Goal: Task Accomplishment & Management: Manage account settings

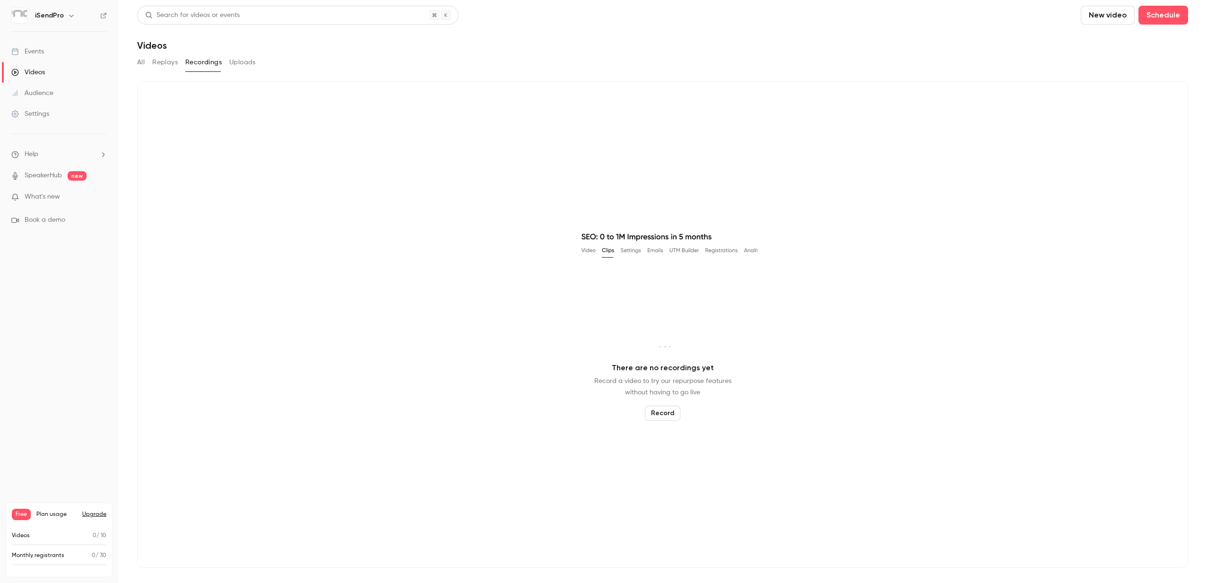
click at [50, 73] on link "Videos" at bounding box center [59, 72] width 118 height 21
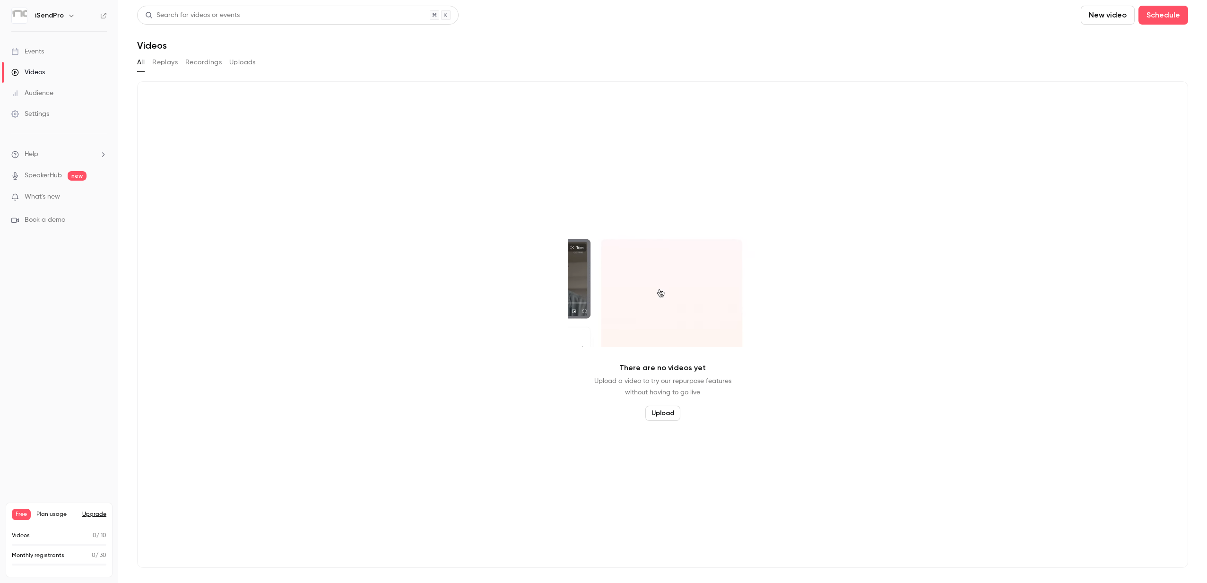
click at [168, 64] on button "Replays" at bounding box center [165, 62] width 26 height 15
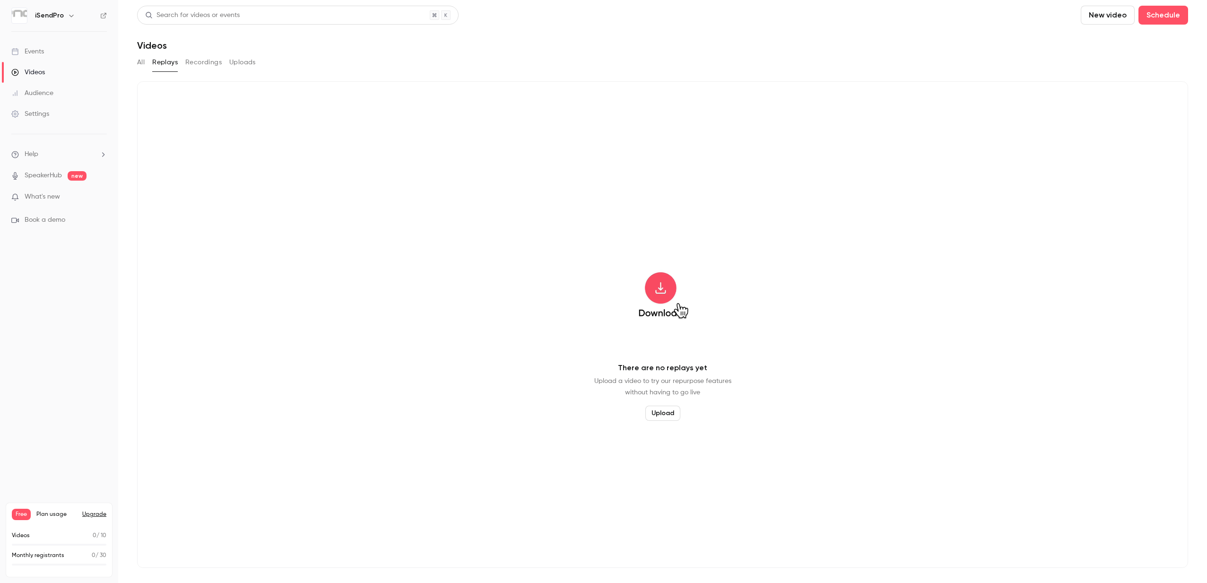
click at [50, 51] on link "Events" at bounding box center [59, 51] width 118 height 21
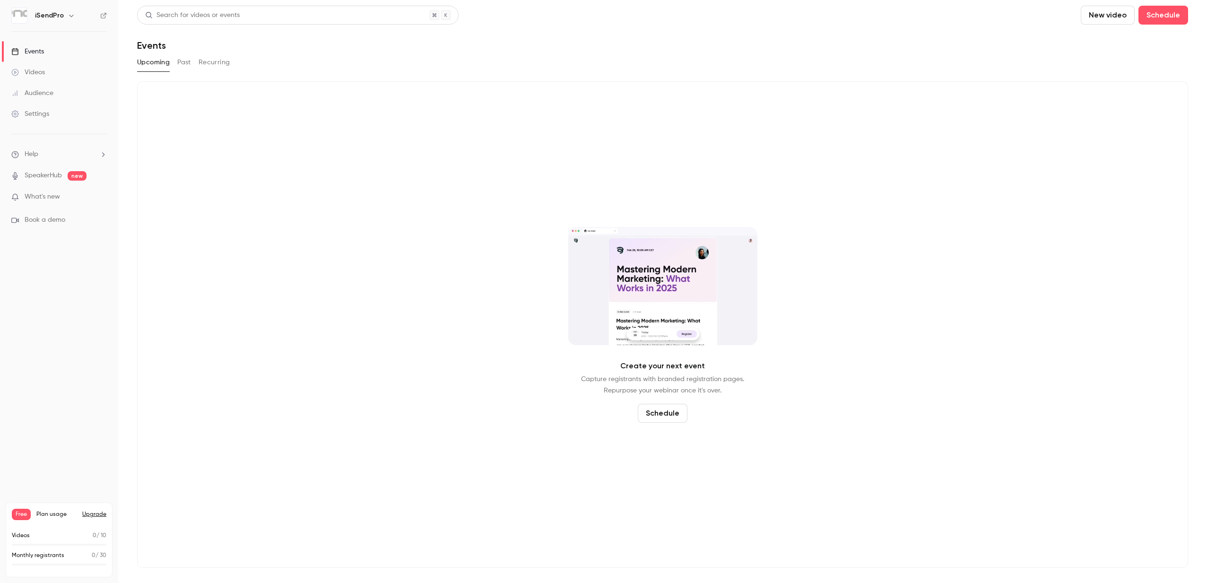
click at [188, 62] on button "Past" at bounding box center [184, 62] width 14 height 15
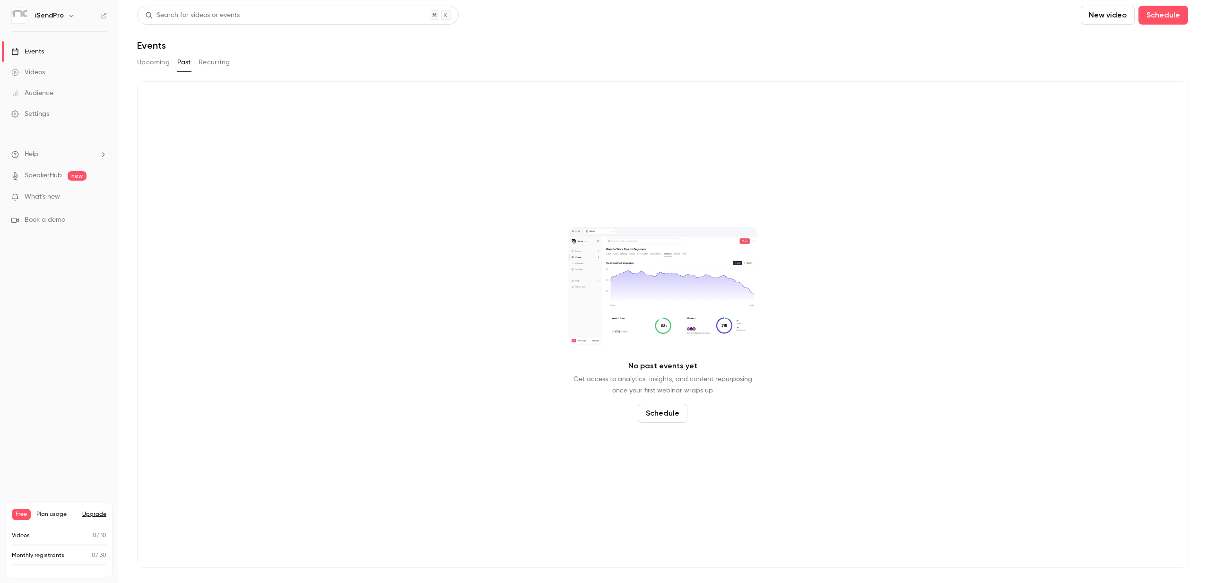
click at [216, 62] on button "Recurring" at bounding box center [215, 62] width 32 height 15
click at [181, 63] on button "Past" at bounding box center [184, 62] width 14 height 15
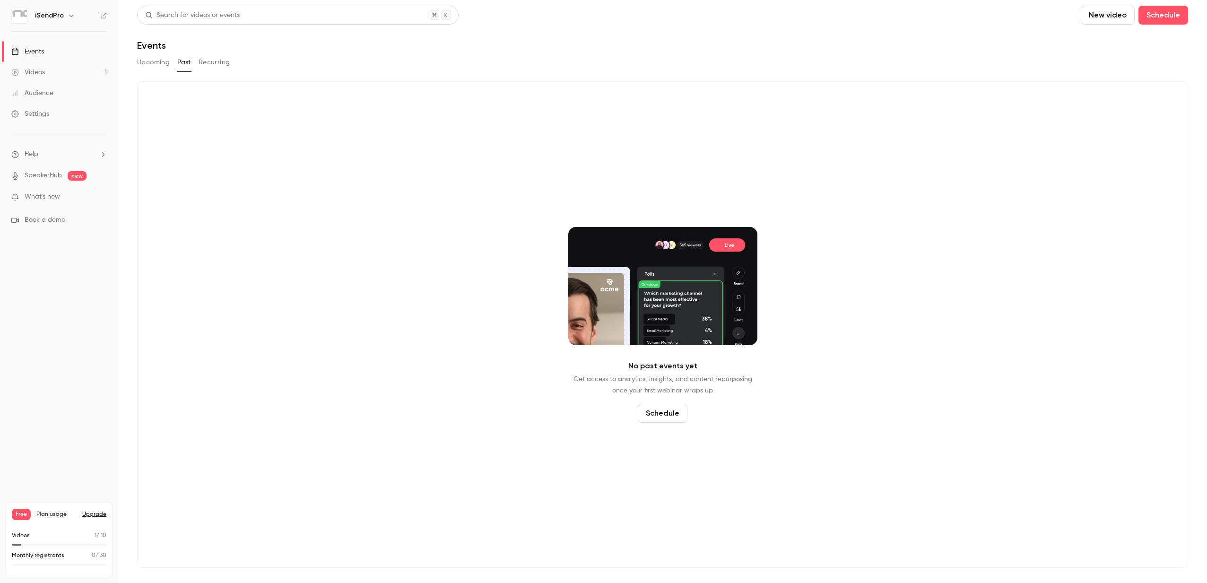
click at [45, 52] on link "Events" at bounding box center [59, 51] width 118 height 21
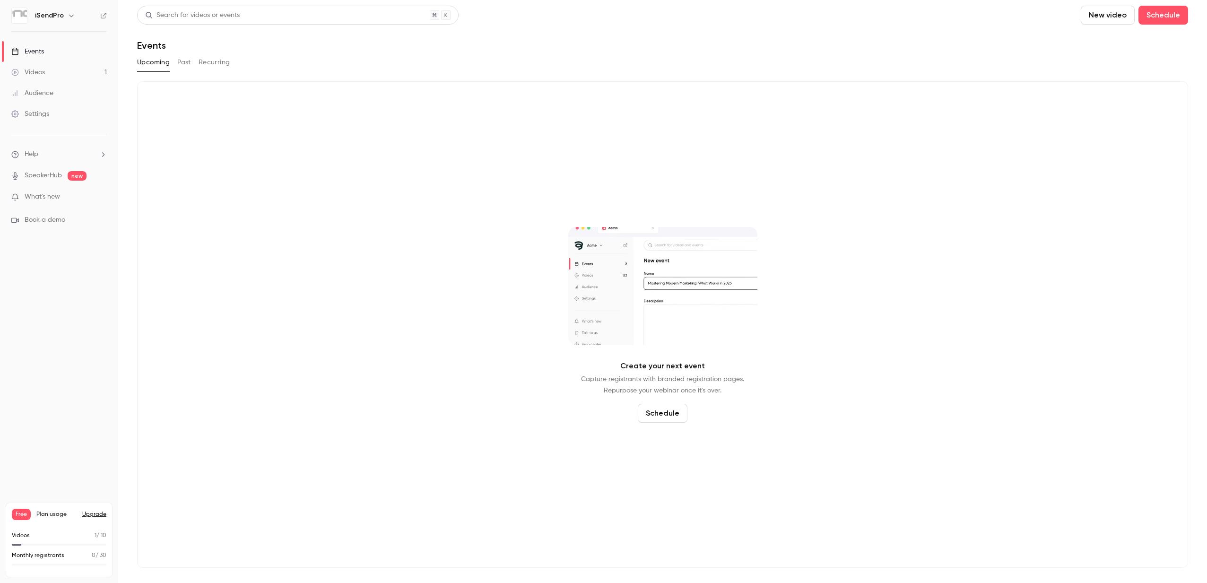
click at [42, 74] on div "Videos" at bounding box center [28, 72] width 34 height 9
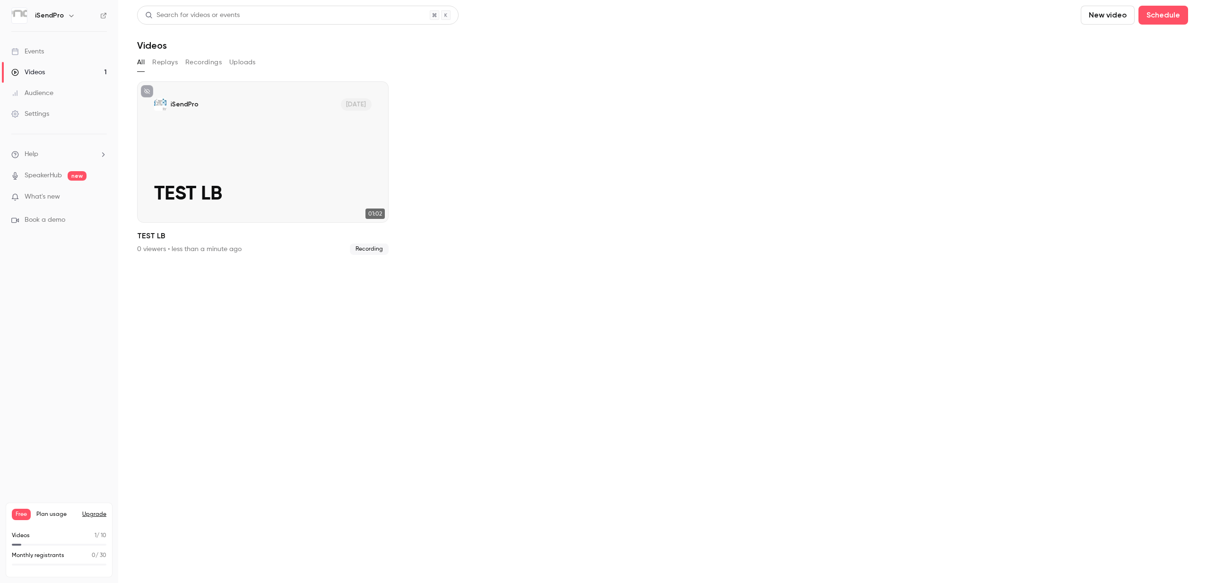
click at [170, 61] on button "Replays" at bounding box center [165, 62] width 26 height 15
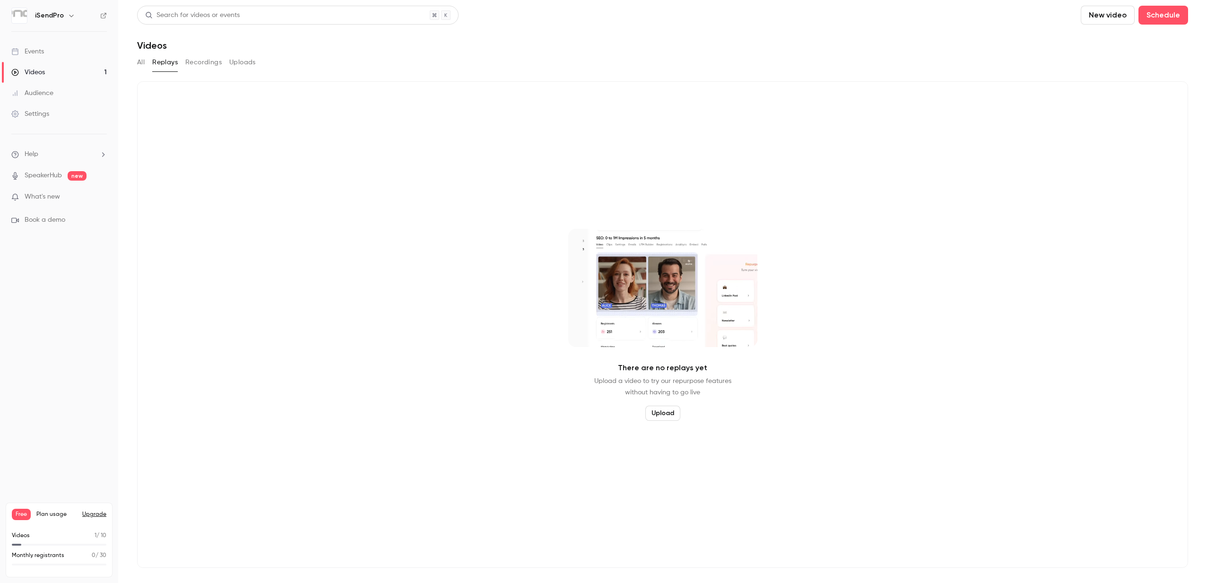
click at [144, 64] on button "All" at bounding box center [141, 62] width 8 height 15
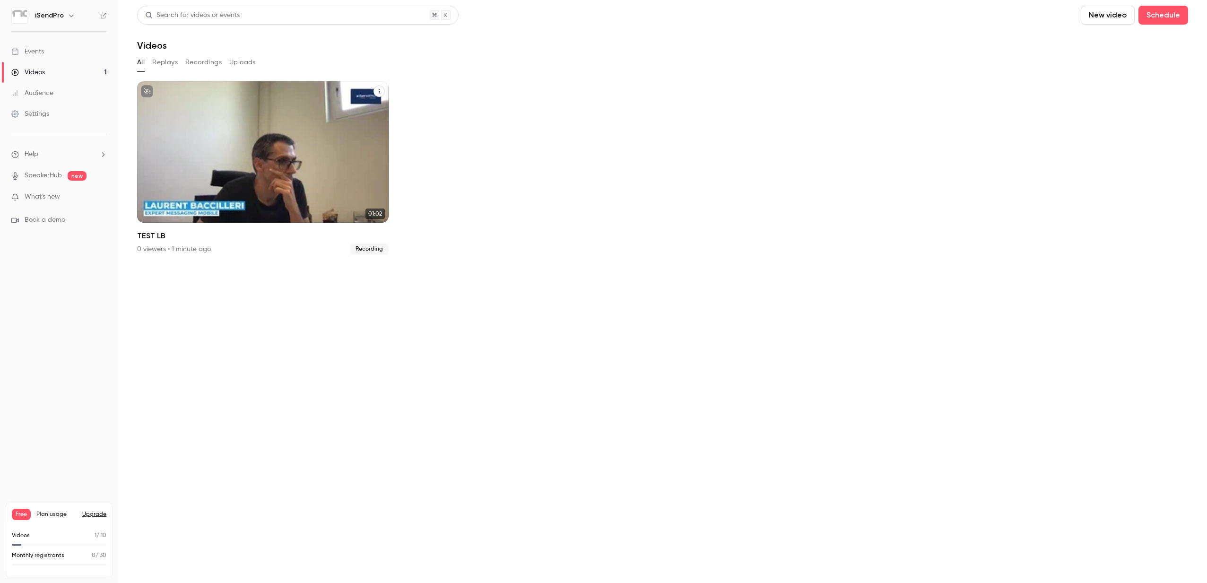
click at [226, 163] on div "iSendPro Sep 16 TEST LB" at bounding box center [262, 151] width 251 height 141
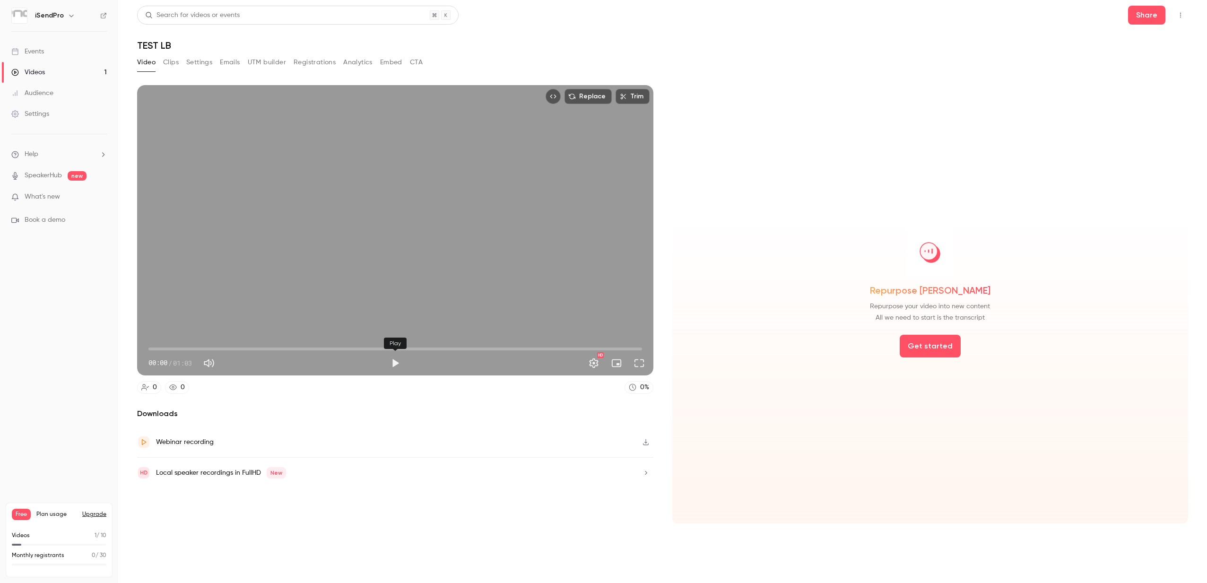
click at [395, 361] on button "Play" at bounding box center [395, 363] width 19 height 19
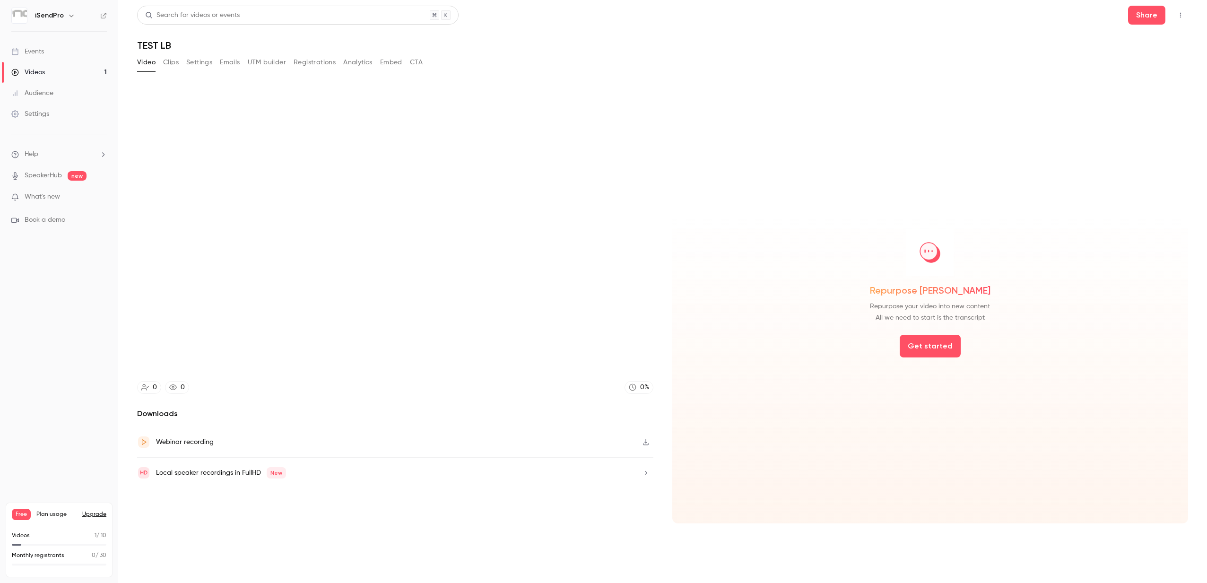
type input "****"
click at [200, 62] on button "Settings" at bounding box center [199, 62] width 26 height 15
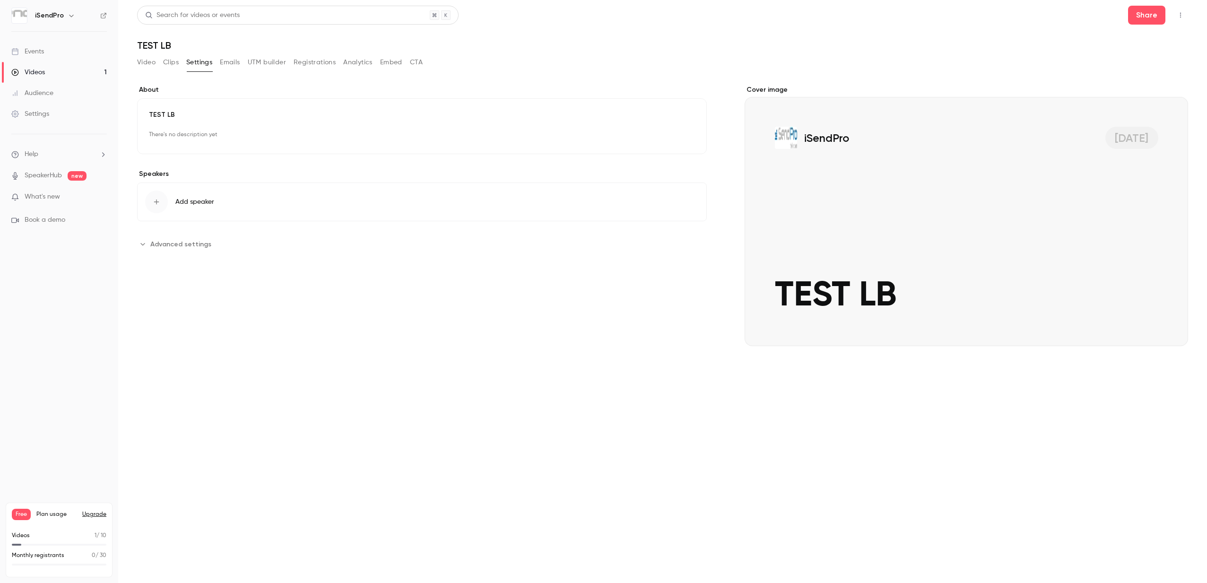
click at [159, 113] on p "TEST LB" at bounding box center [422, 114] width 546 height 9
drag, startPoint x: 186, startPoint y: 133, endPoint x: 141, endPoint y: 129, distance: 45.1
click at [141, 129] on div "Name ******* Description Cancel Save" at bounding box center [422, 200] width 570 height 205
type input "**********"
click at [246, 160] on div "Description" at bounding box center [422, 166] width 546 height 12
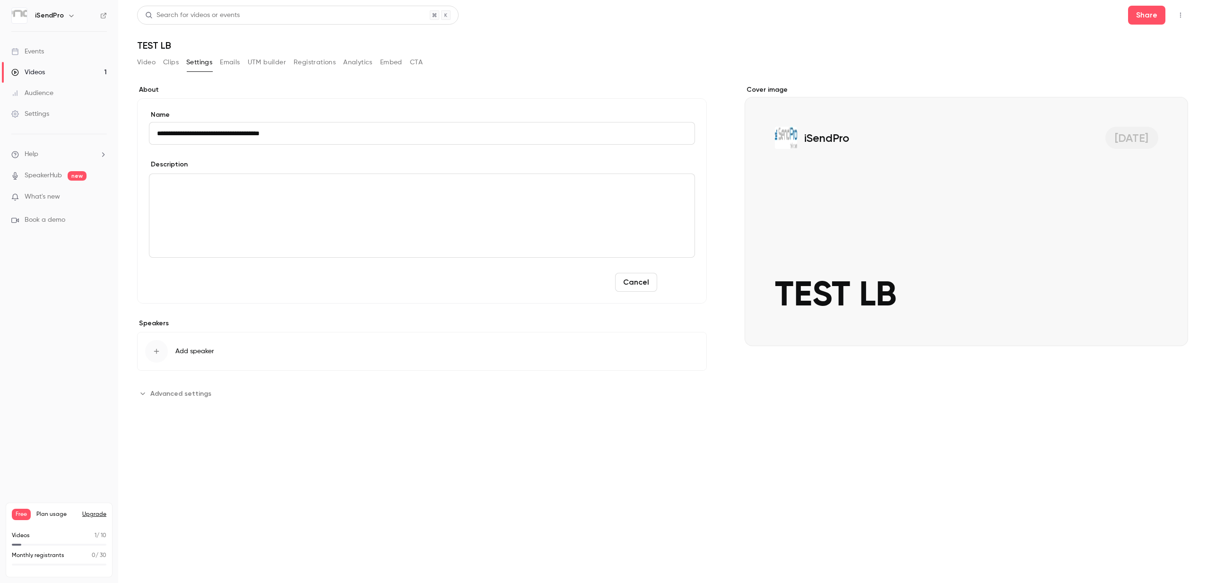
click at [690, 279] on button "Save" at bounding box center [678, 282] width 34 height 19
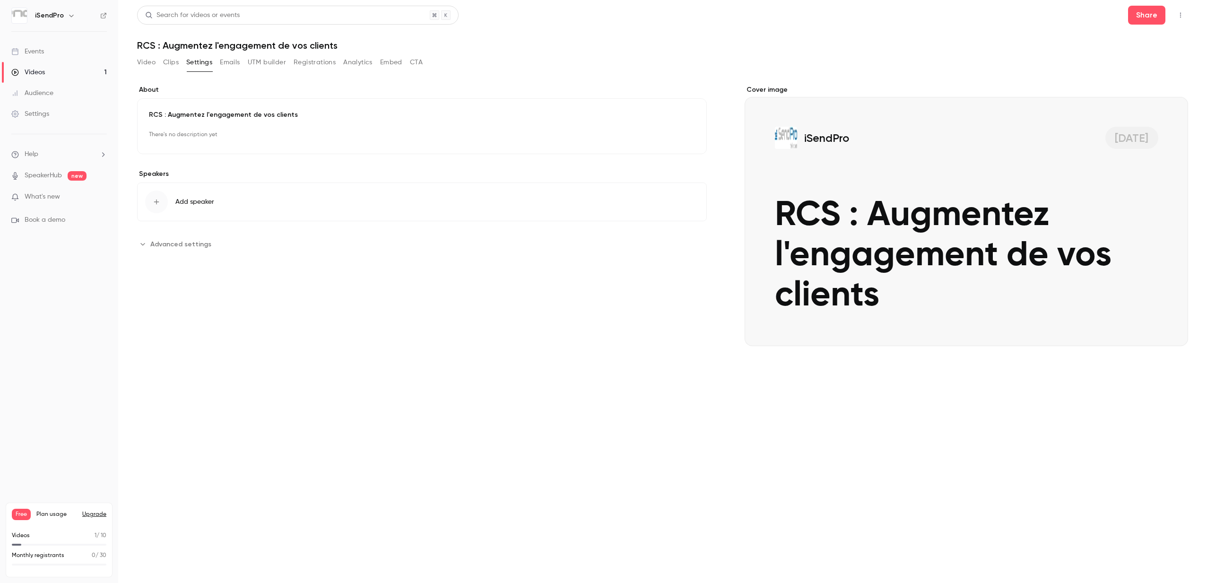
click at [198, 201] on span "Add speaker" at bounding box center [194, 201] width 39 height 9
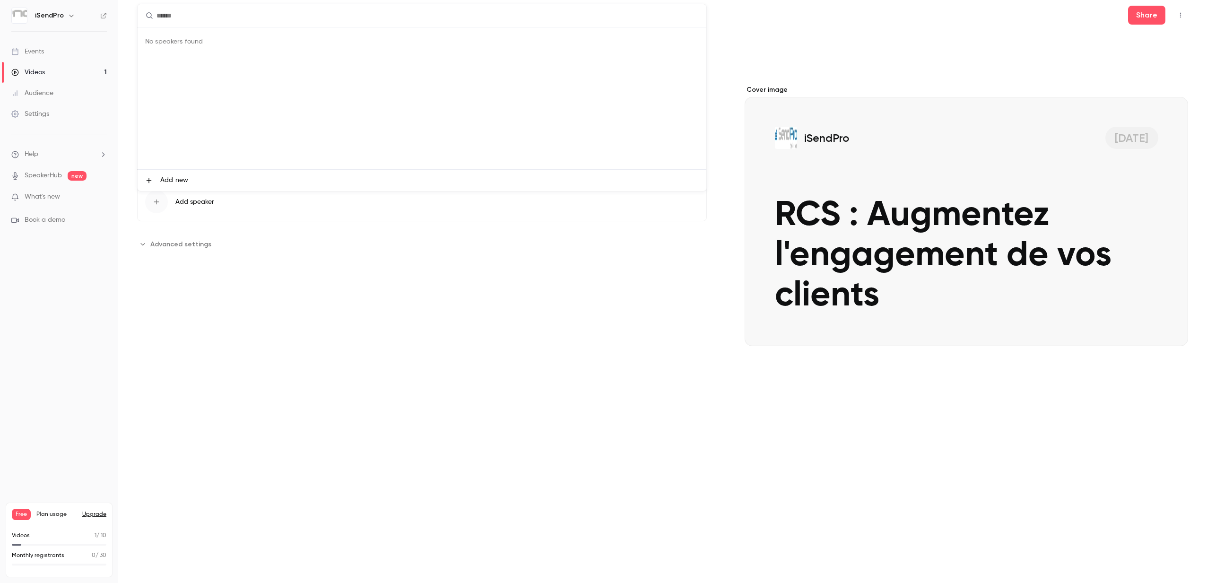
click at [183, 246] on div at bounding box center [603, 291] width 1207 height 583
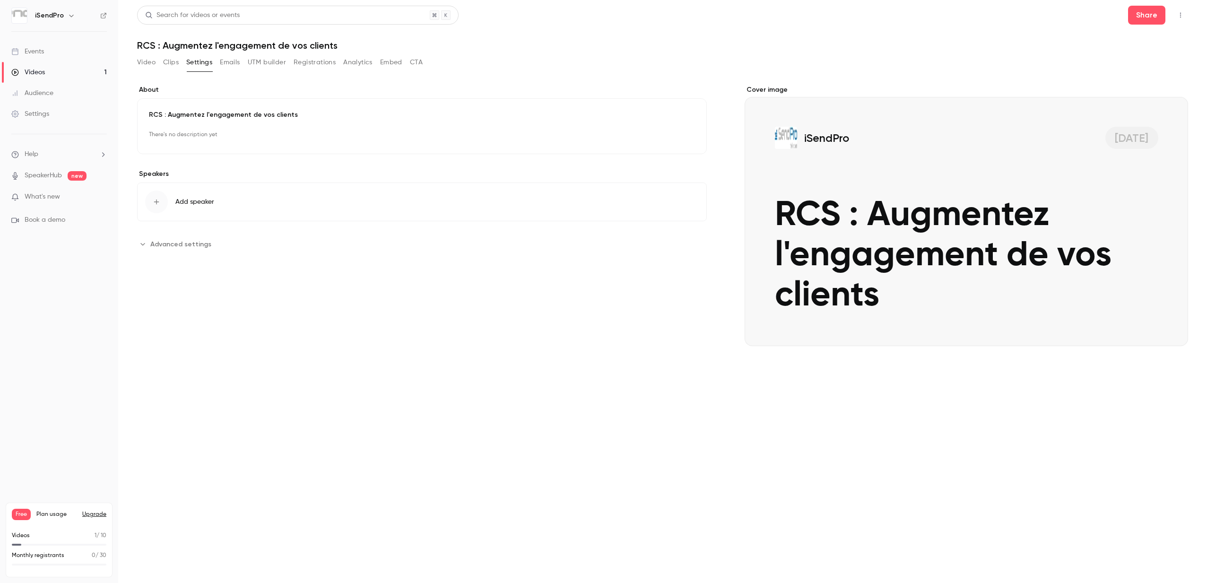
click at [143, 245] on icon "Advanced settings" at bounding box center [143, 244] width 8 height 8
drag, startPoint x: 325, startPoint y: 290, endPoint x: 300, endPoint y: 290, distance: 25.1
click at [300, 290] on input "**********" at bounding box center [458, 290] width 481 height 23
type input "**********"
click at [682, 398] on button "Save" at bounding box center [682, 394] width 34 height 19
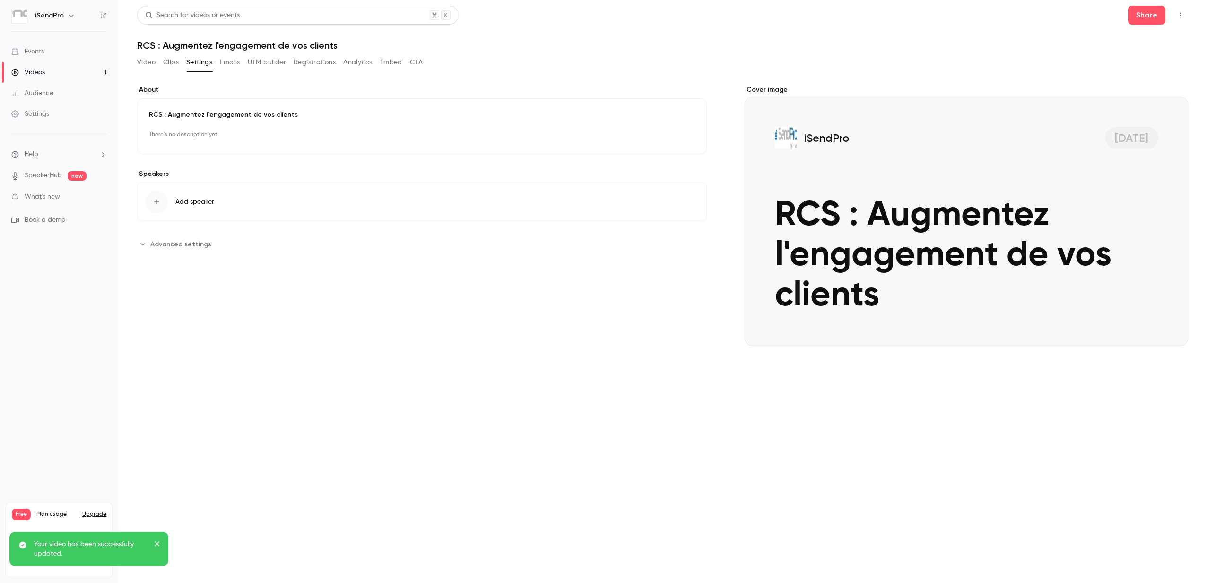
click at [167, 63] on button "Clips" at bounding box center [171, 62] width 16 height 15
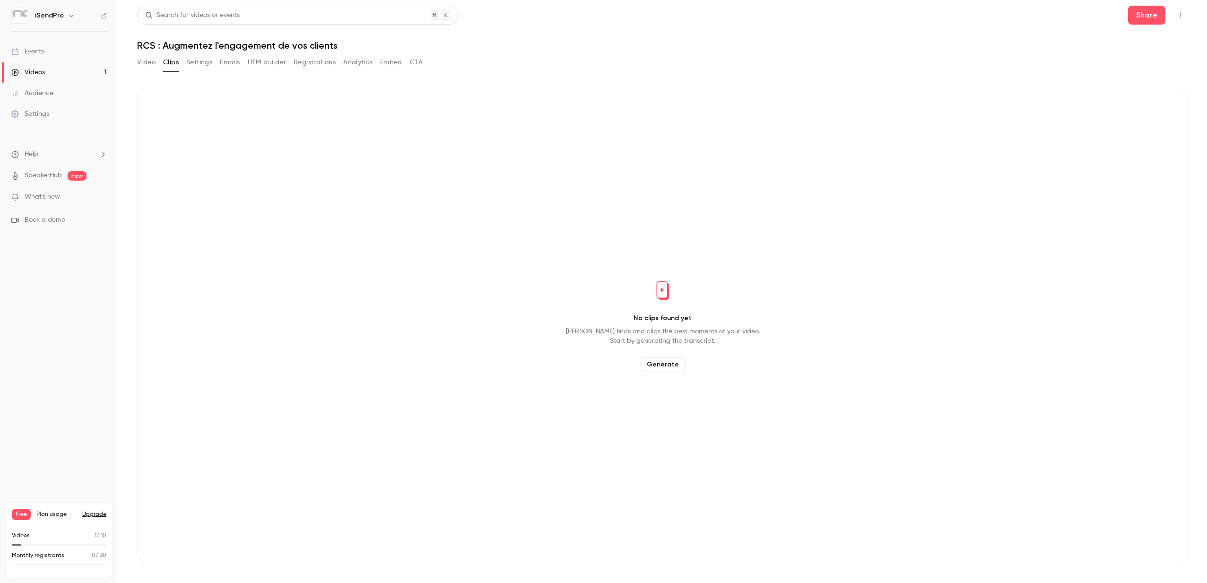
click at [657, 366] on button "Generate" at bounding box center [662, 364] width 44 height 15
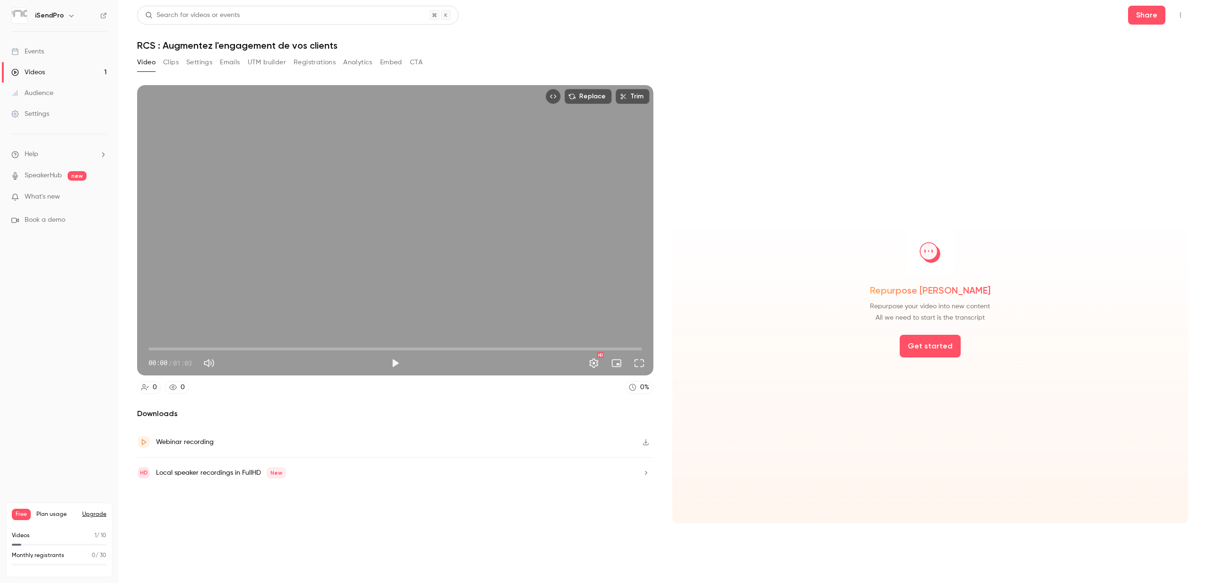
click at [170, 61] on button "Clips" at bounding box center [171, 62] width 16 height 15
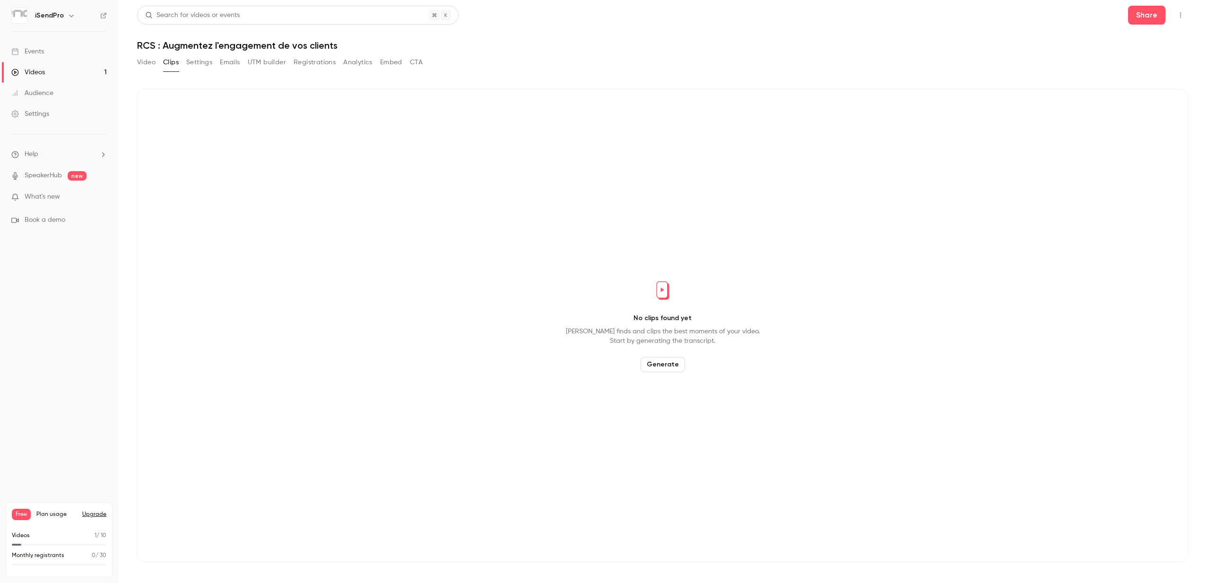
click at [668, 366] on button "Generate" at bounding box center [662, 364] width 44 height 15
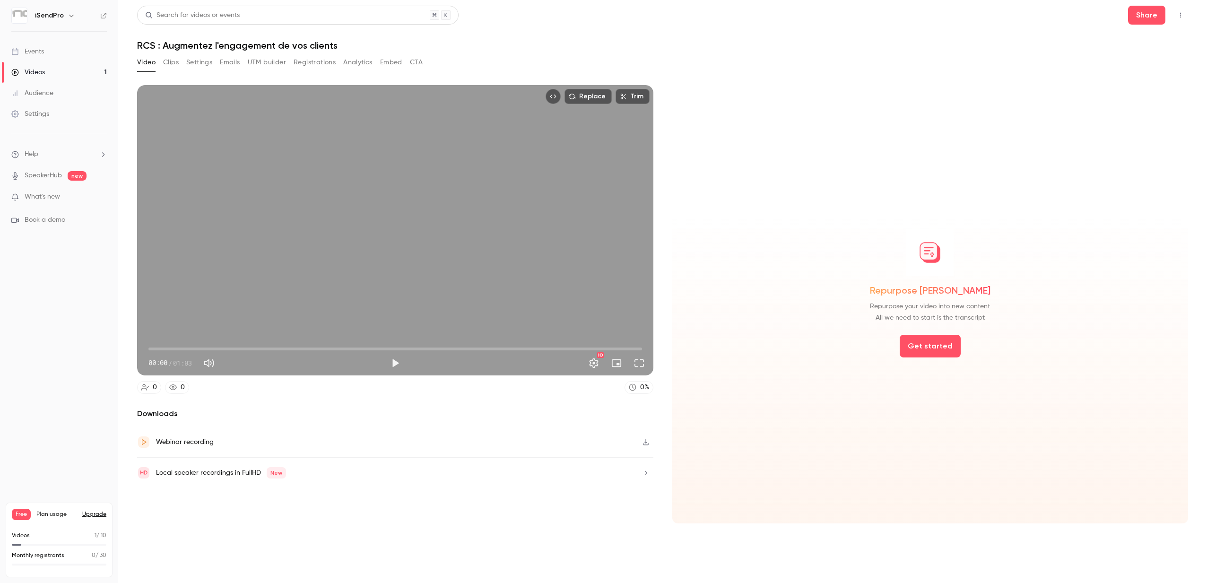
click at [205, 63] on button "Settings" at bounding box center [199, 62] width 26 height 15
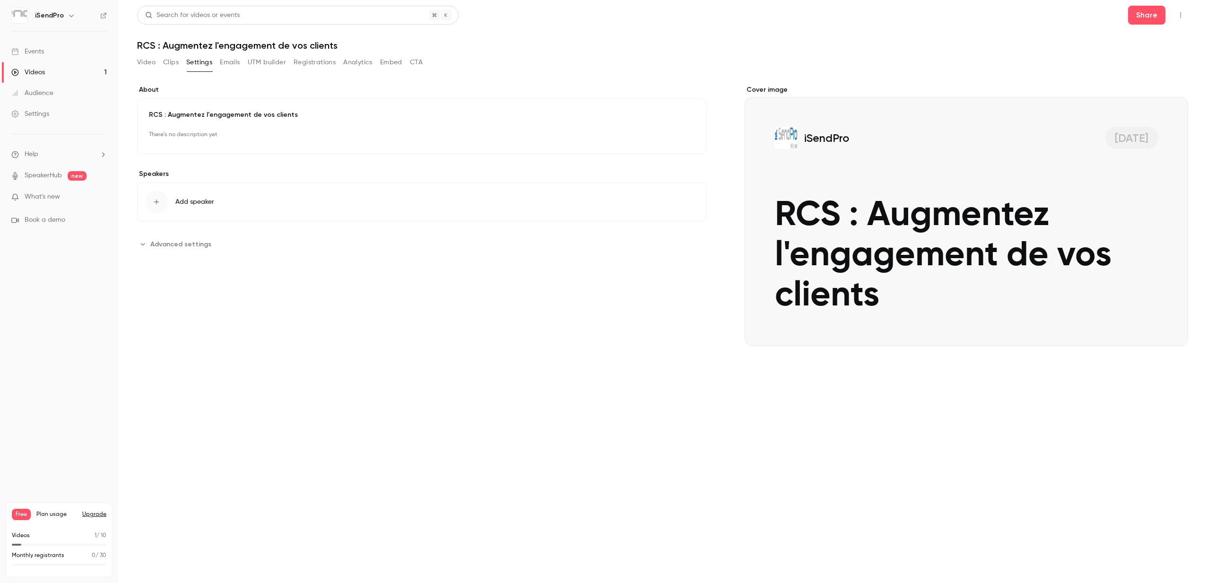
click at [141, 245] on icon "Advanced settings" at bounding box center [143, 244] width 8 height 8
click at [234, 62] on button "Emails" at bounding box center [230, 62] width 20 height 15
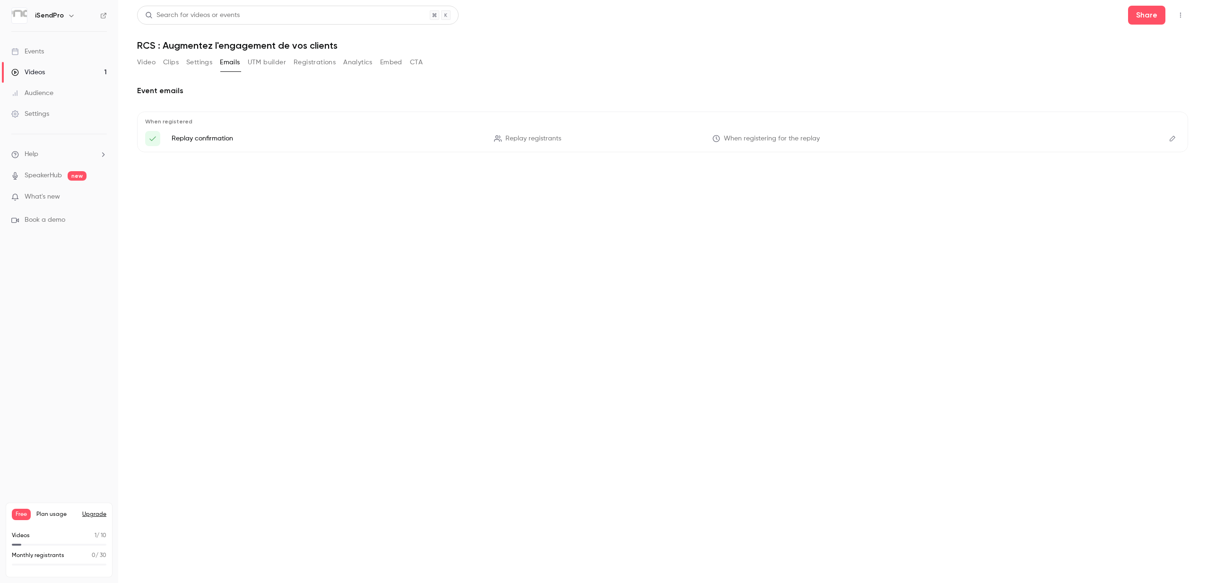
click at [495, 139] on icon "Here's your access link to {{ event_name }}!" at bounding box center [498, 139] width 8 height 8
click at [265, 62] on button "UTM builder" at bounding box center [267, 62] width 38 height 15
click at [310, 64] on button "Registrations" at bounding box center [315, 62] width 42 height 15
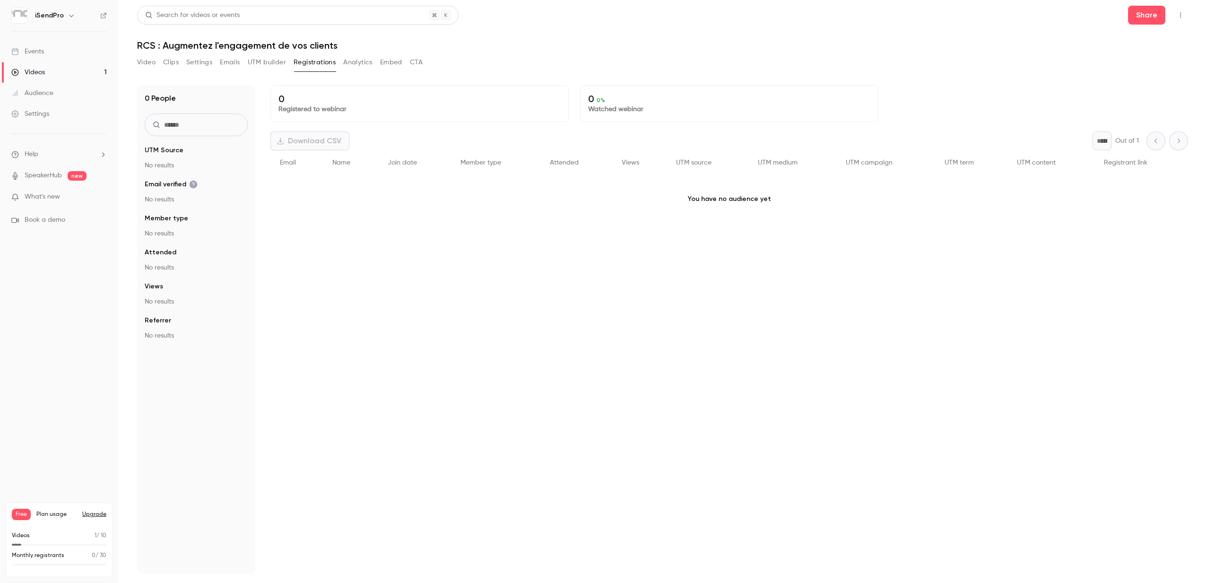
click at [362, 64] on button "Analytics" at bounding box center [357, 62] width 29 height 15
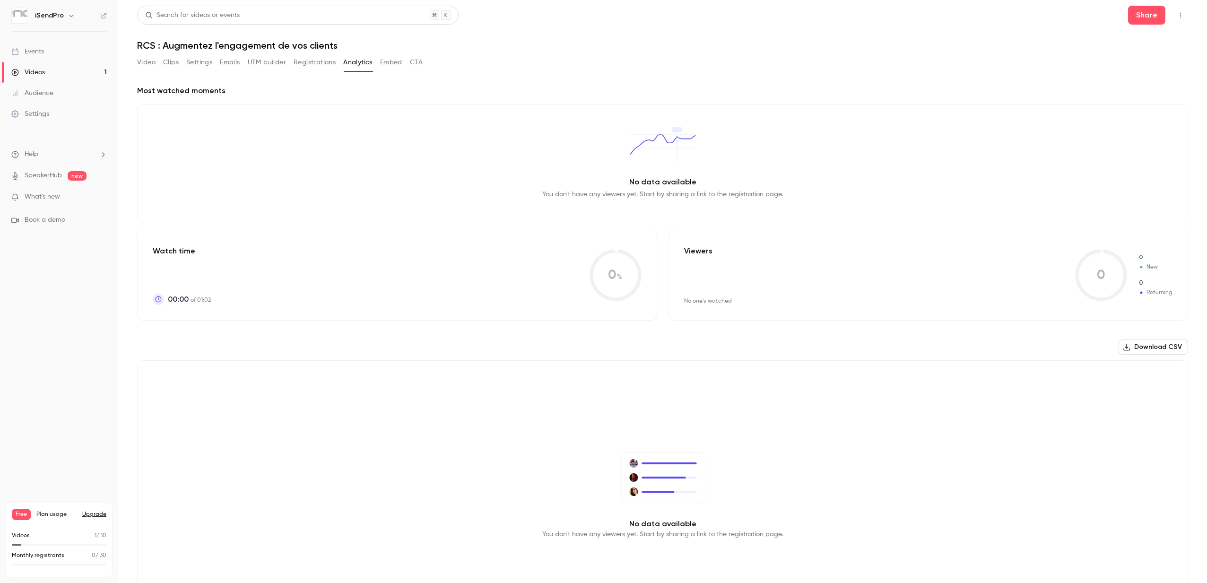
click at [390, 64] on button "Embed" at bounding box center [391, 62] width 22 height 15
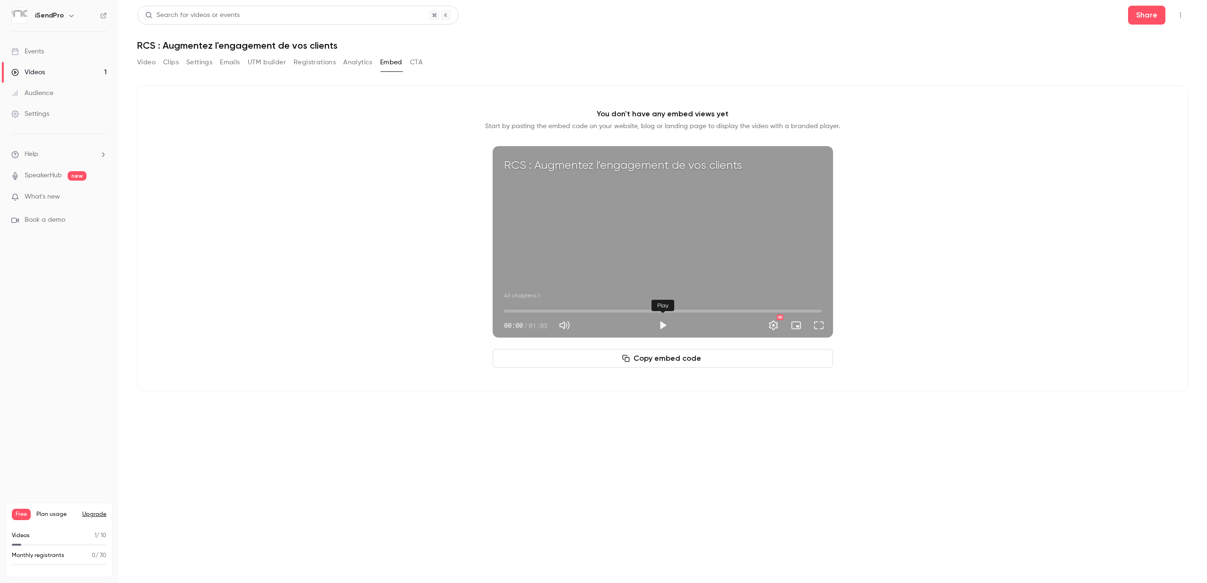
click at [661, 326] on button "Play" at bounding box center [662, 325] width 19 height 19
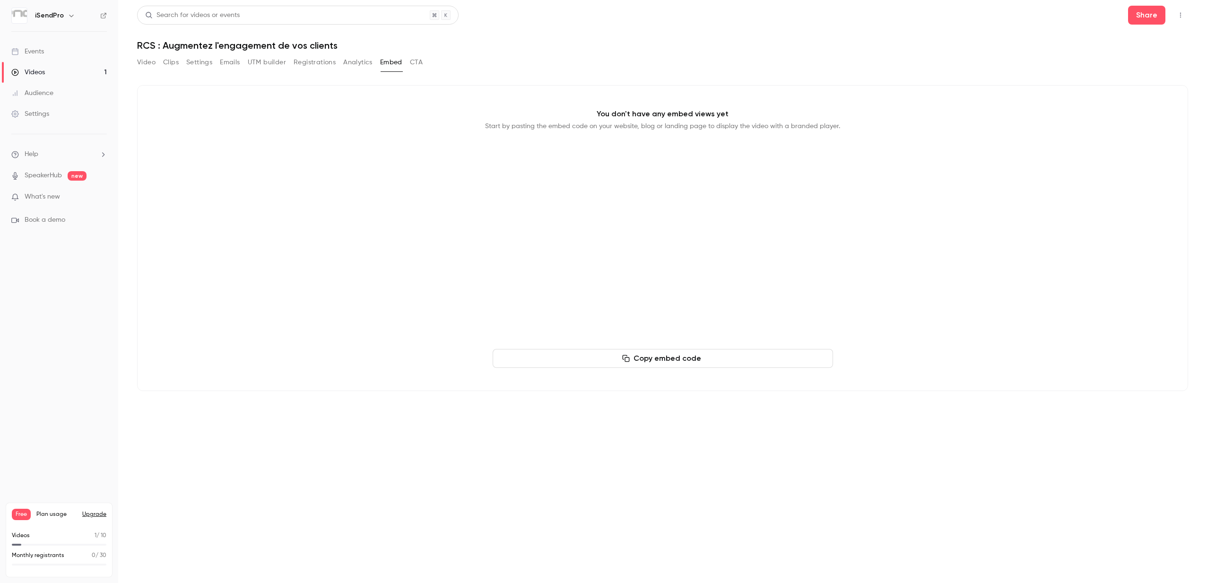
click at [666, 357] on button "Copy embed code" at bounding box center [663, 358] width 340 height 19
type input "***"
click at [416, 61] on button "CTA" at bounding box center [416, 62] width 13 height 15
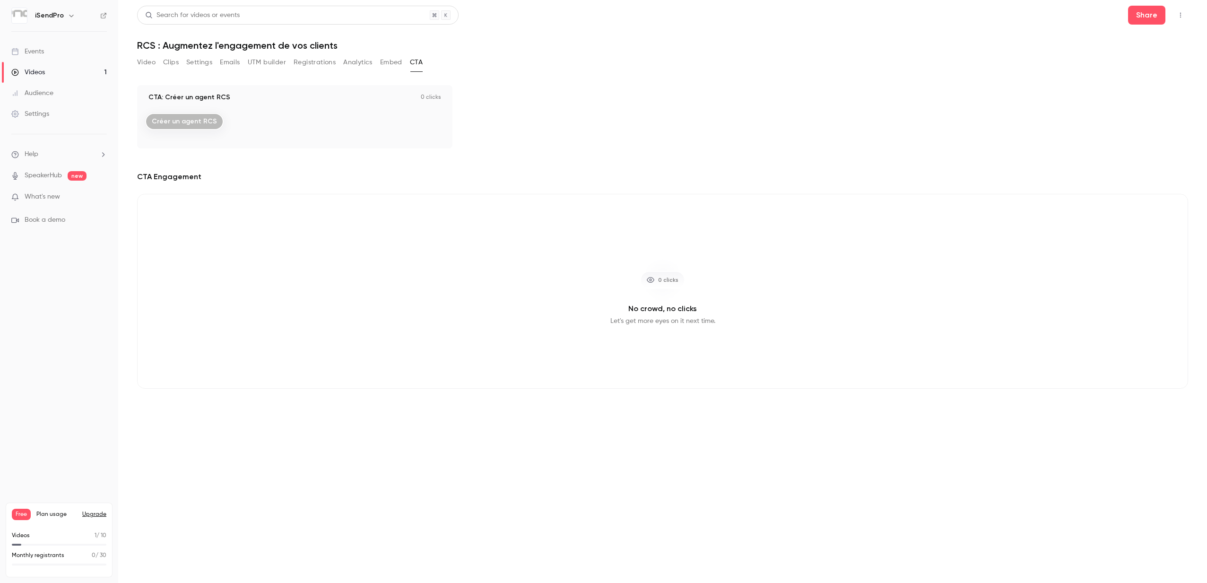
click at [43, 74] on div "Videos" at bounding box center [28, 72] width 34 height 9
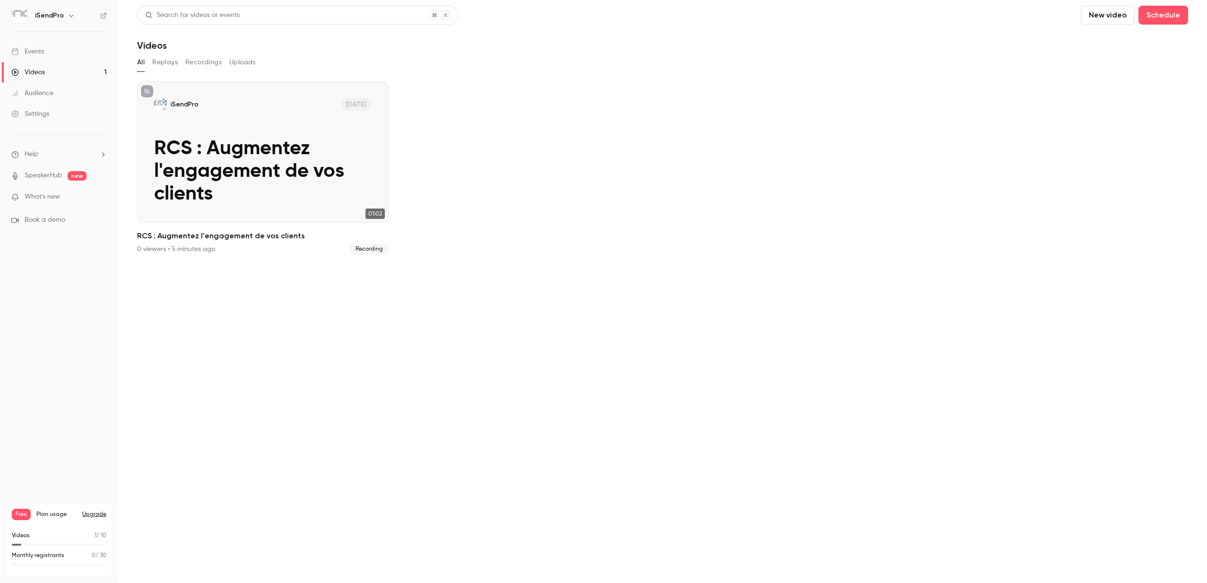
click at [237, 61] on button "Uploads" at bounding box center [242, 62] width 26 height 15
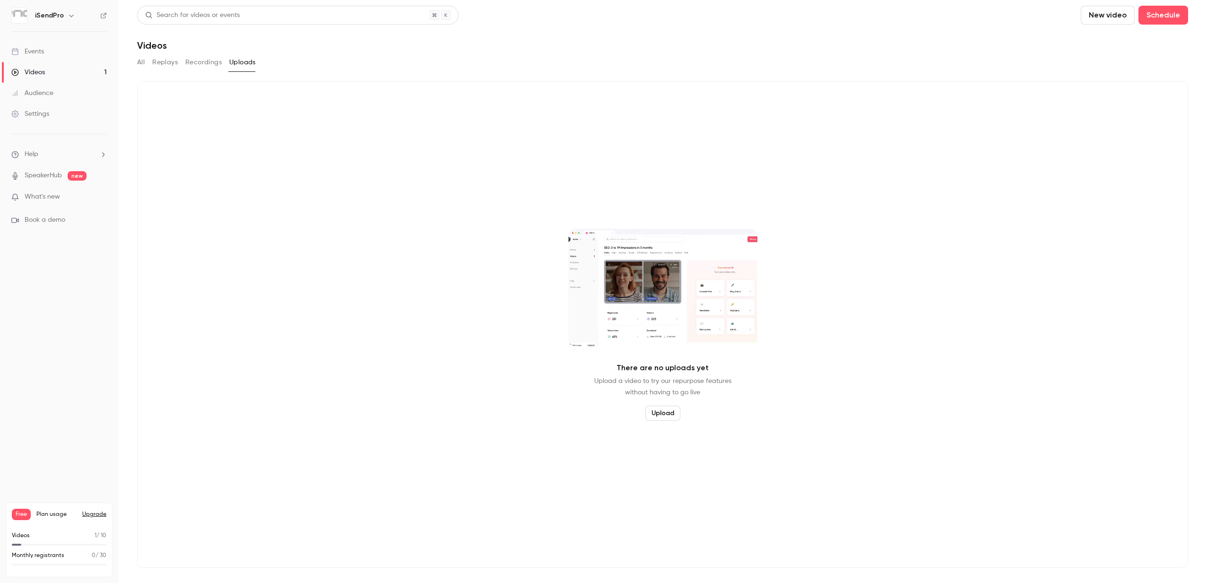
click at [212, 61] on button "Recordings" at bounding box center [203, 62] width 36 height 15
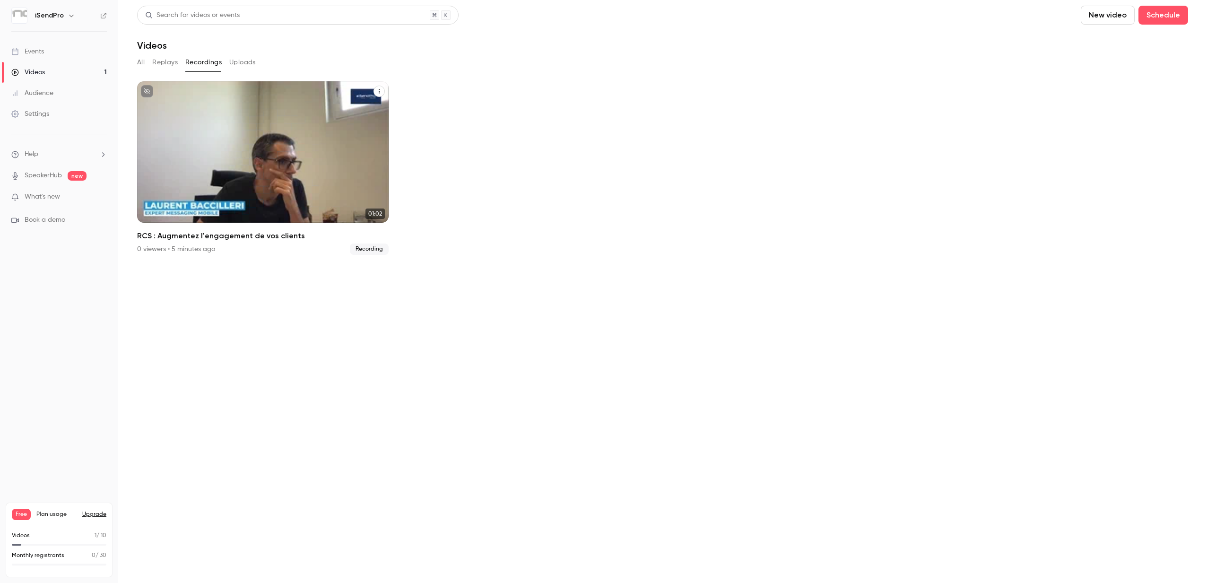
click at [271, 159] on p "RCS : Augmentez l'engagement de vos clients" at bounding box center [262, 172] width 217 height 69
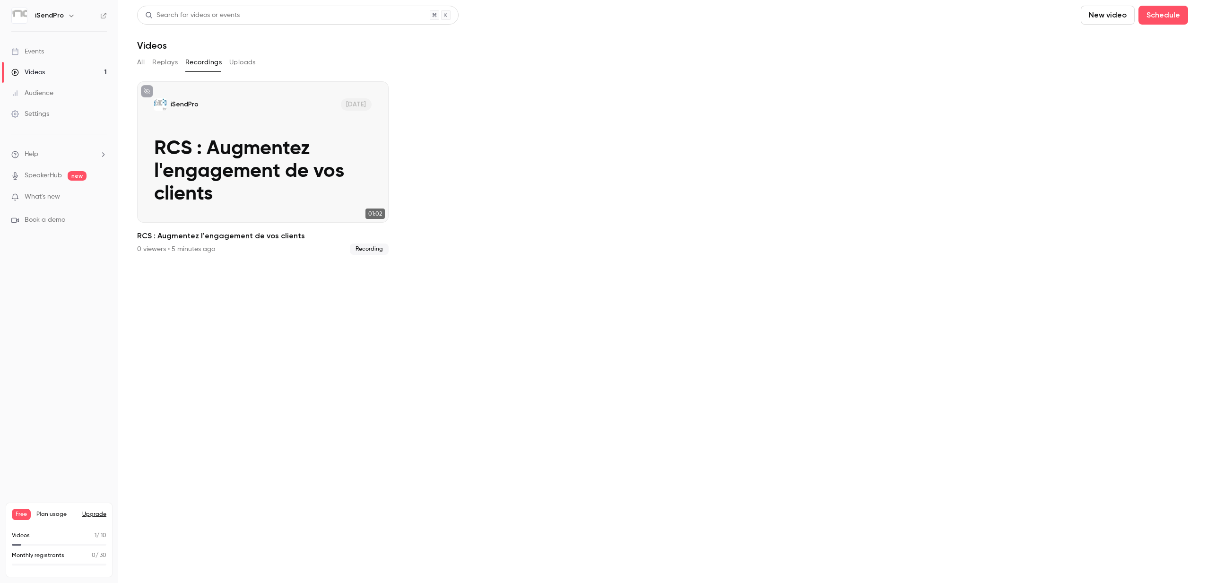
click at [140, 61] on button "All" at bounding box center [141, 62] width 8 height 15
click at [44, 92] on div "Audience" at bounding box center [32, 92] width 42 height 9
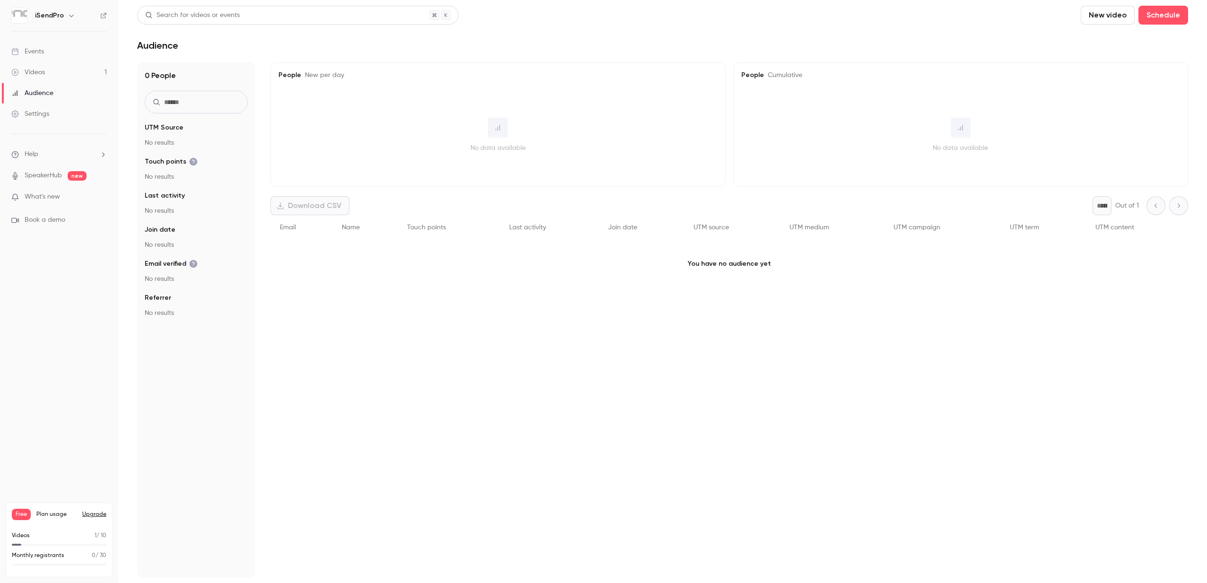
click at [43, 176] on link "SpeakerHub" at bounding box center [43, 176] width 37 height 10
click at [43, 70] on div "Videos" at bounding box center [28, 72] width 34 height 9
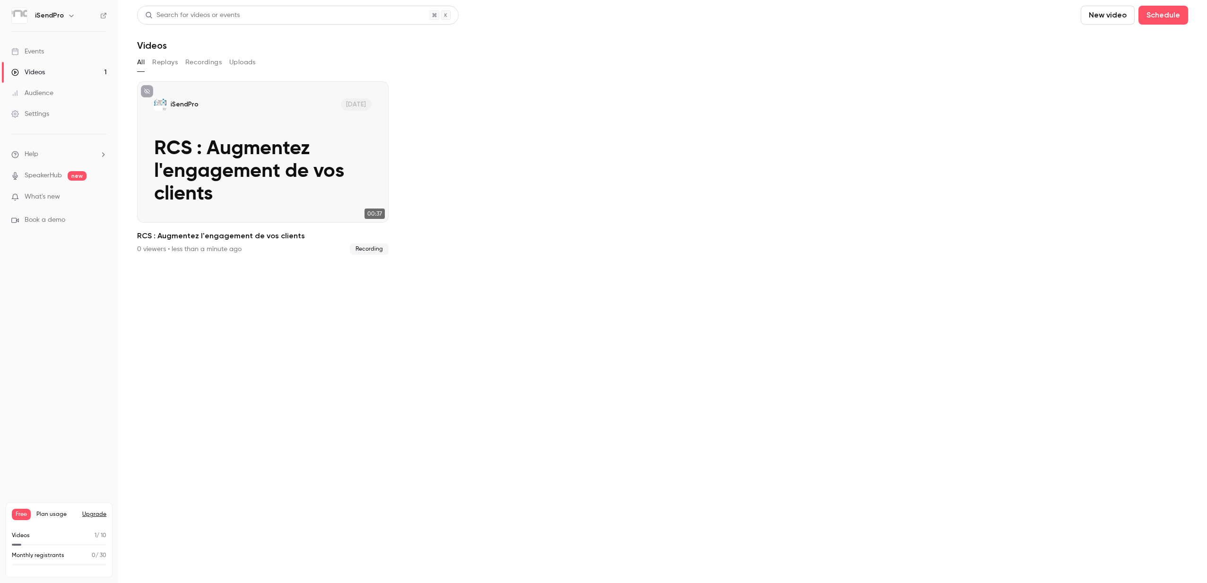
click at [195, 63] on button "Recordings" at bounding box center [203, 62] width 36 height 15
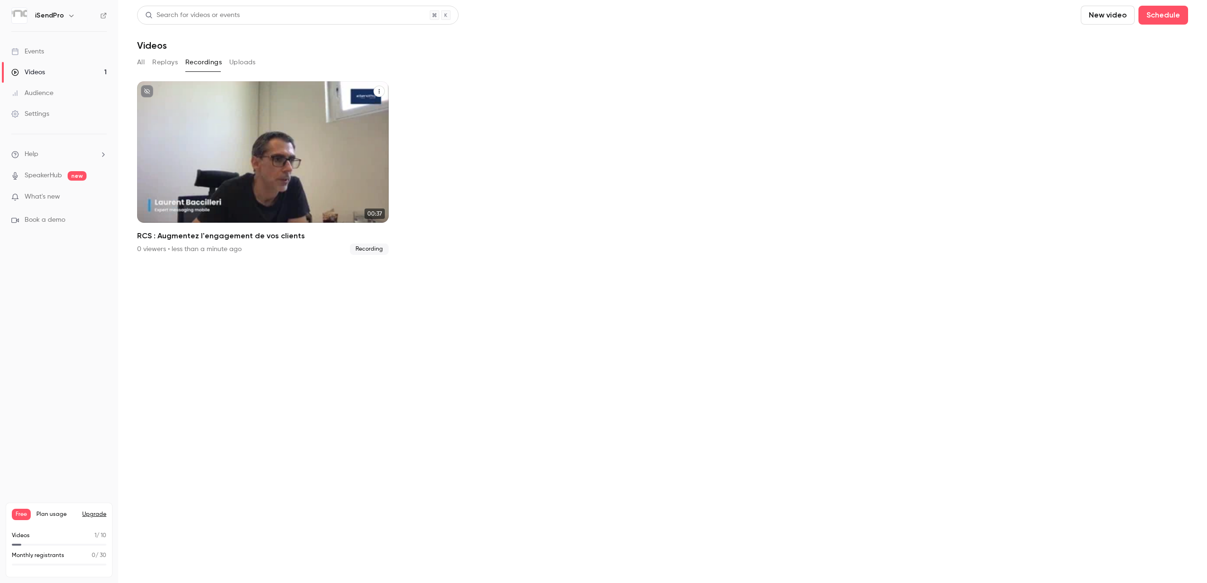
click at [253, 167] on p "RCS : Augmentez l'engagement de vos clients" at bounding box center [262, 172] width 217 height 69
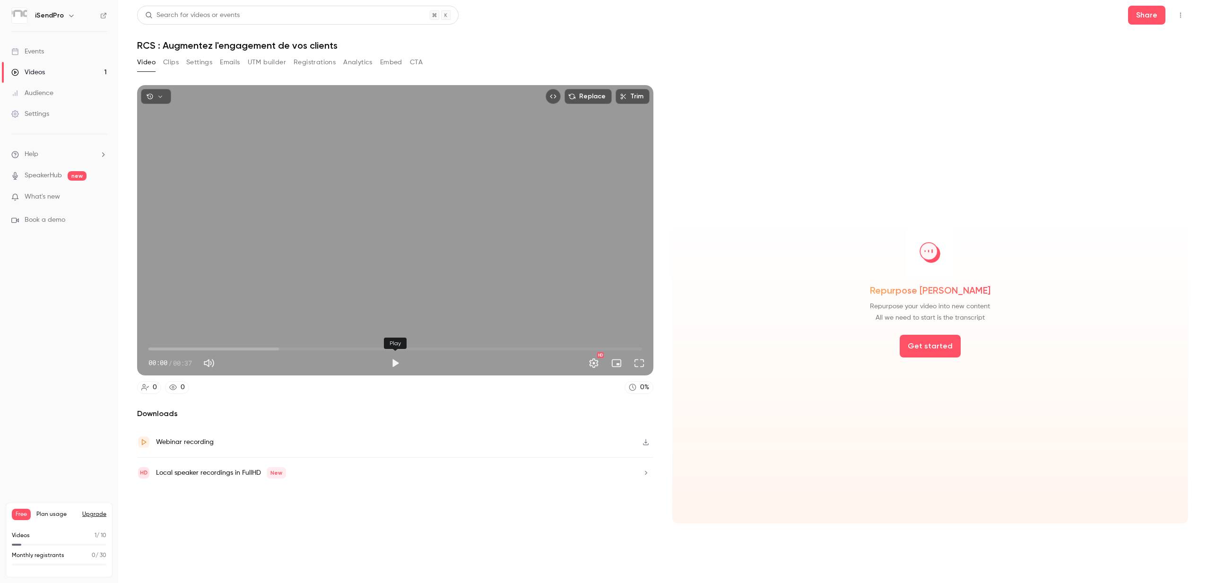
click at [393, 363] on button "Play" at bounding box center [395, 363] width 19 height 19
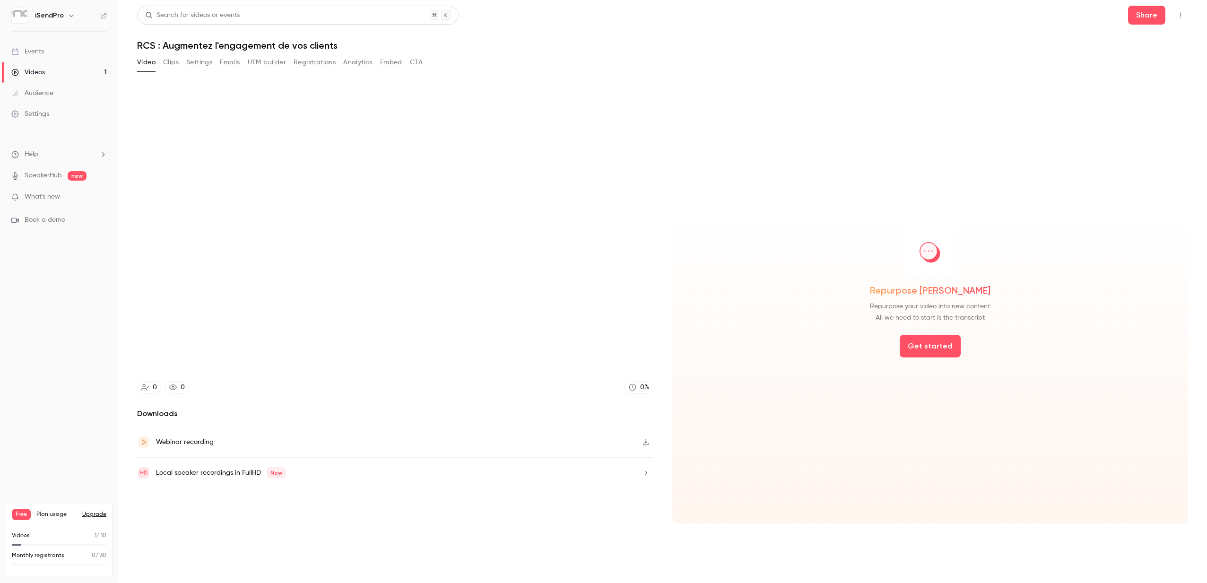
type input "****"
click at [167, 63] on button "Clips" at bounding box center [171, 62] width 16 height 15
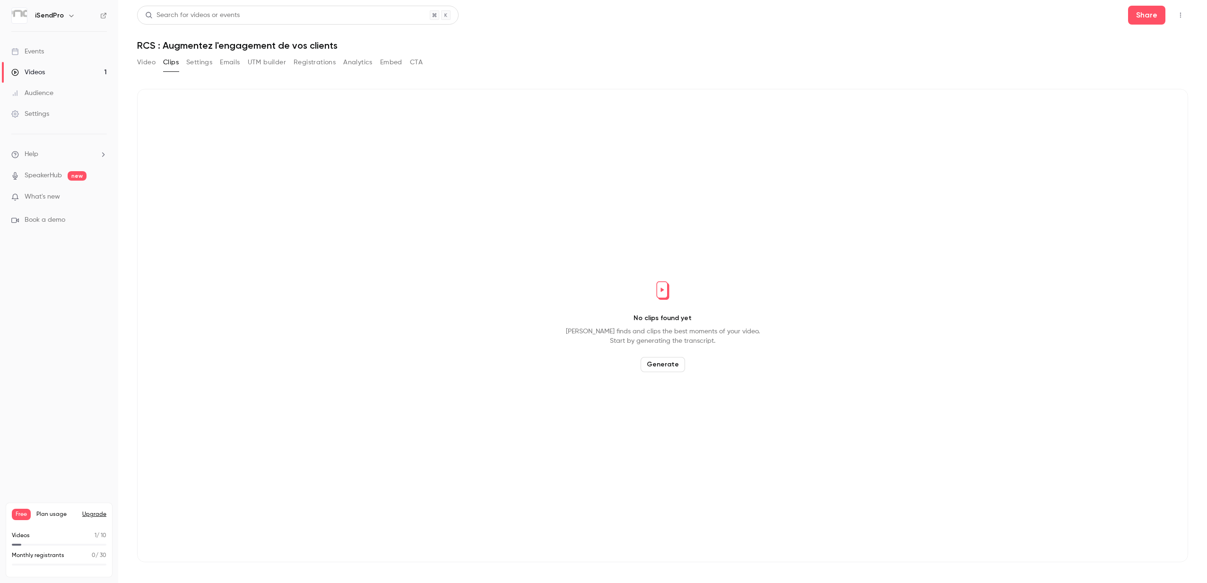
click at [656, 369] on button "Generate" at bounding box center [662, 364] width 44 height 15
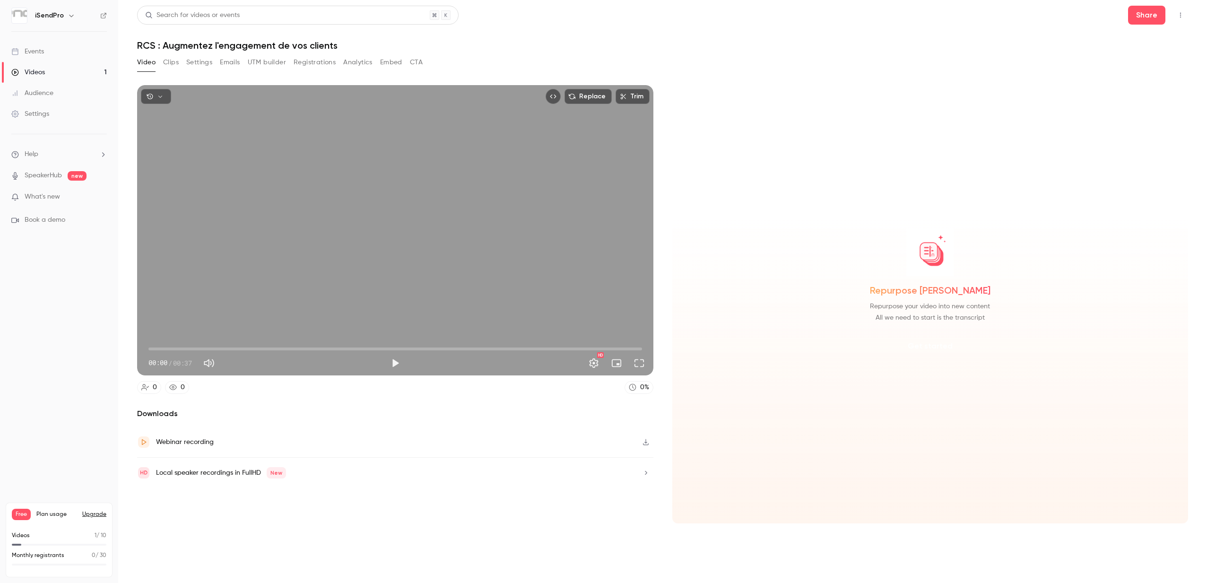
click at [927, 348] on button "Get started" at bounding box center [929, 346] width 61 height 23
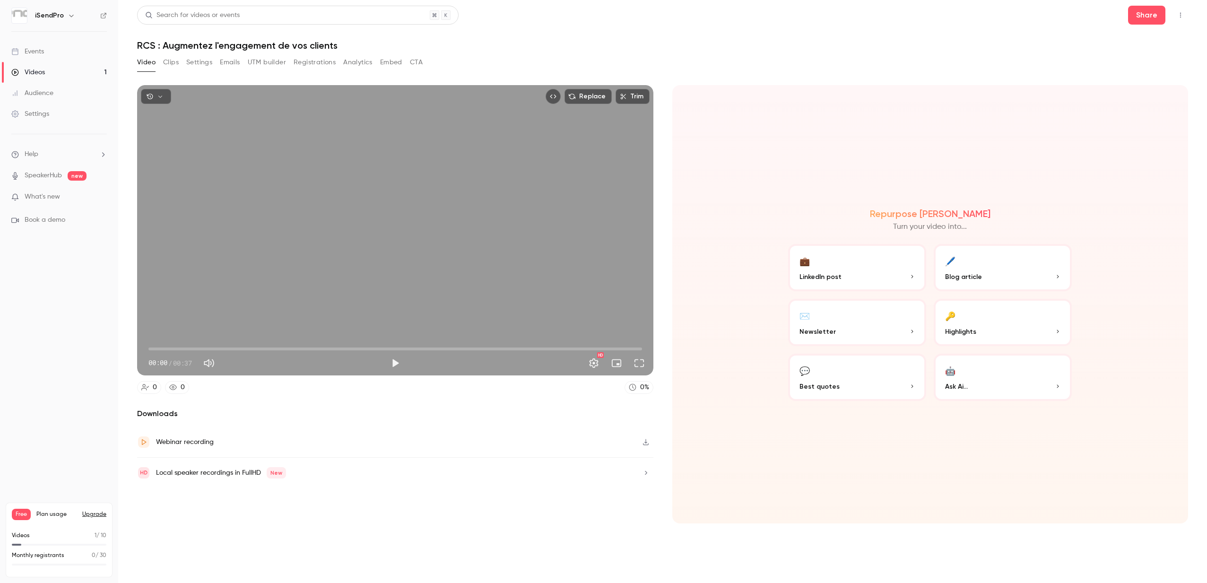
click at [815, 266] on button "💼 LinkedIn post" at bounding box center [857, 267] width 138 height 47
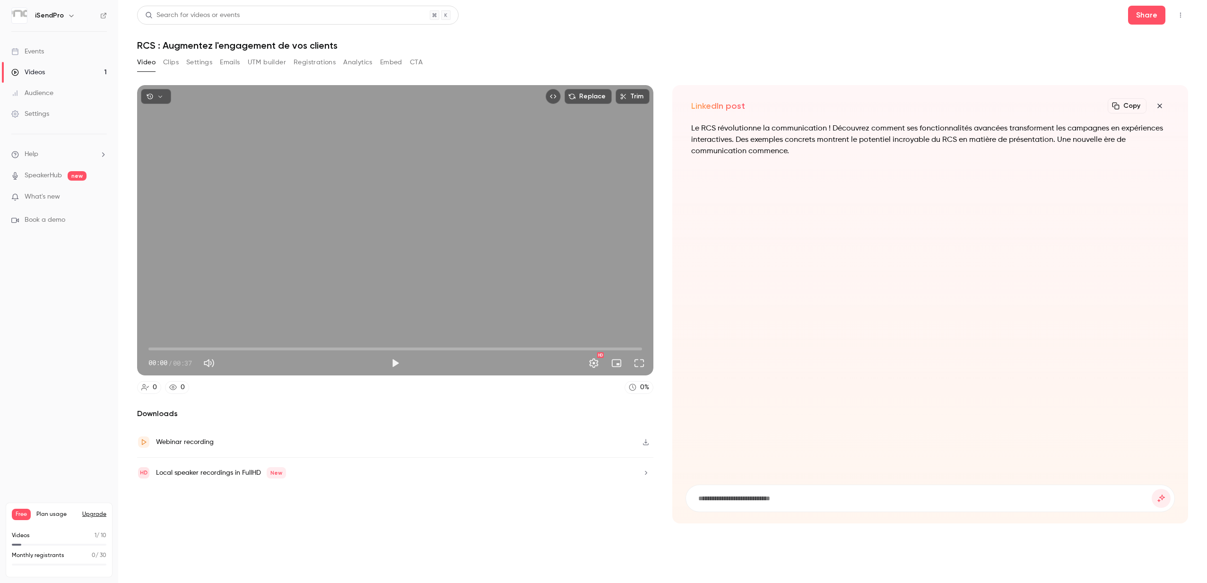
click at [171, 62] on button "Clips" at bounding box center [171, 62] width 16 height 15
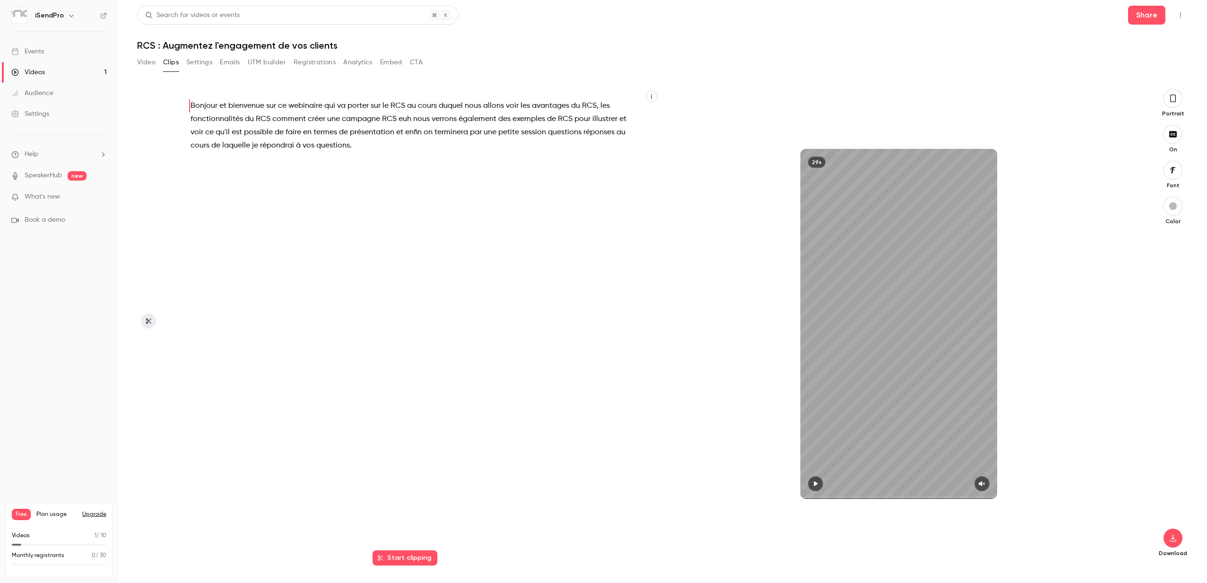
click at [408, 563] on button "Start clipping" at bounding box center [404, 557] width 65 height 15
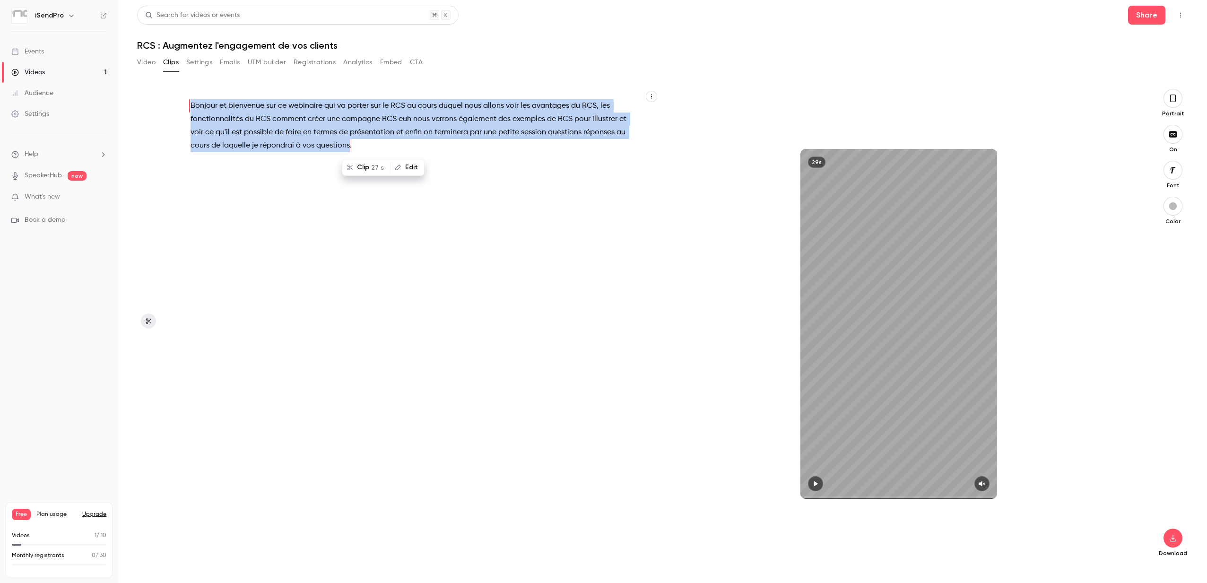
click at [814, 486] on icon "button" at bounding box center [816, 483] width 8 height 7
click at [1169, 102] on icon "button" at bounding box center [1173, 98] width 8 height 10
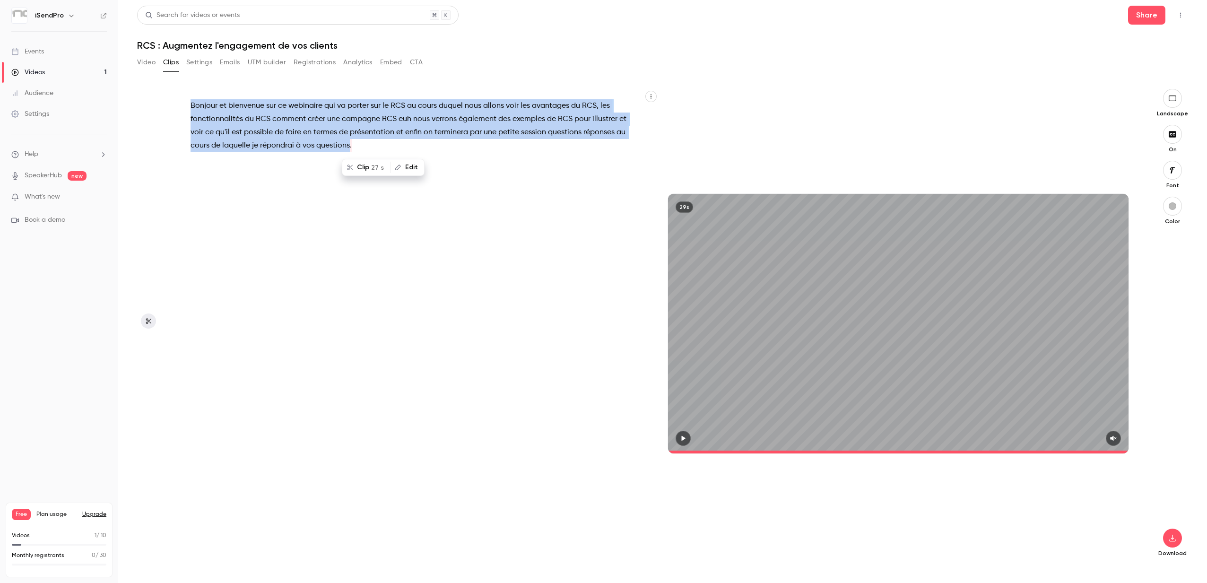
click at [1172, 105] on button "button" at bounding box center [1172, 98] width 19 height 19
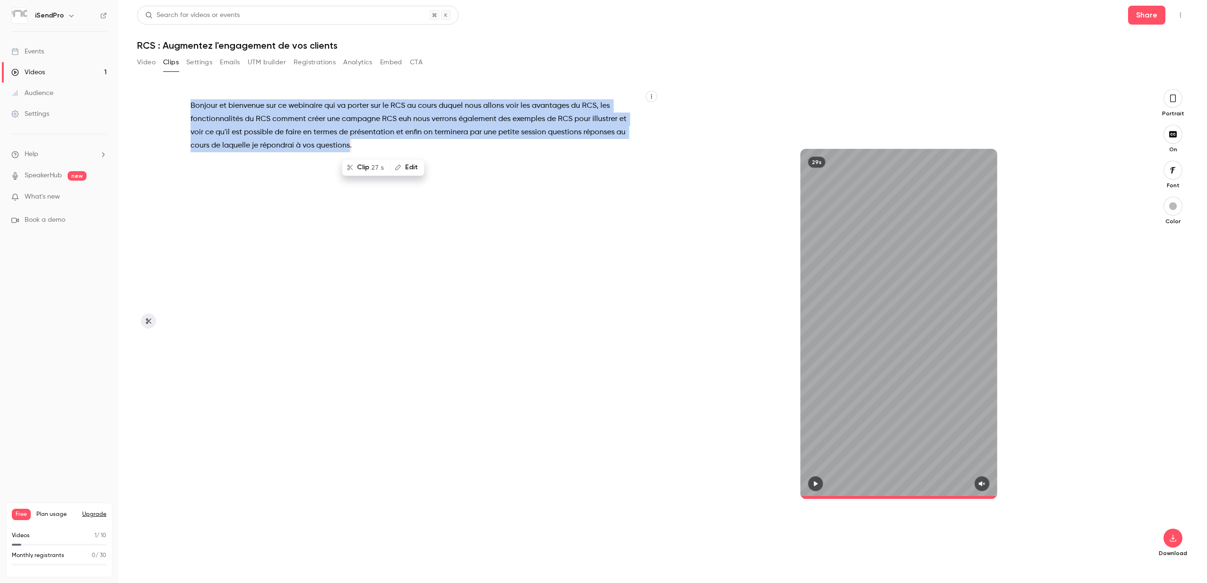
click at [1175, 135] on icon "button" at bounding box center [1173, 134] width 8 height 6
click at [816, 485] on icon "button" at bounding box center [816, 483] width 8 height 7
click at [1175, 137] on icon "button" at bounding box center [1173, 134] width 8 height 6
click at [1172, 172] on icon "button" at bounding box center [1172, 170] width 10 height 8
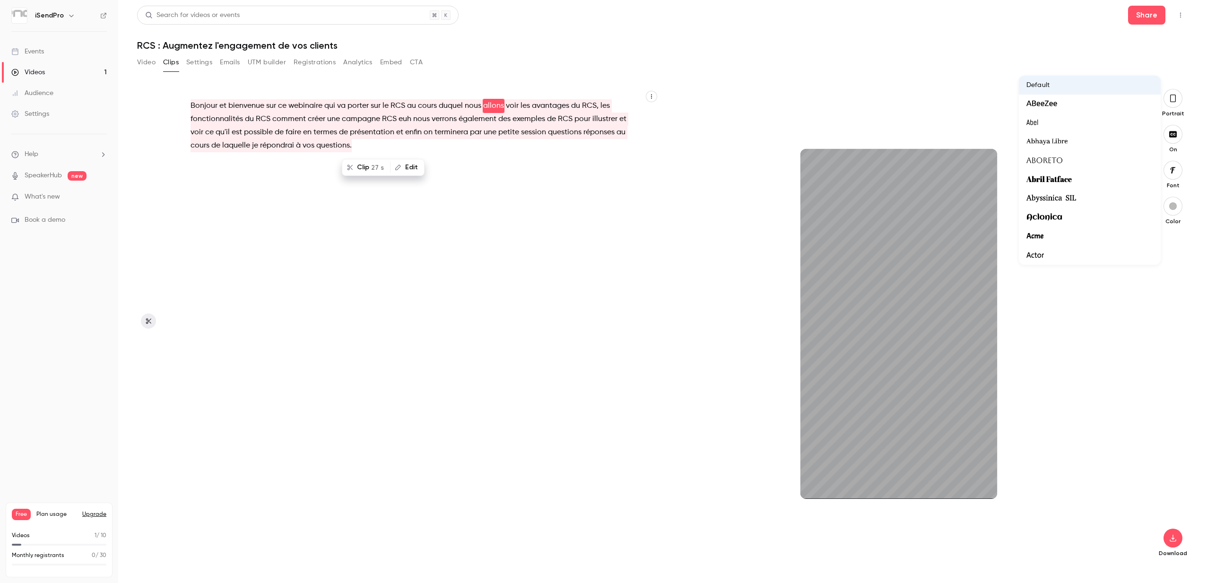
click at [1174, 203] on div at bounding box center [603, 291] width 1207 height 583
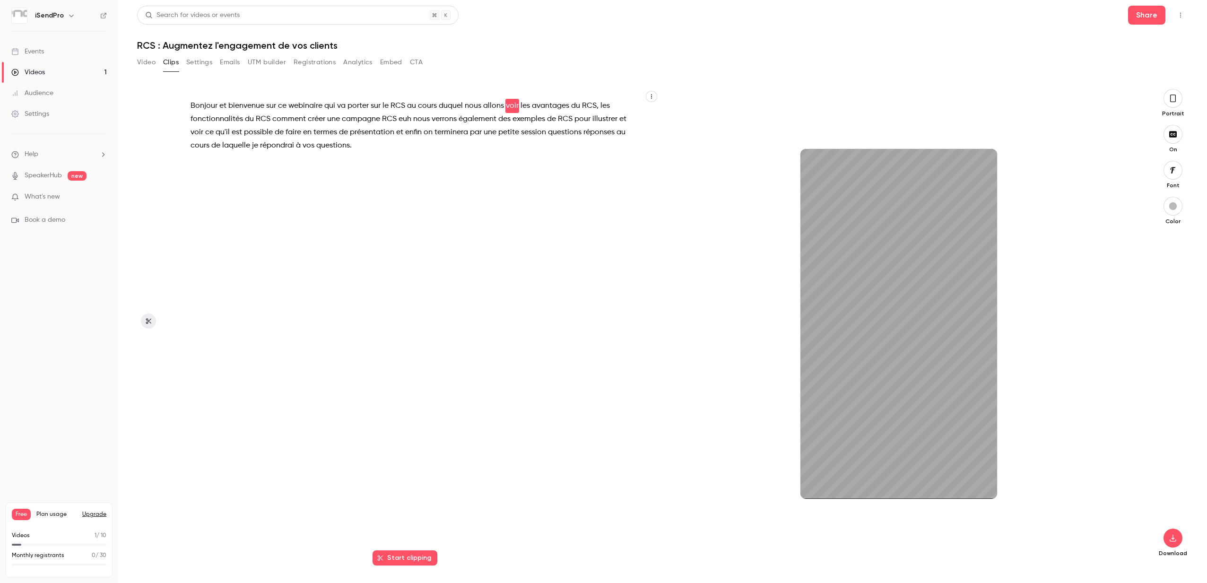
click at [1174, 208] on div "button" at bounding box center [1173, 206] width 8 height 8
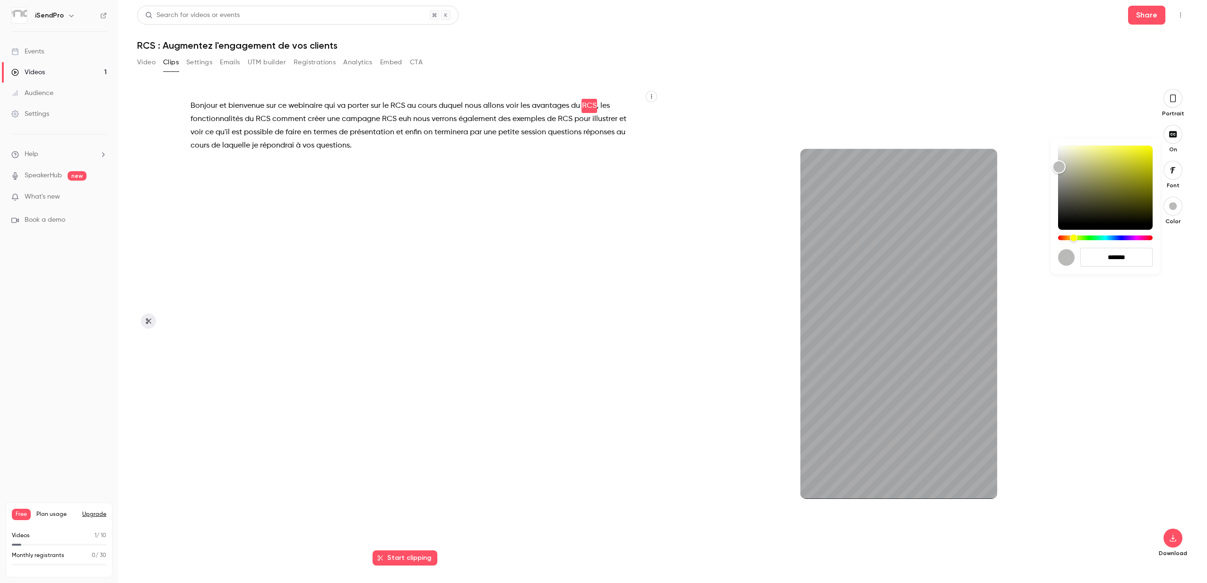
click at [1173, 205] on div at bounding box center [603, 291] width 1207 height 583
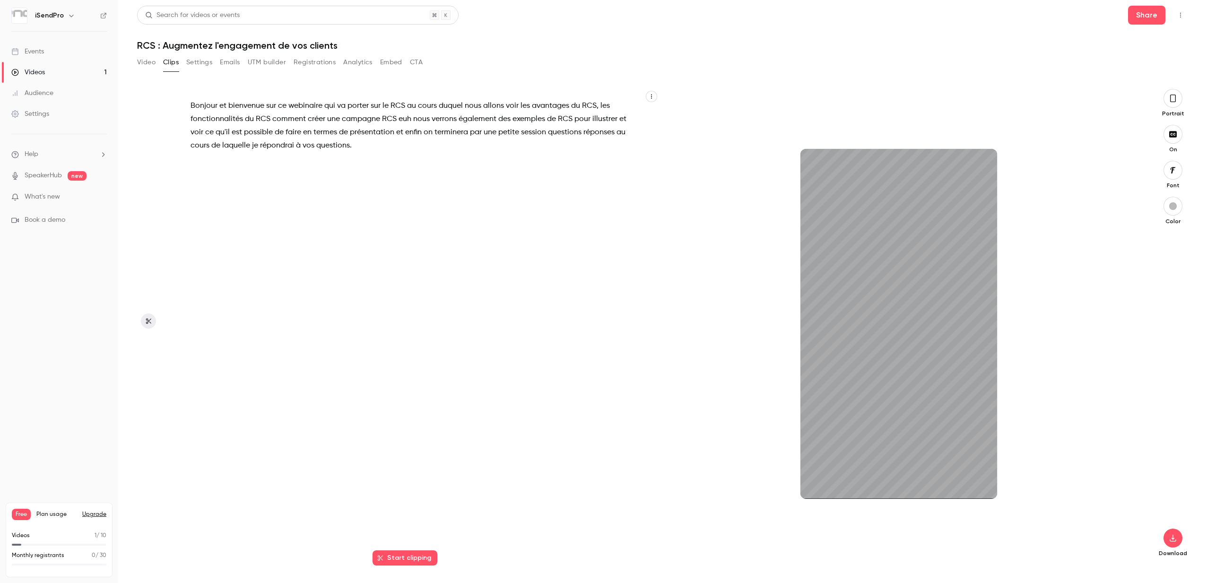
click at [1177, 98] on button "button" at bounding box center [1172, 98] width 19 height 19
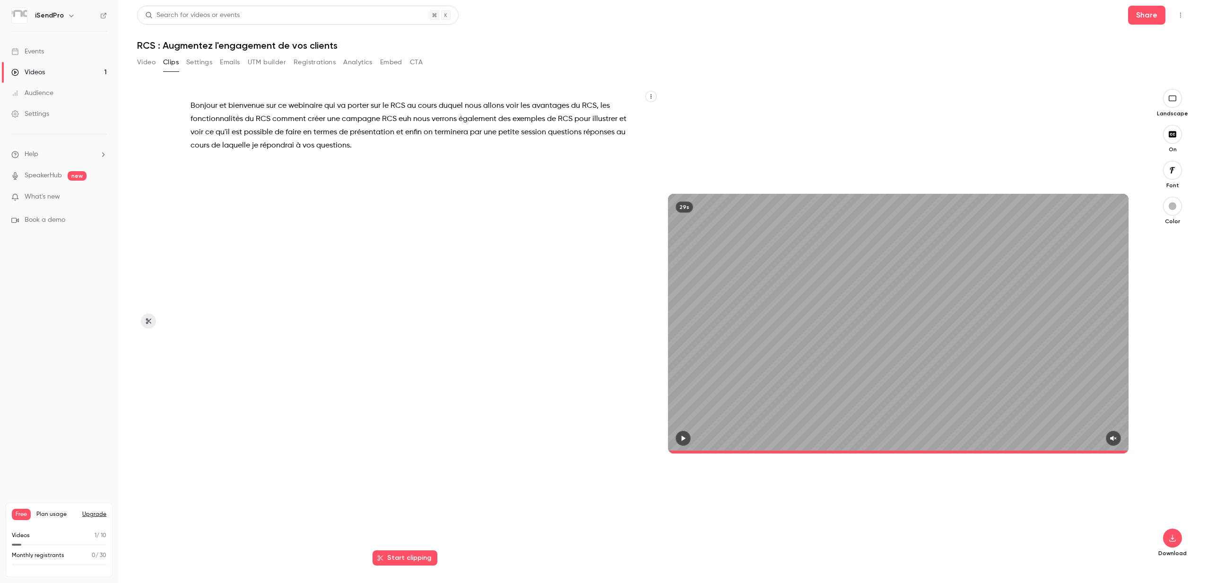
type input "****"
click at [202, 61] on button "Settings" at bounding box center [199, 62] width 26 height 15
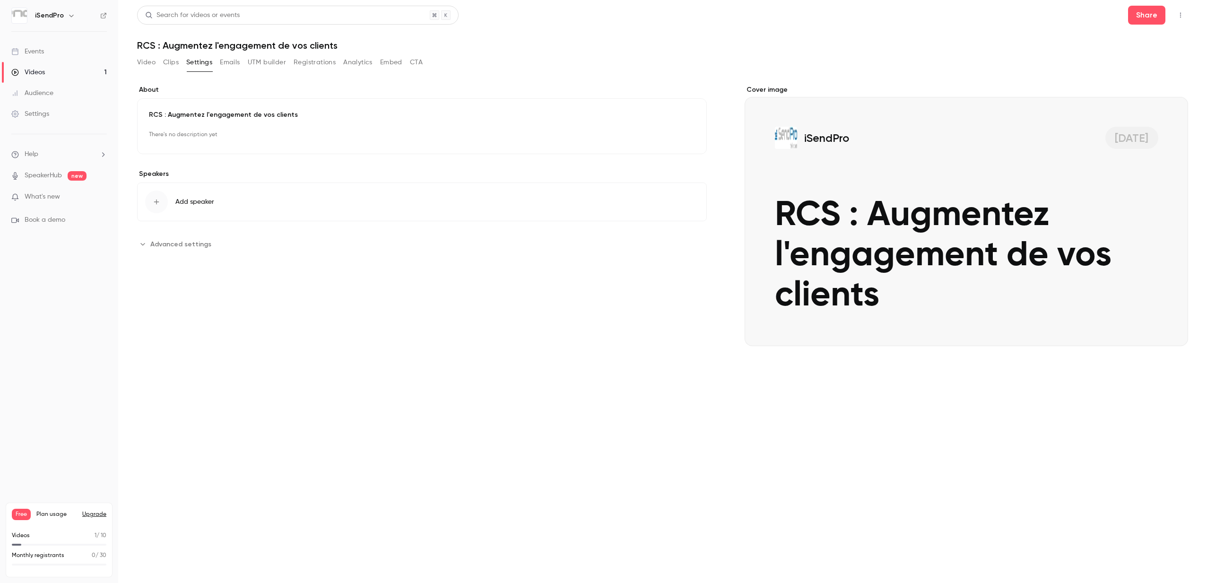
click at [138, 63] on button "Video" at bounding box center [146, 62] width 18 height 15
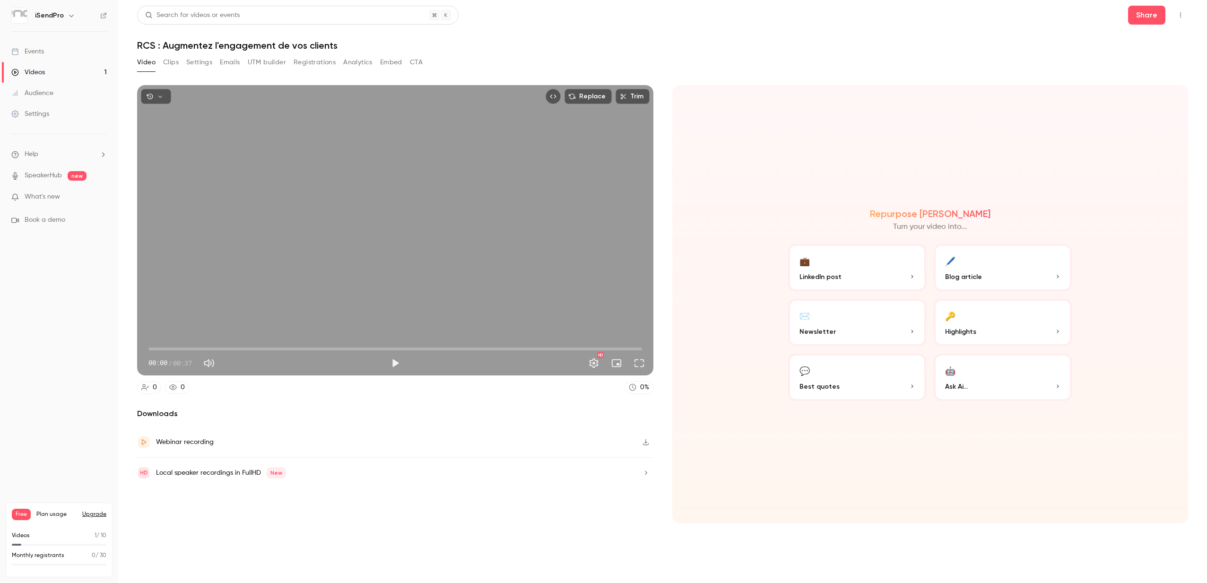
click at [45, 71] on div "Videos" at bounding box center [28, 72] width 34 height 9
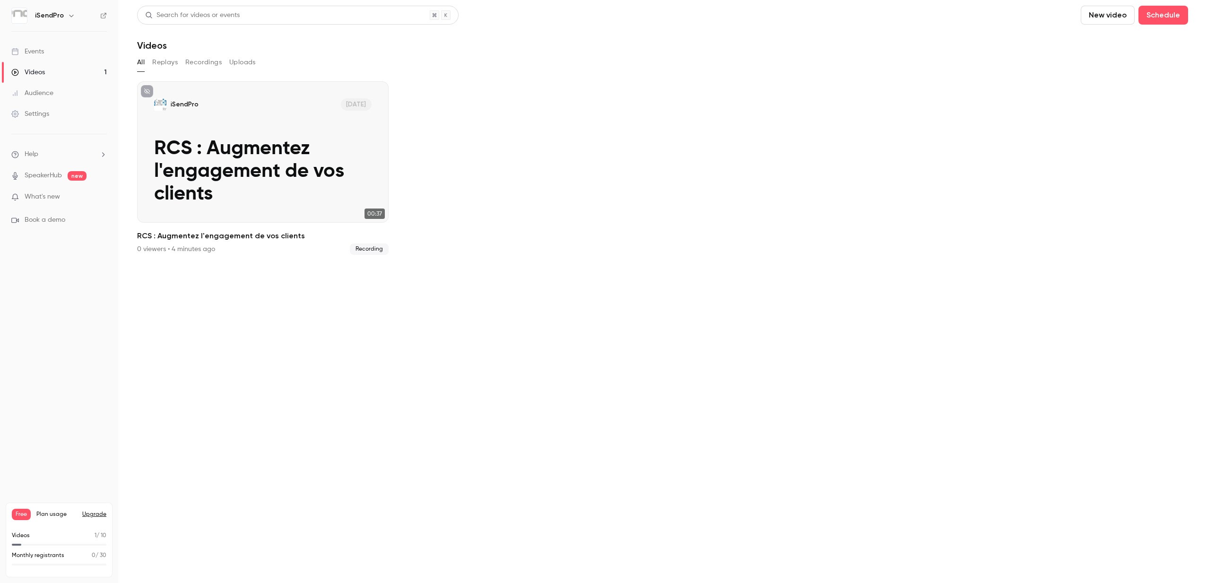
click at [236, 60] on button "Uploads" at bounding box center [242, 62] width 26 height 15
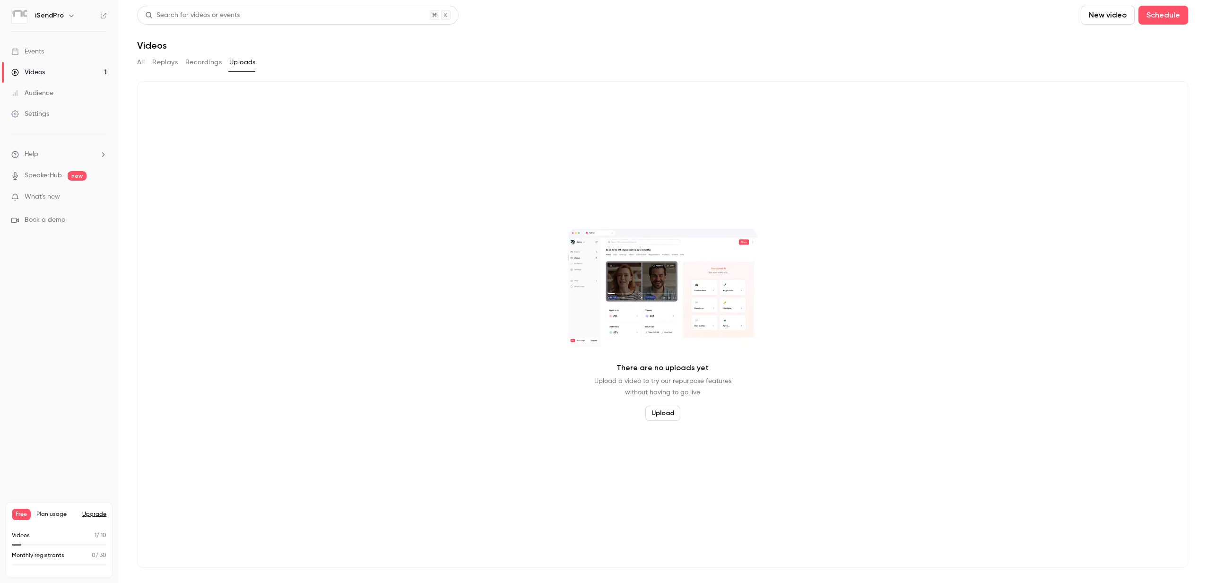
click at [50, 71] on link "Videos 1" at bounding box center [59, 72] width 118 height 21
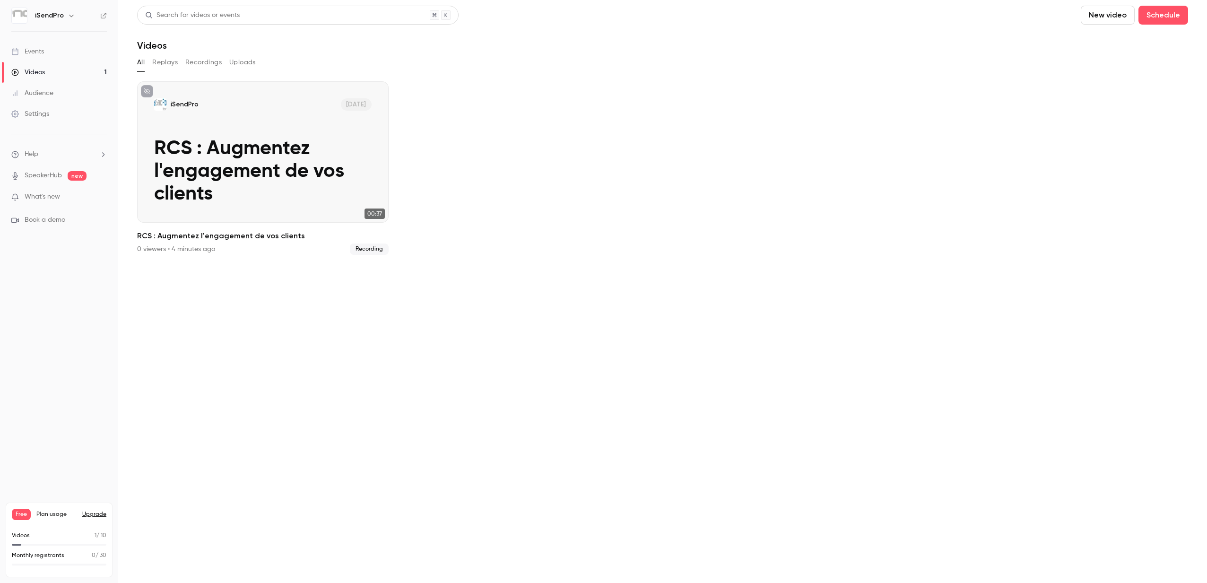
click at [194, 61] on button "Recordings" at bounding box center [203, 62] width 36 height 15
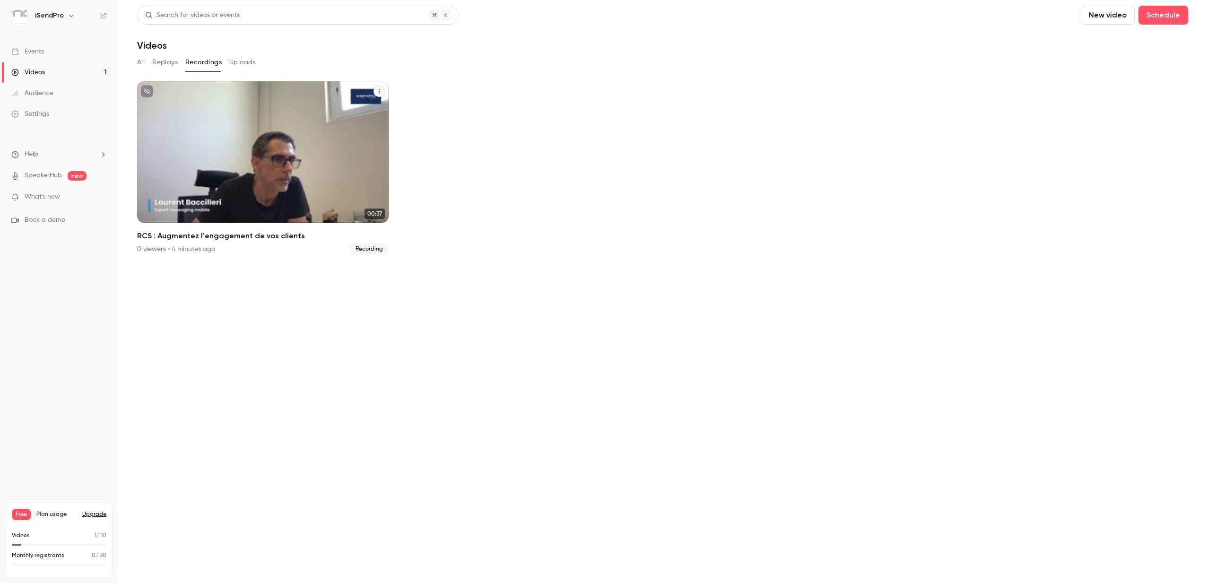
click at [236, 137] on div "iSendPro [DATE] RCS : Augmentez l'engagement de vos clients" at bounding box center [262, 151] width 251 height 141
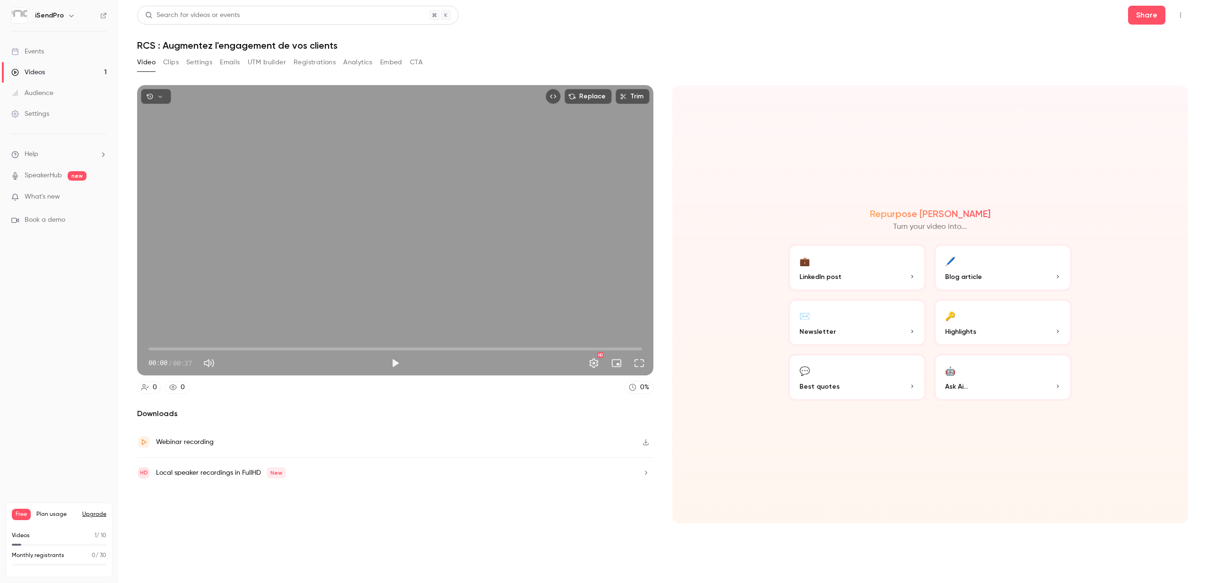
click at [977, 268] on button "🖊️ Blog article" at bounding box center [1002, 267] width 138 height 47
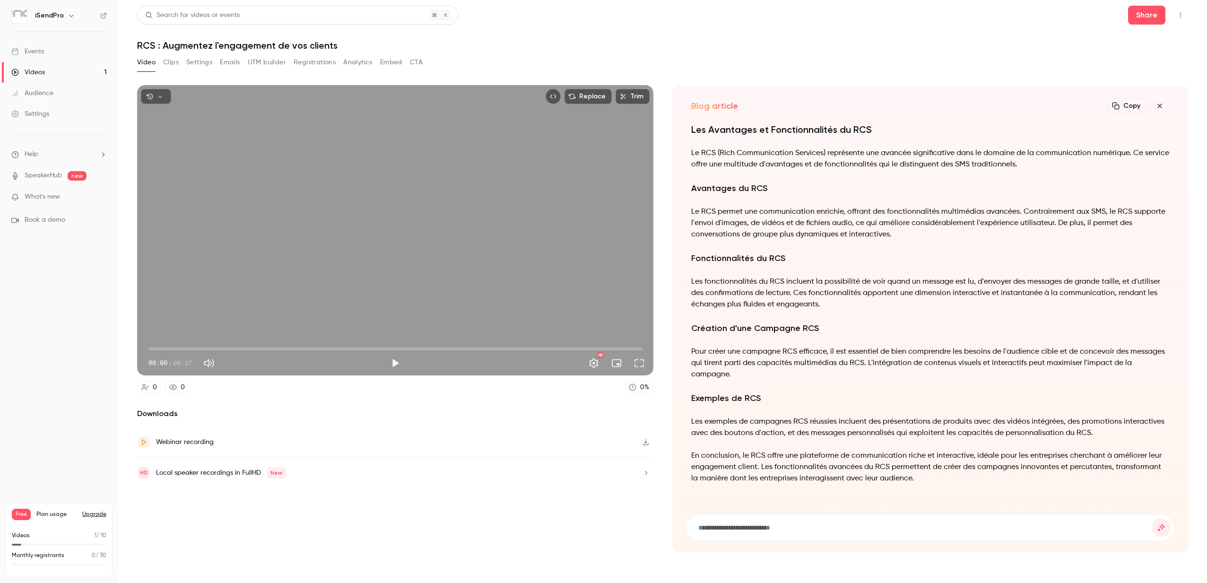
click at [175, 61] on button "Clips" at bounding box center [171, 62] width 16 height 15
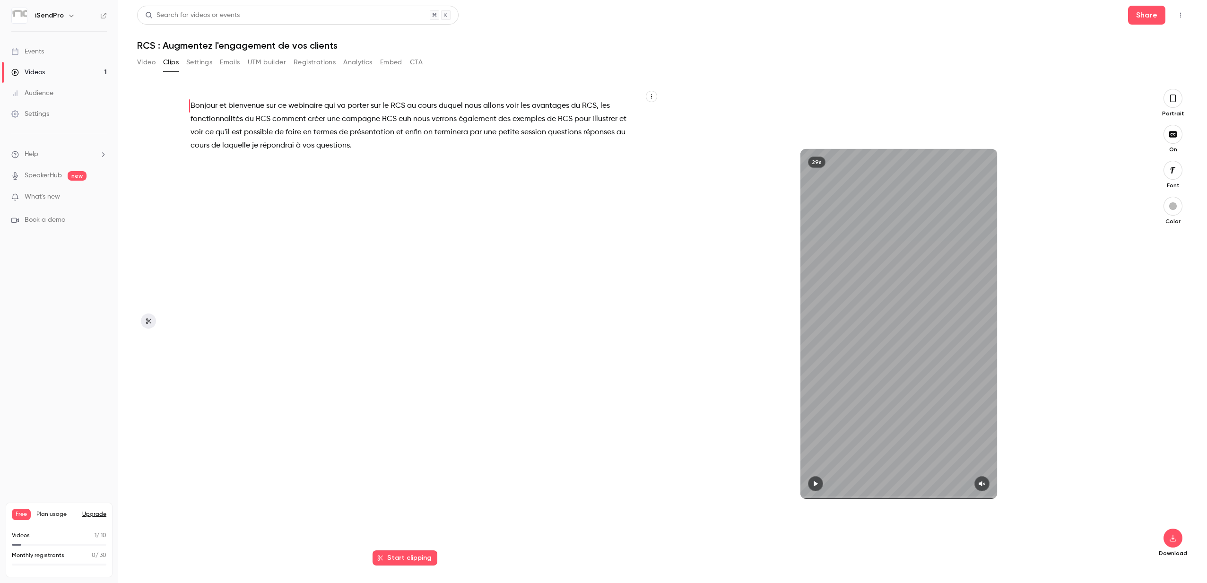
click at [151, 61] on button "Video" at bounding box center [146, 62] width 18 height 15
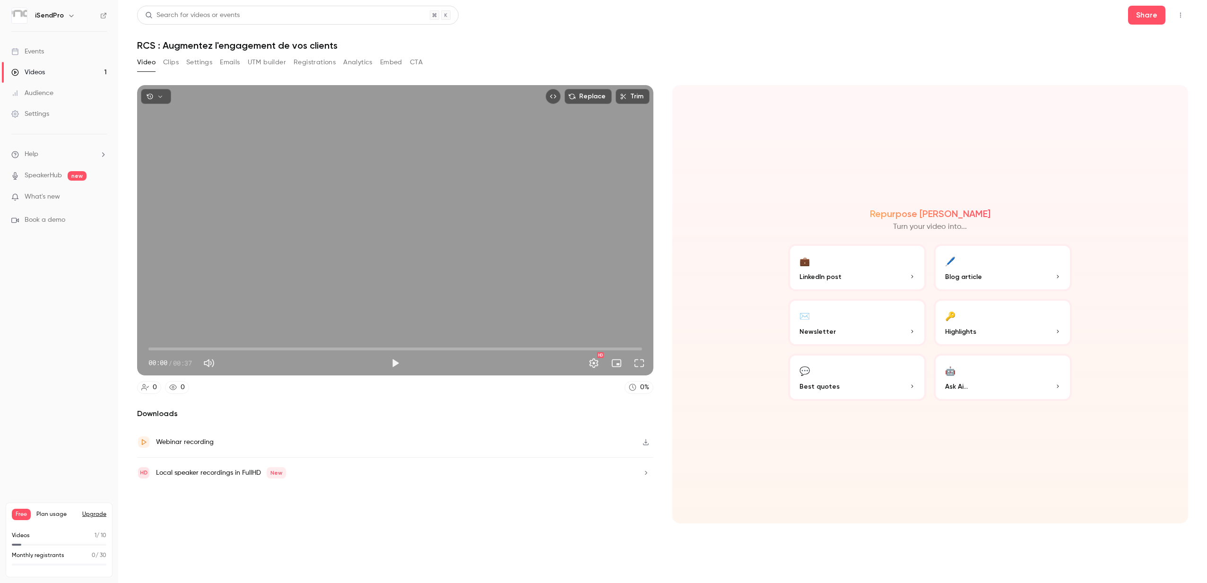
click at [864, 374] on button "💬 Best quotes" at bounding box center [857, 377] width 138 height 47
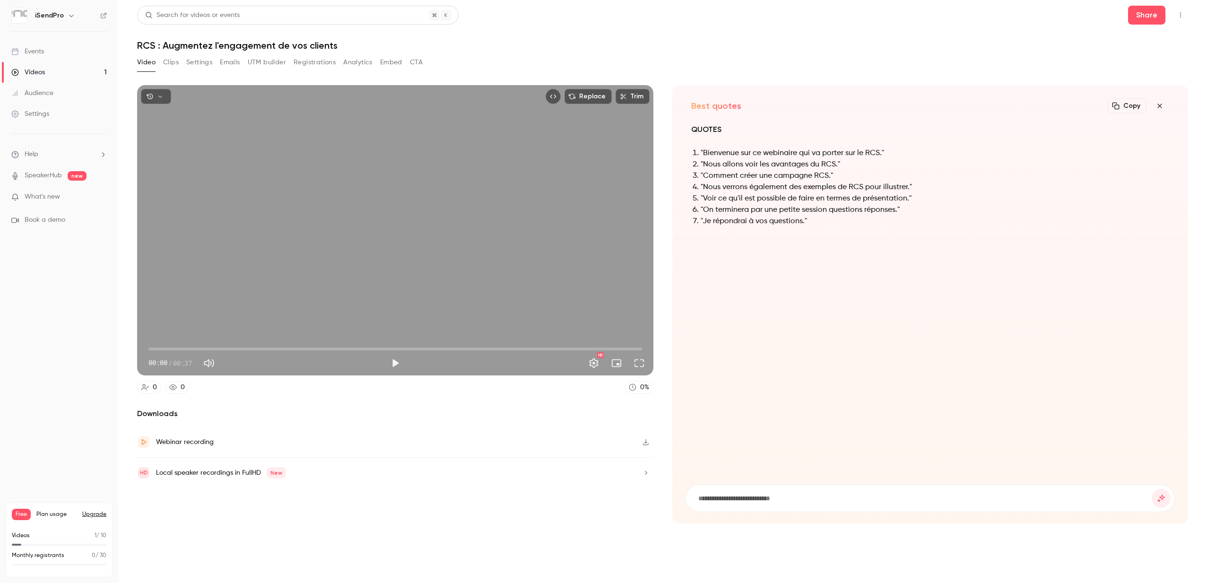
click at [147, 63] on button "Video" at bounding box center [146, 62] width 18 height 15
click at [251, 468] on div "Local speaker recordings in FullHD New" at bounding box center [221, 472] width 130 height 11
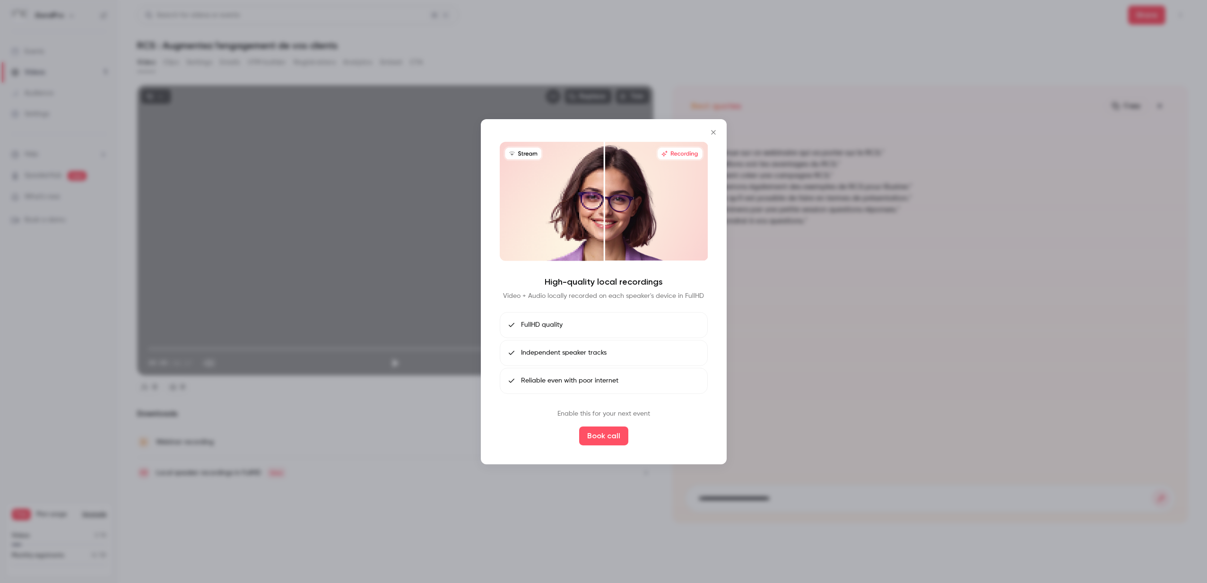
click at [715, 133] on icon "Close" at bounding box center [713, 132] width 11 height 8
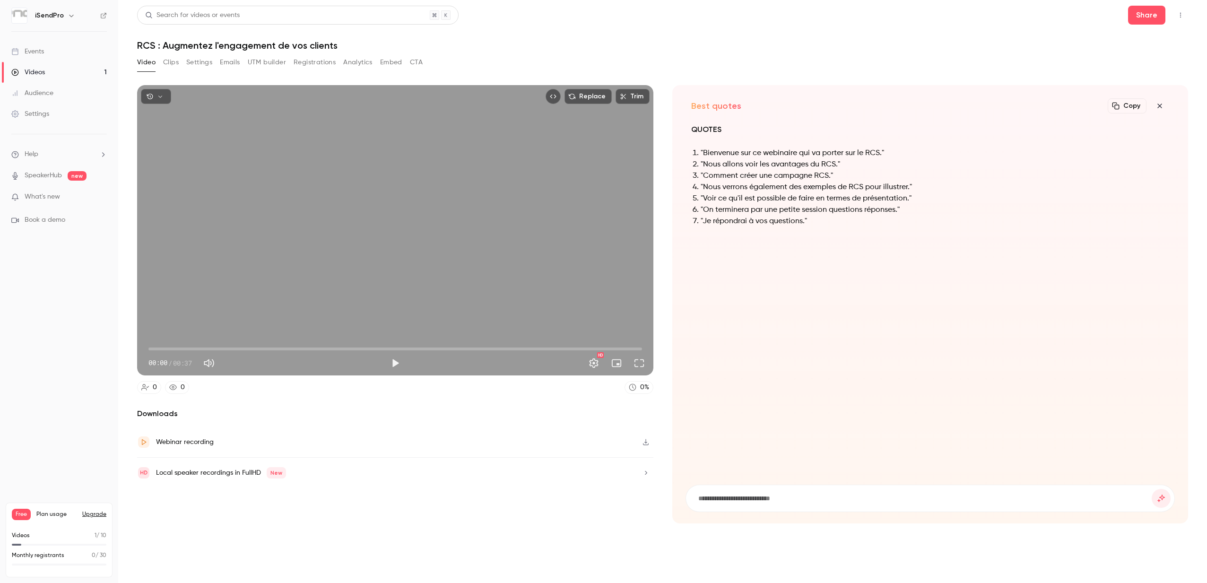
drag, startPoint x: 173, startPoint y: 64, endPoint x: 150, endPoint y: 63, distance: 22.7
click at [173, 64] on button "Clips" at bounding box center [171, 62] width 16 height 15
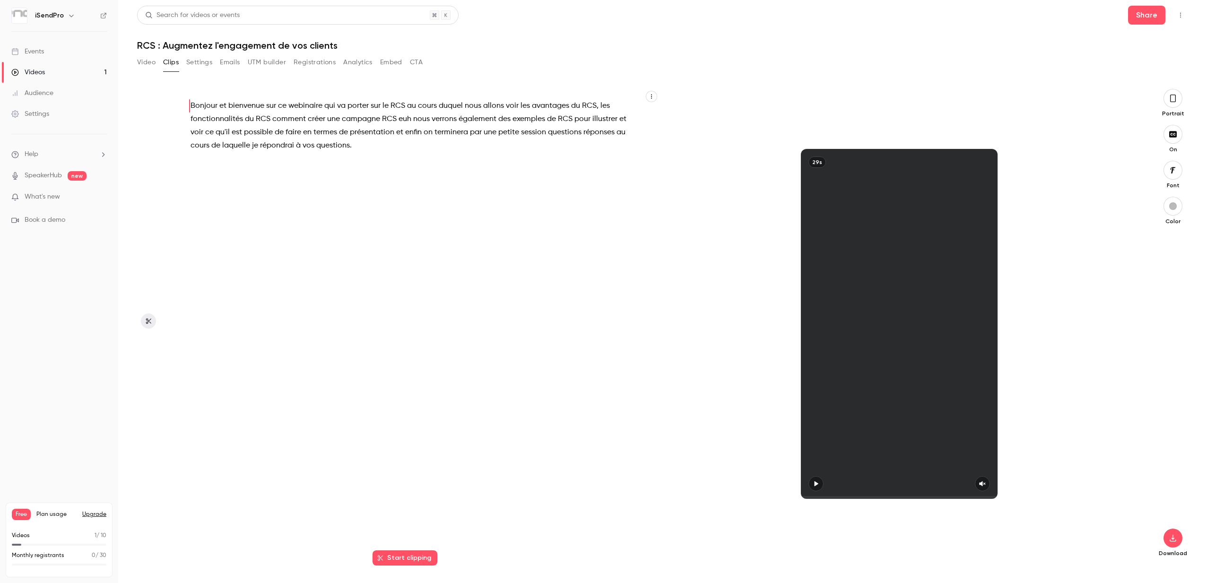
click at [145, 63] on button "Video" at bounding box center [146, 62] width 18 height 15
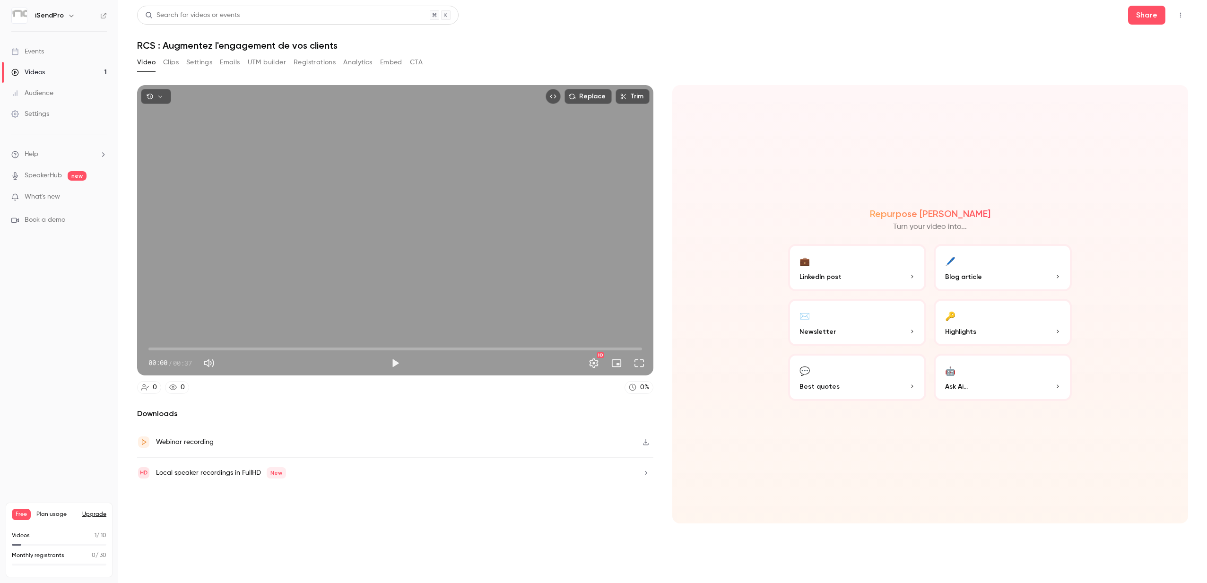
click at [984, 328] on p "Highlights" at bounding box center [1002, 332] width 115 height 10
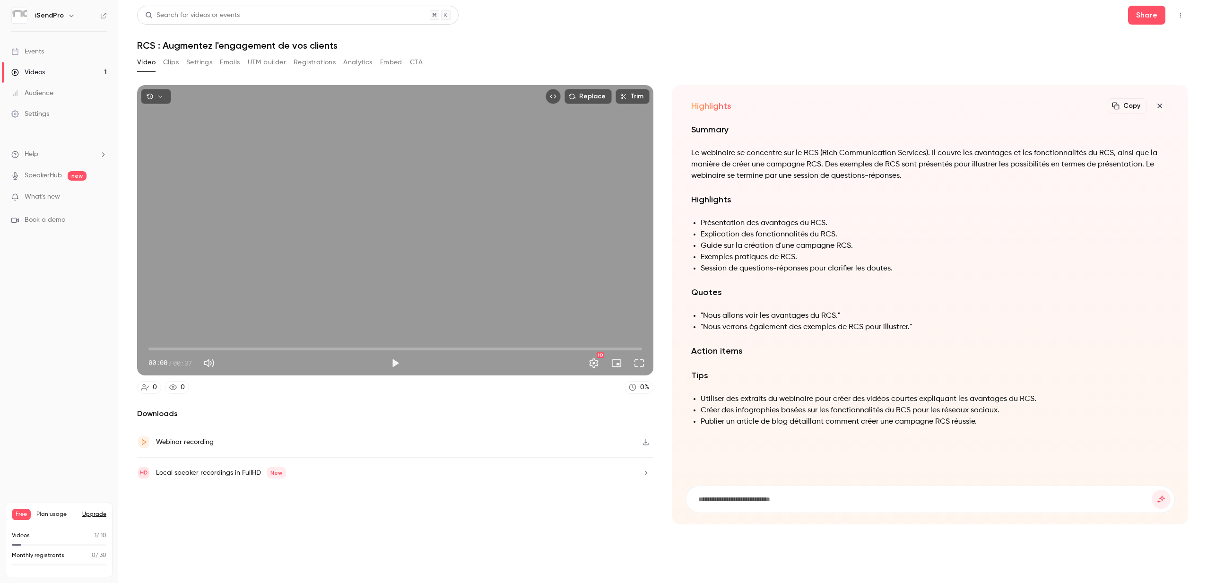
click at [164, 61] on button "Clips" at bounding box center [171, 62] width 16 height 15
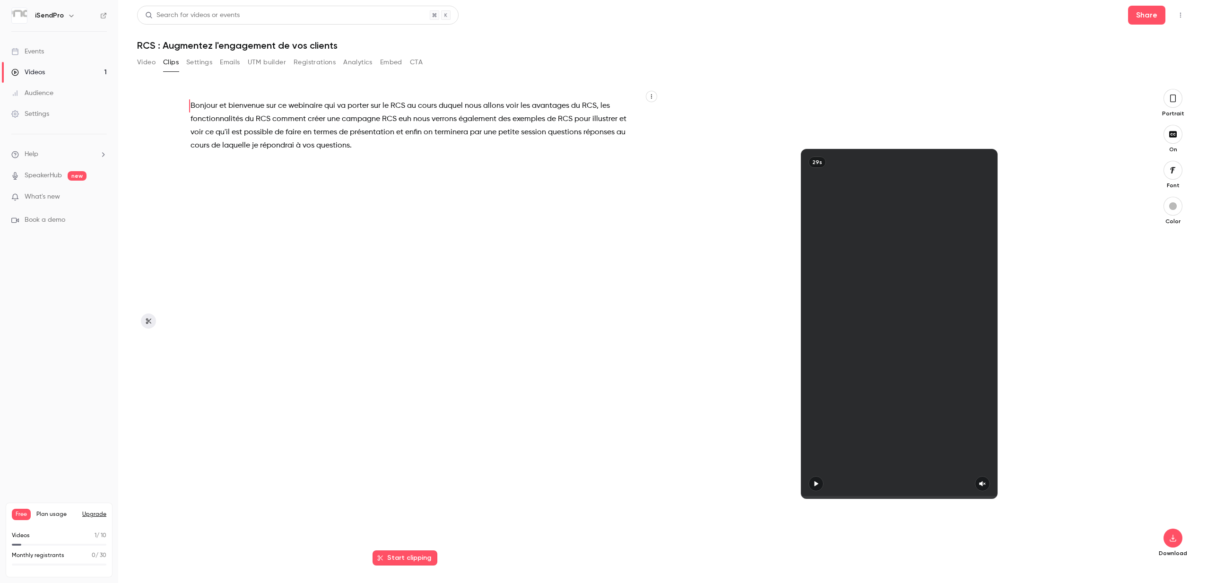
click at [152, 62] on button "Video" at bounding box center [146, 62] width 18 height 15
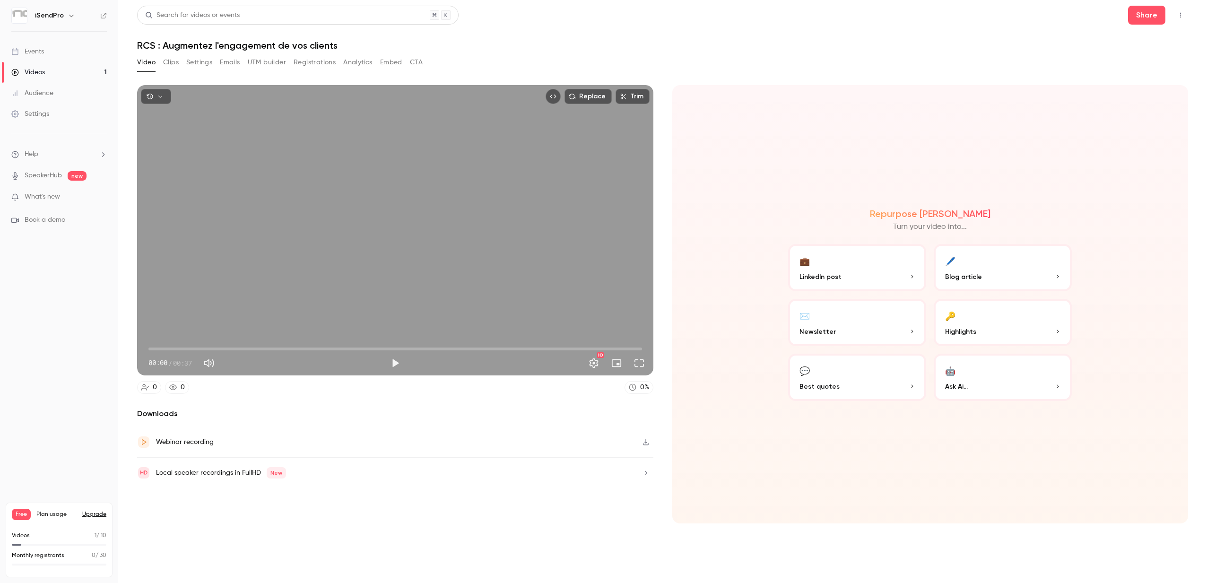
click at [982, 383] on p "Ask Ai..." at bounding box center [1002, 386] width 115 height 10
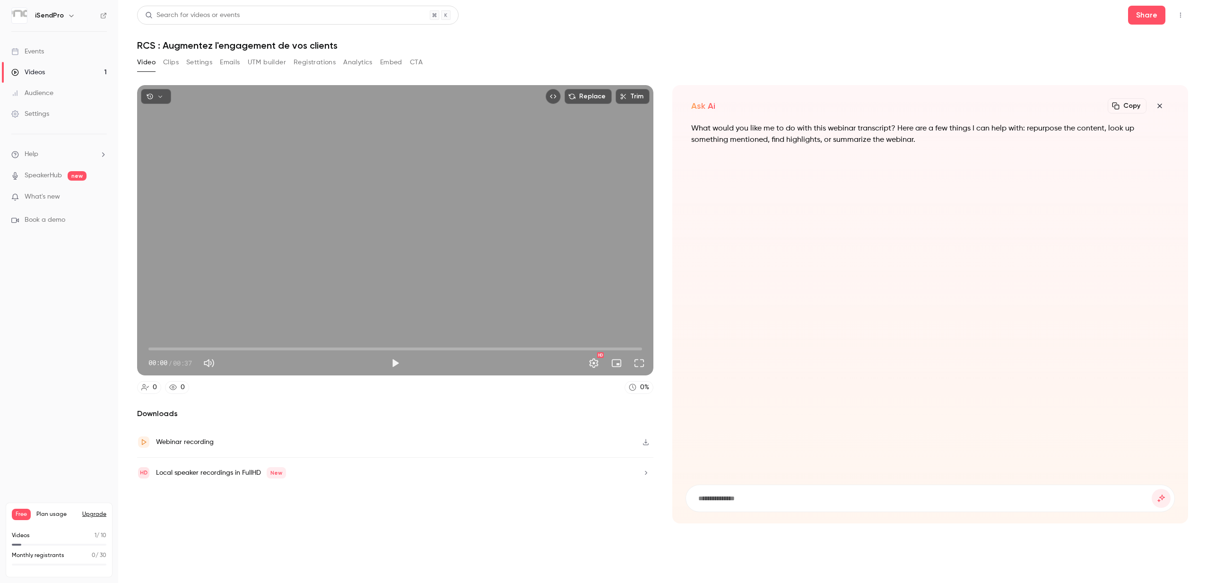
click at [1157, 105] on icon "button" at bounding box center [1159, 106] width 11 height 8
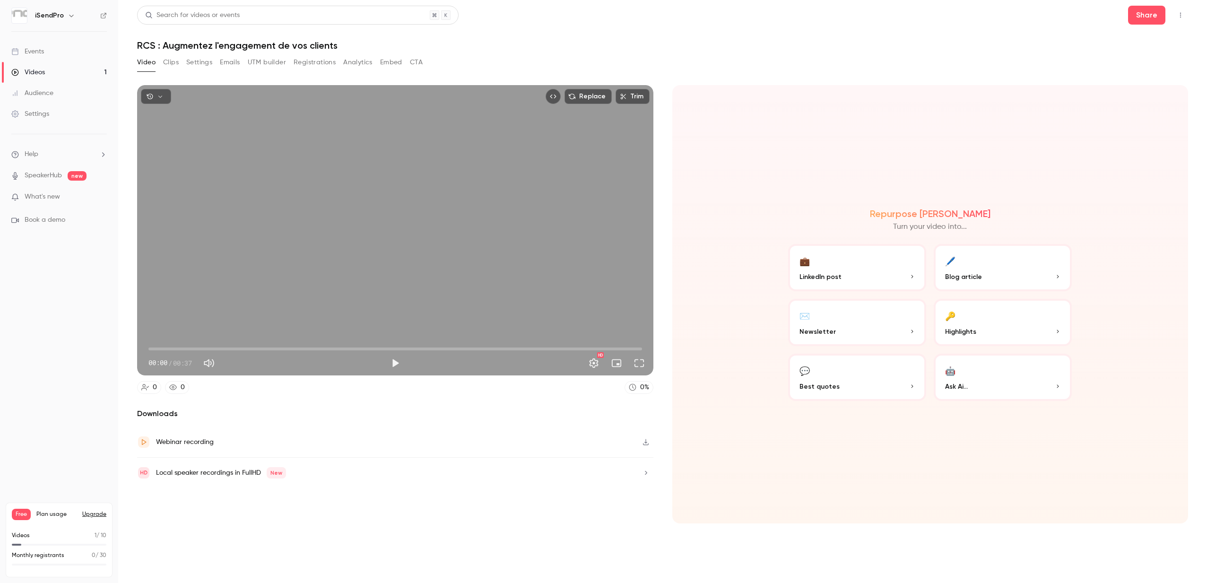
click at [839, 320] on button "✉️ Newsletter" at bounding box center [857, 322] width 138 height 47
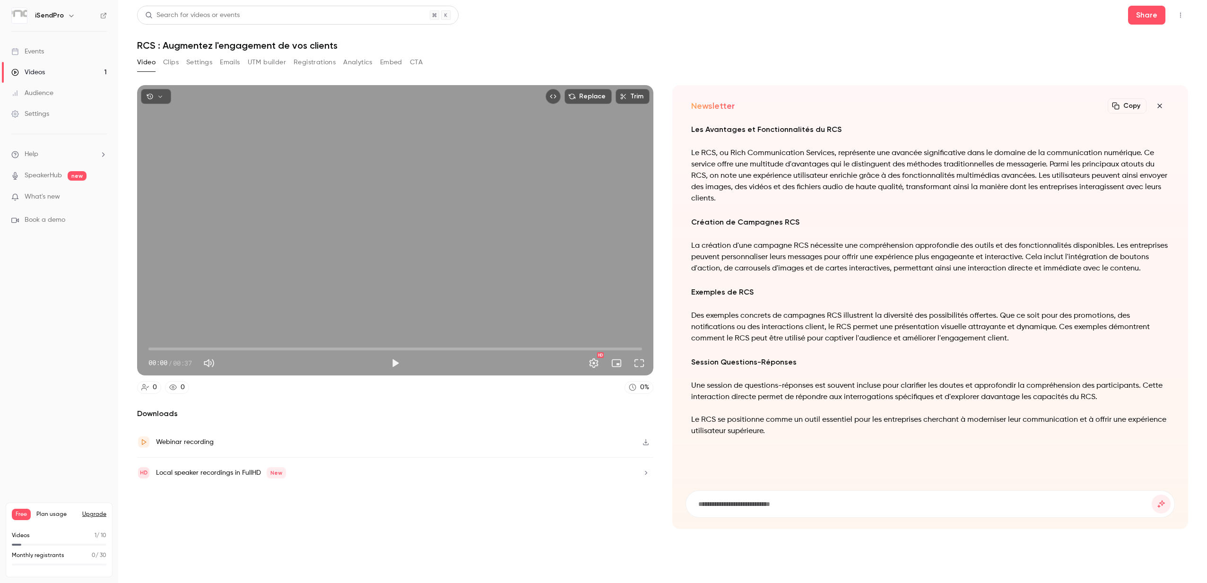
click at [230, 63] on button "Emails" at bounding box center [230, 62] width 20 height 15
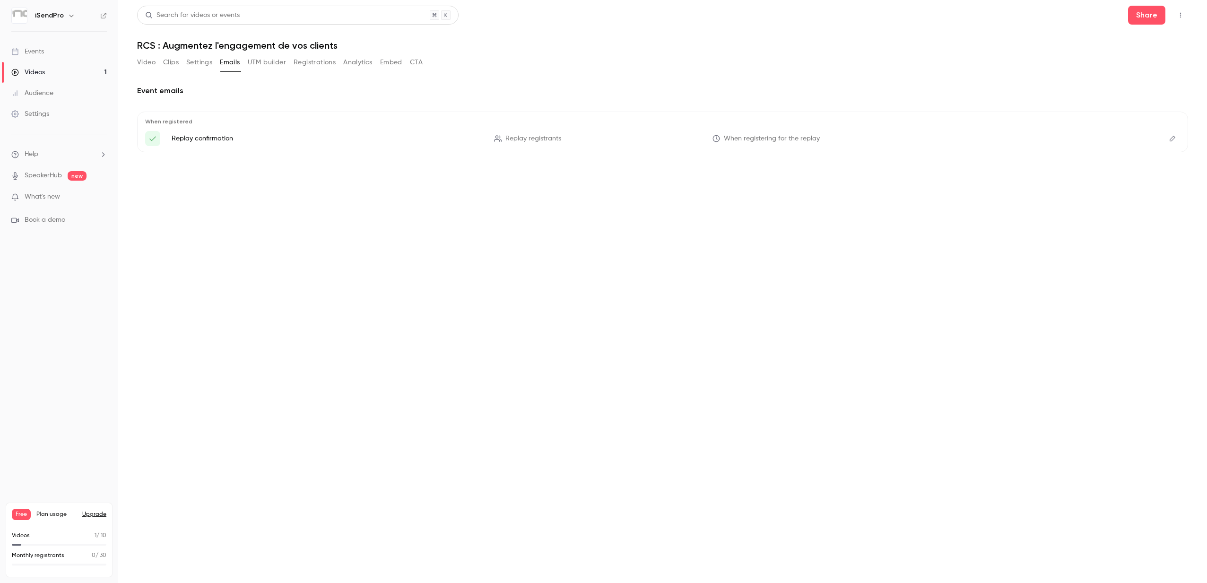
click at [148, 63] on button "Video" at bounding box center [146, 62] width 18 height 15
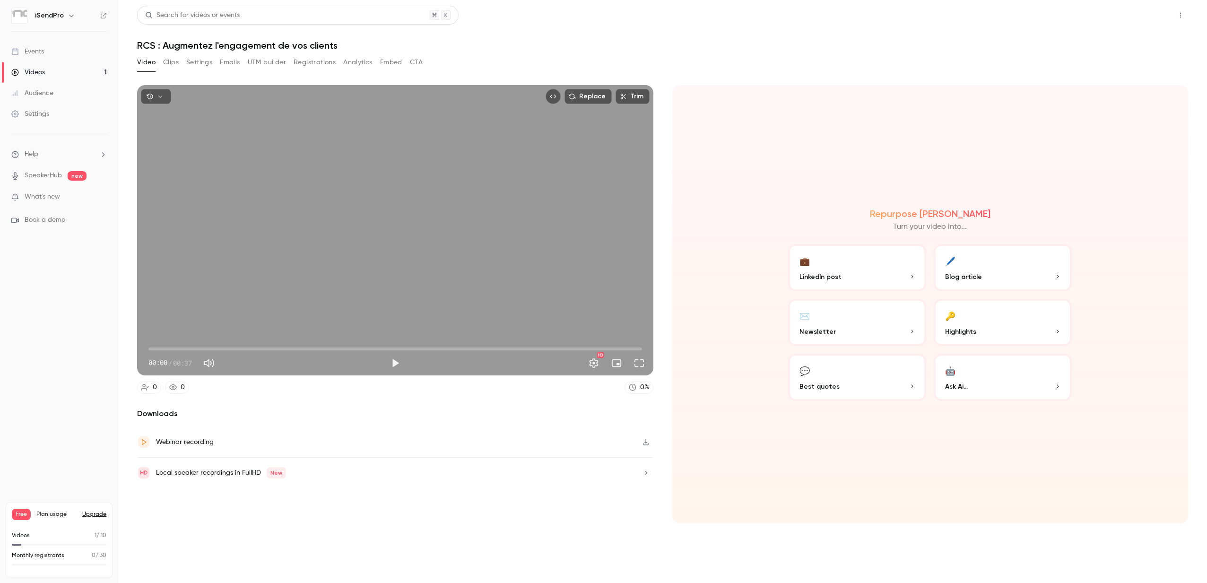
click at [1140, 18] on button "Share" at bounding box center [1146, 15] width 37 height 19
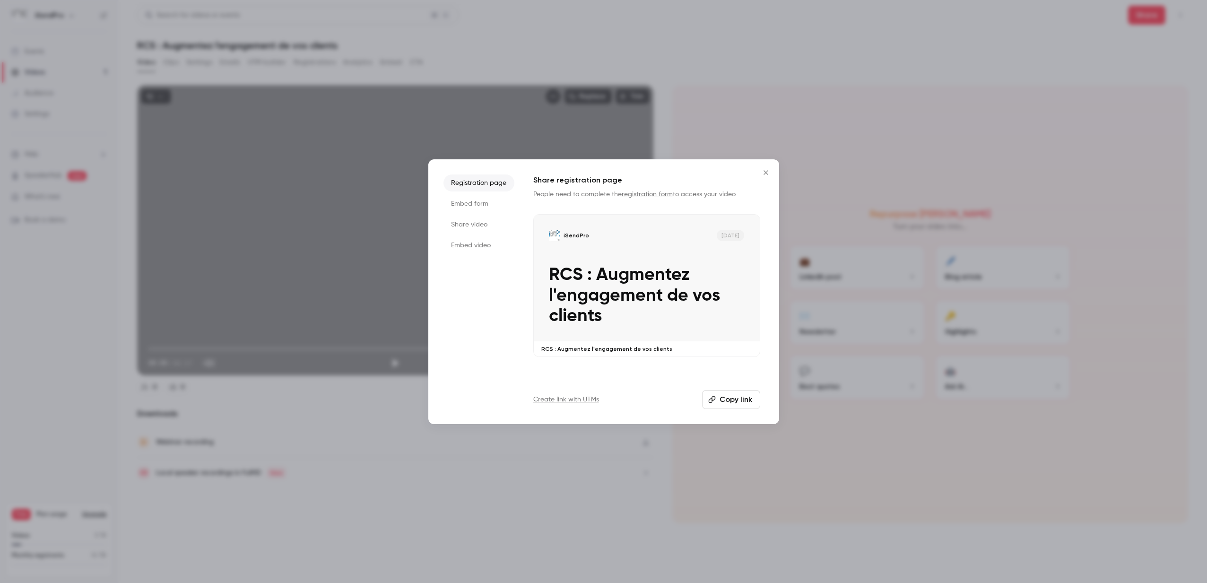
click at [737, 403] on button "Copy link" at bounding box center [731, 399] width 58 height 19
drag, startPoint x: 767, startPoint y: 171, endPoint x: 718, endPoint y: 170, distance: 48.7
click at [763, 171] on icon "Close" at bounding box center [765, 173] width 11 height 8
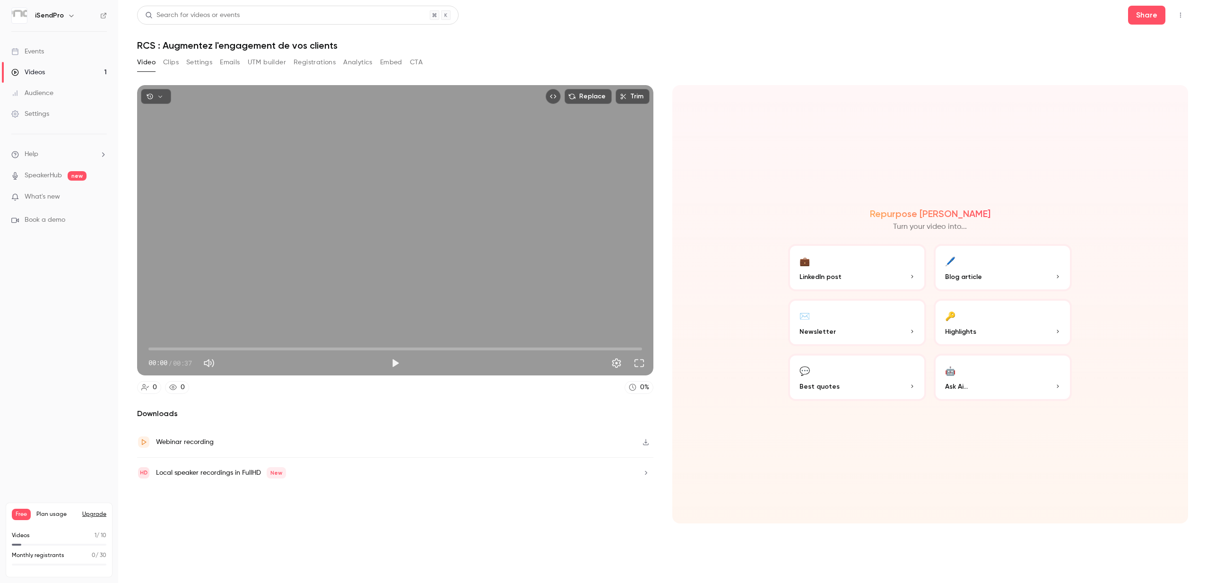
click at [49, 73] on link "Videos 1" at bounding box center [59, 72] width 118 height 21
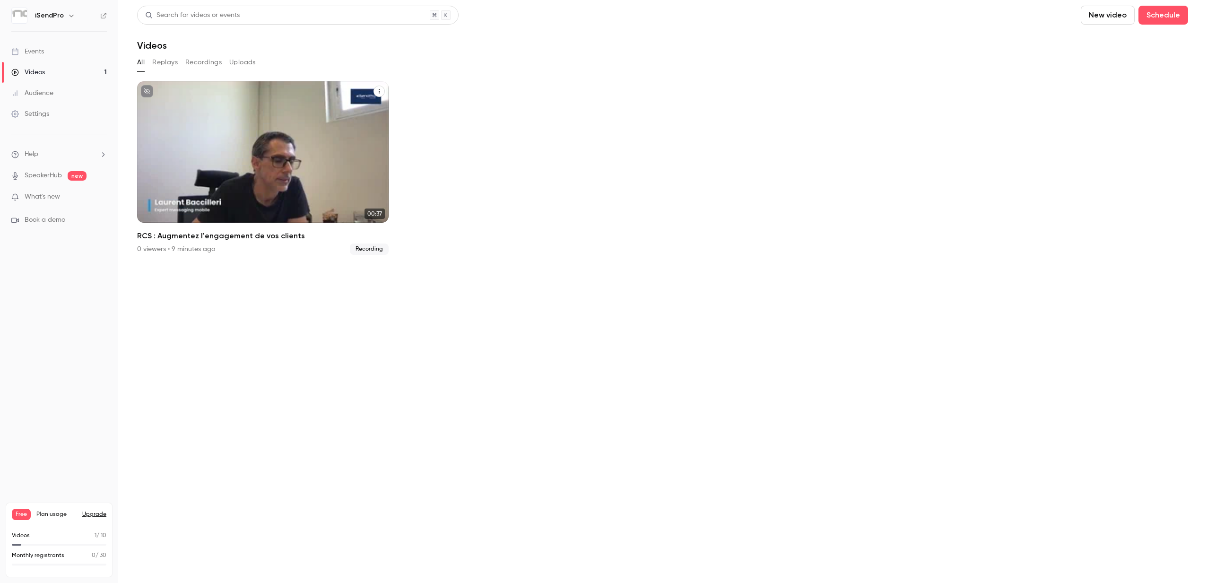
click at [187, 131] on div "iSendPro Sep 16 RCS : Augmentez l'engagement de vos clients" at bounding box center [262, 151] width 251 height 141
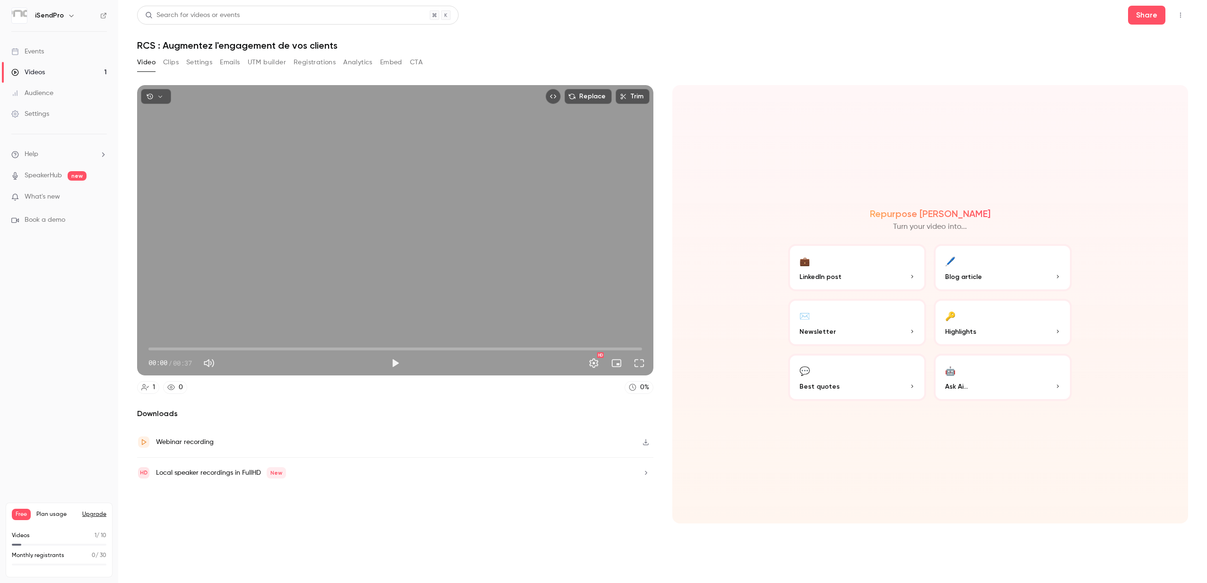
click at [235, 60] on button "Emails" at bounding box center [230, 62] width 20 height 15
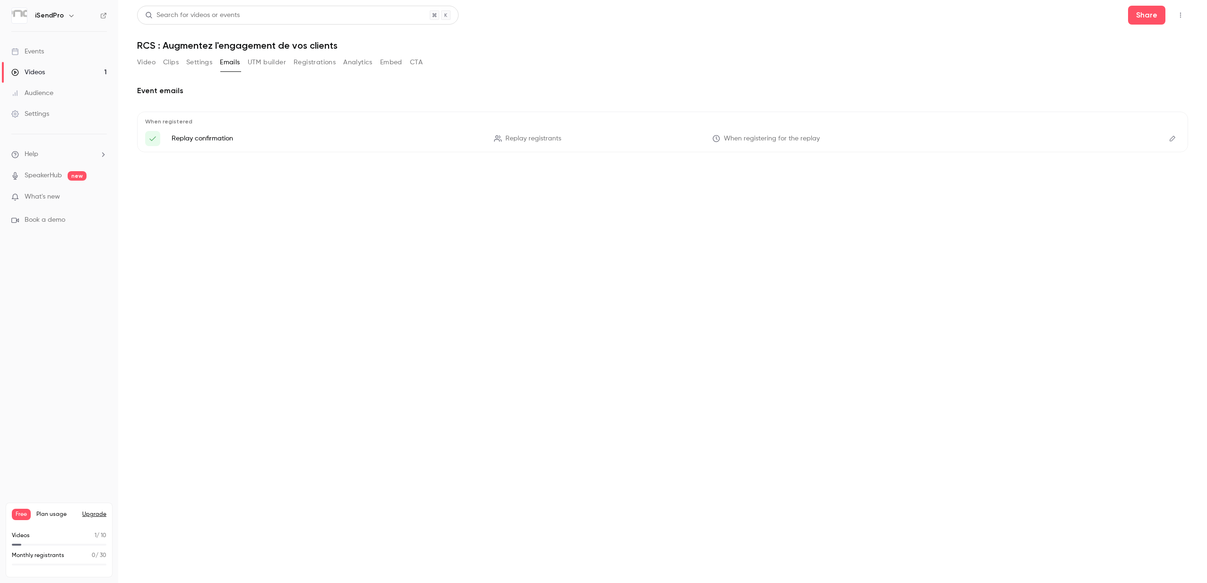
click at [302, 65] on button "Registrations" at bounding box center [315, 62] width 42 height 15
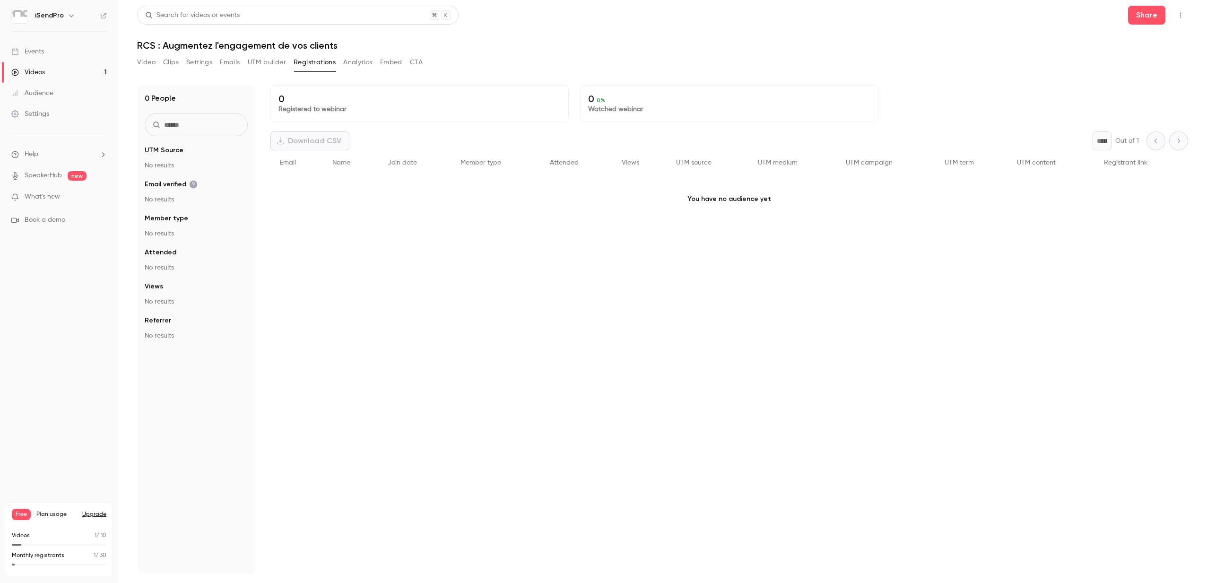
click at [45, 72] on link "Videos 1" at bounding box center [59, 72] width 118 height 21
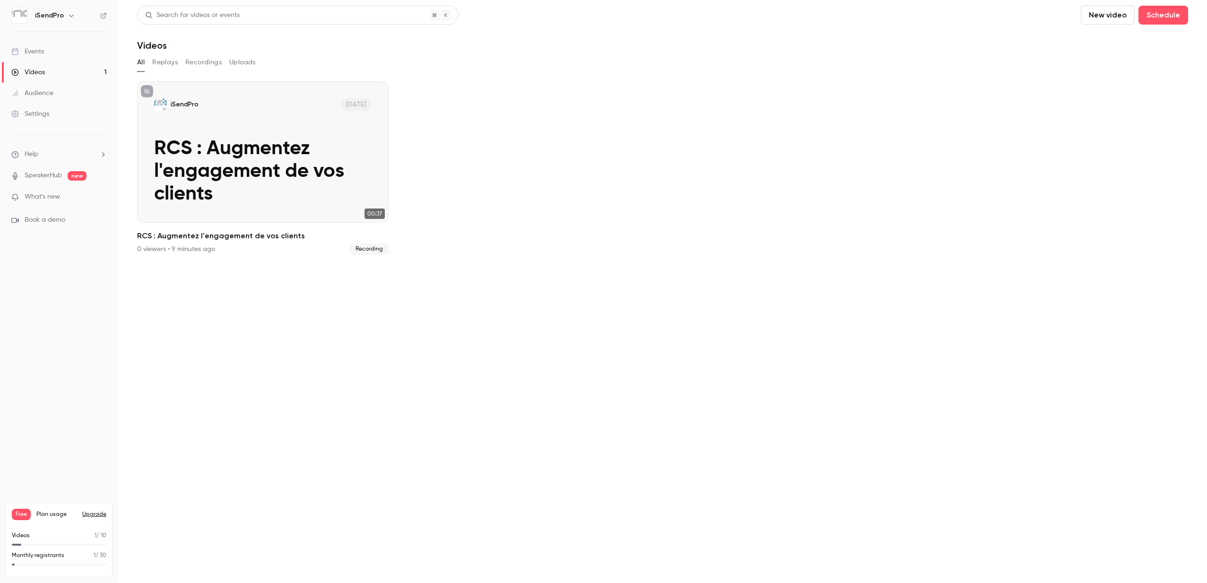
click at [241, 60] on button "Uploads" at bounding box center [242, 62] width 26 height 15
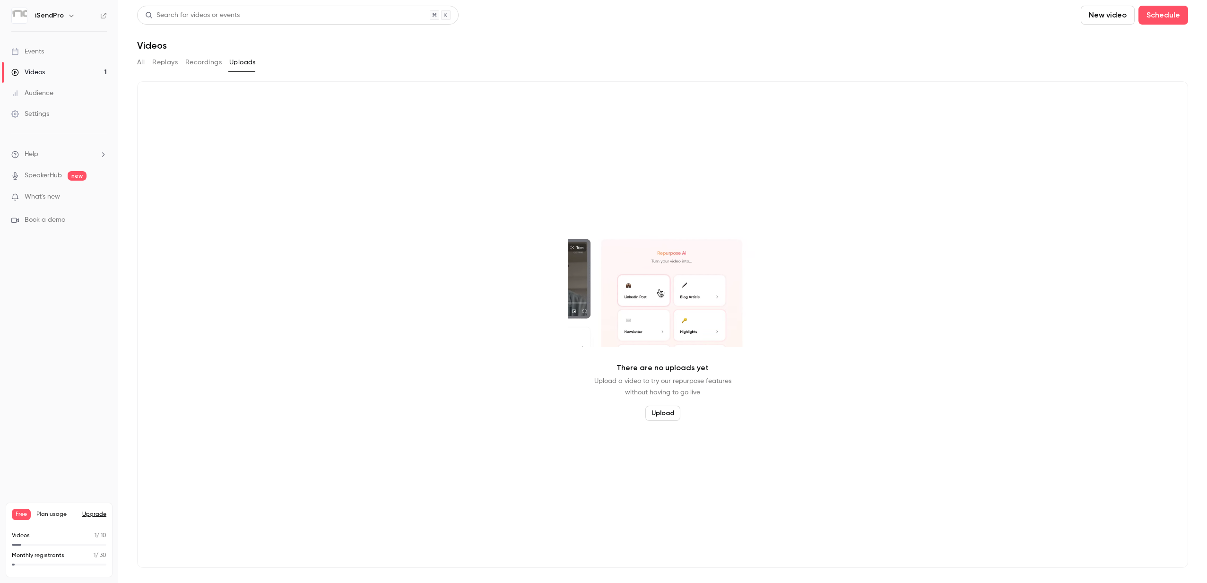
click at [668, 412] on button "Upload" at bounding box center [662, 413] width 35 height 15
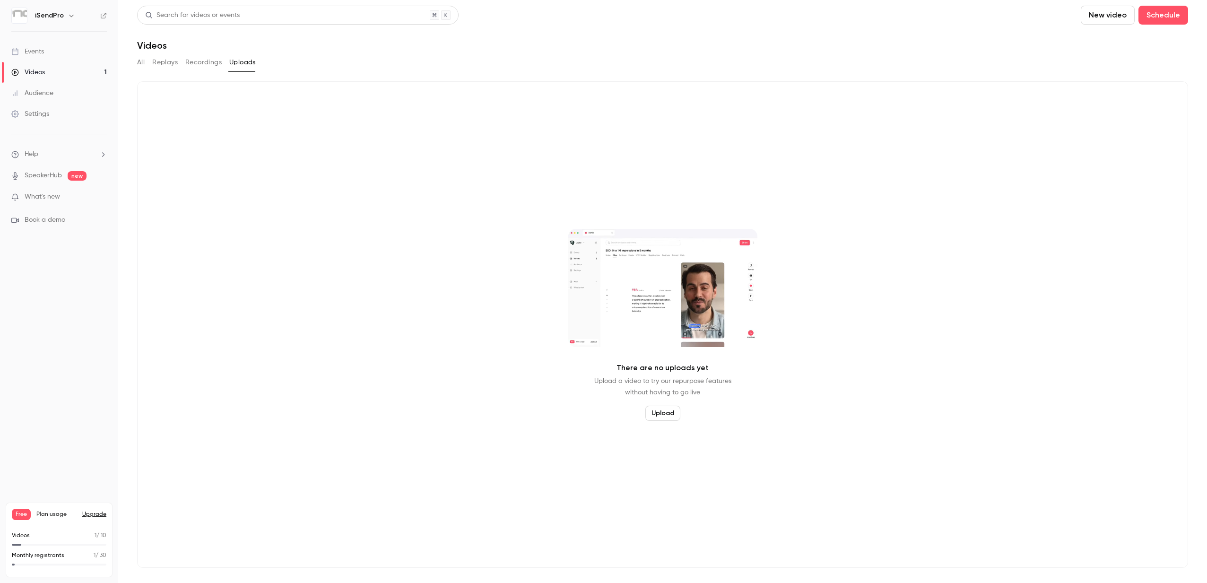
click at [31, 71] on div "Videos" at bounding box center [28, 72] width 34 height 9
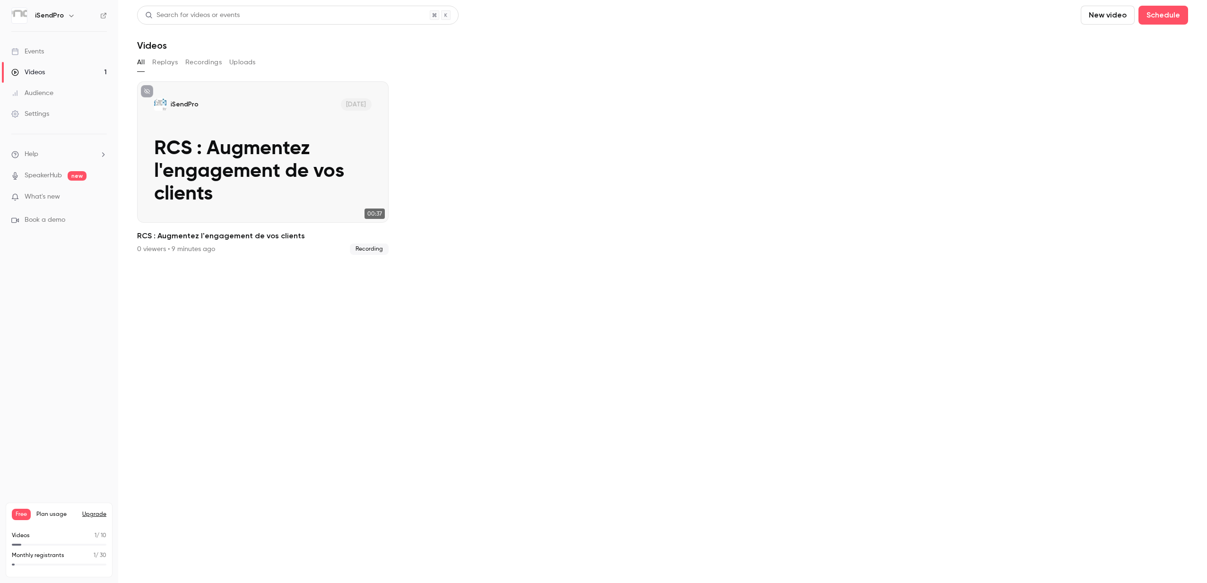
click at [198, 62] on button "Recordings" at bounding box center [203, 62] width 36 height 15
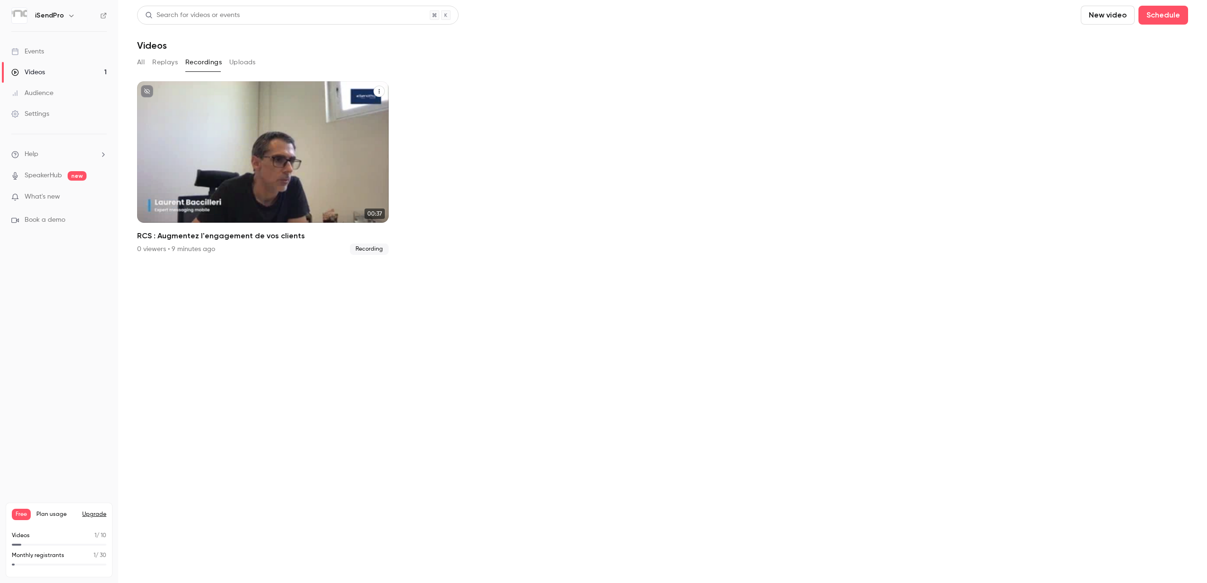
click at [269, 131] on div "iSendPro [DATE] RCS : Augmentez l'engagement de vos clients" at bounding box center [262, 151] width 251 height 141
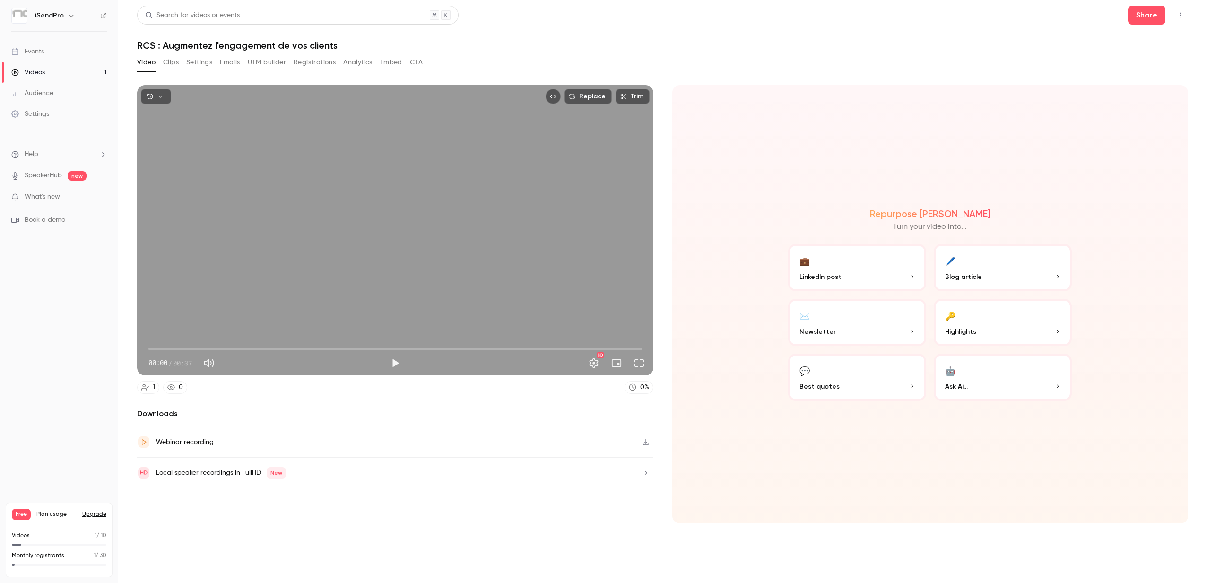
click at [305, 61] on button "Registrations" at bounding box center [315, 62] width 42 height 15
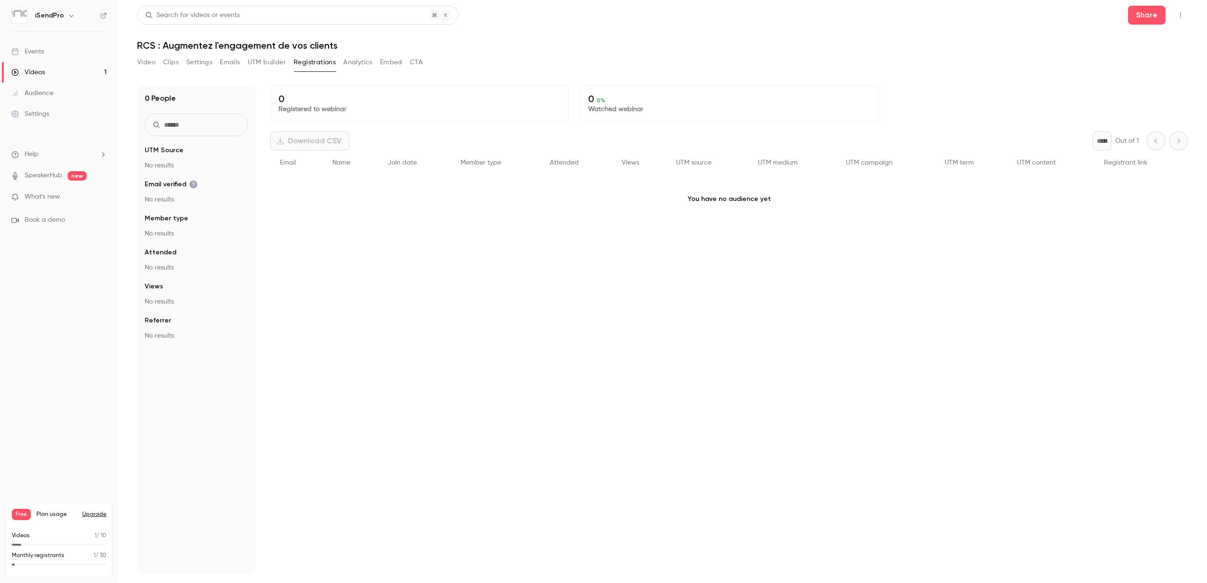
click at [226, 61] on button "Emails" at bounding box center [230, 62] width 20 height 15
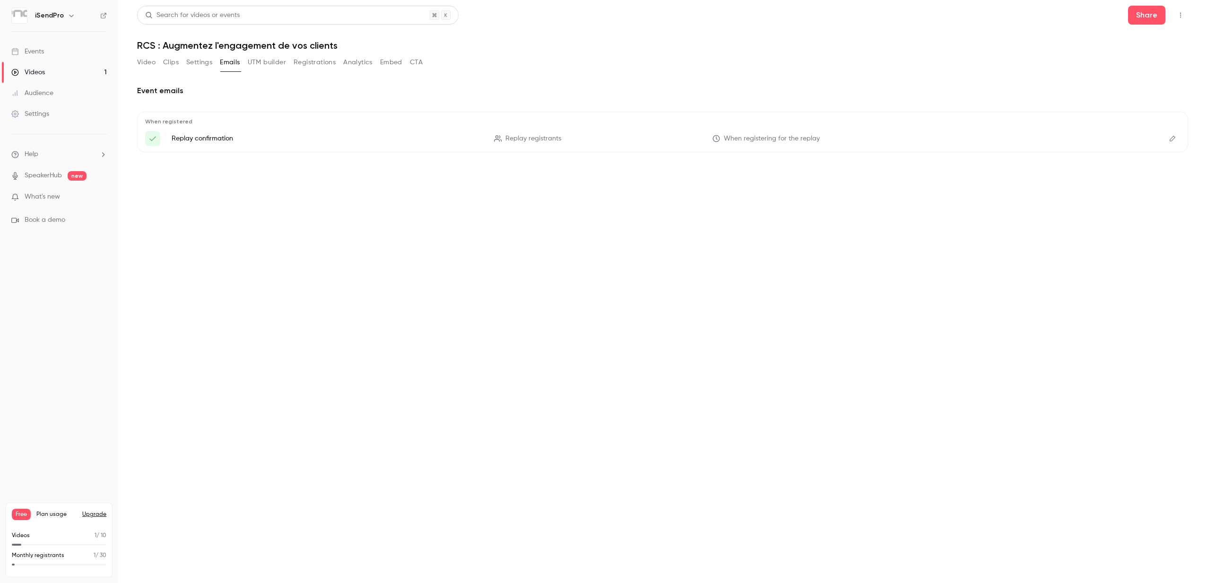
click at [309, 63] on button "Registrations" at bounding box center [315, 62] width 42 height 15
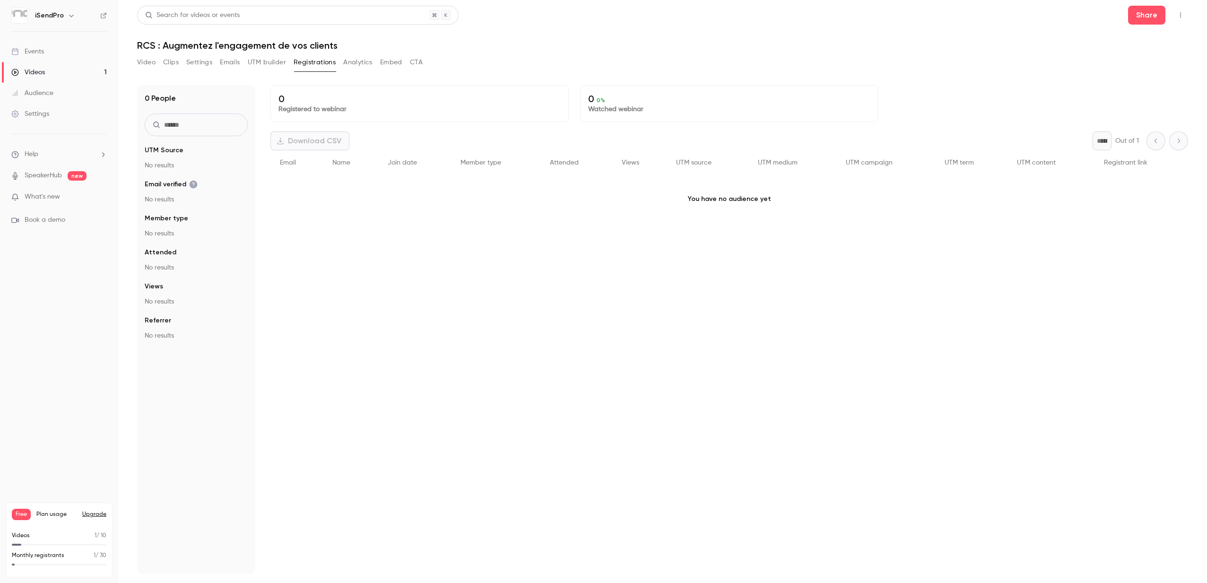
click at [359, 63] on button "Analytics" at bounding box center [357, 62] width 29 height 15
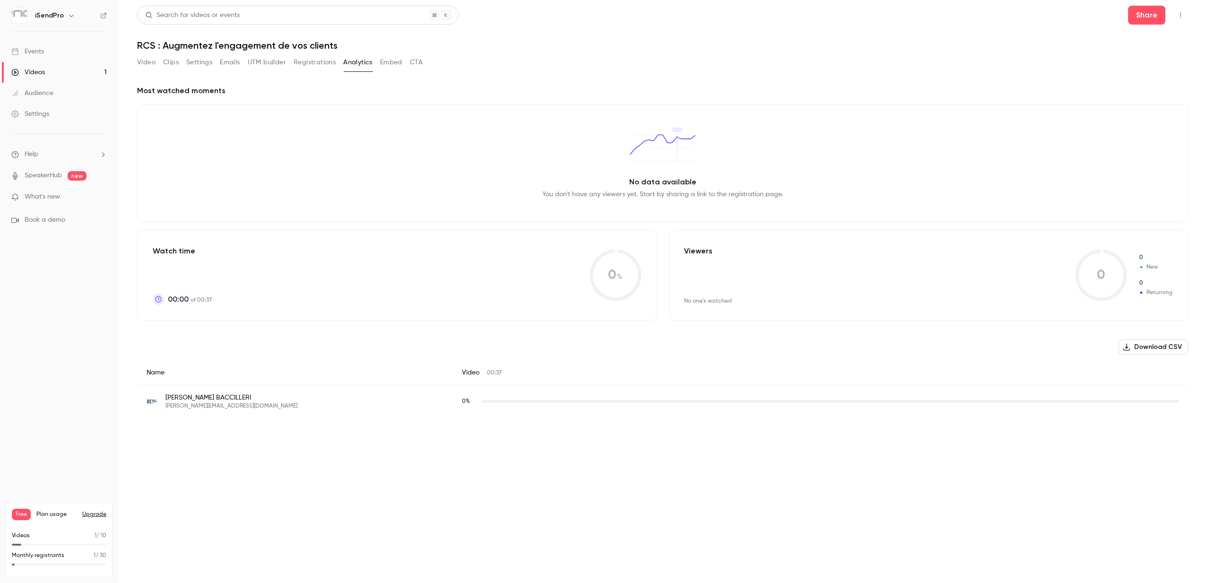
click at [309, 63] on button "Registrations" at bounding box center [315, 62] width 42 height 15
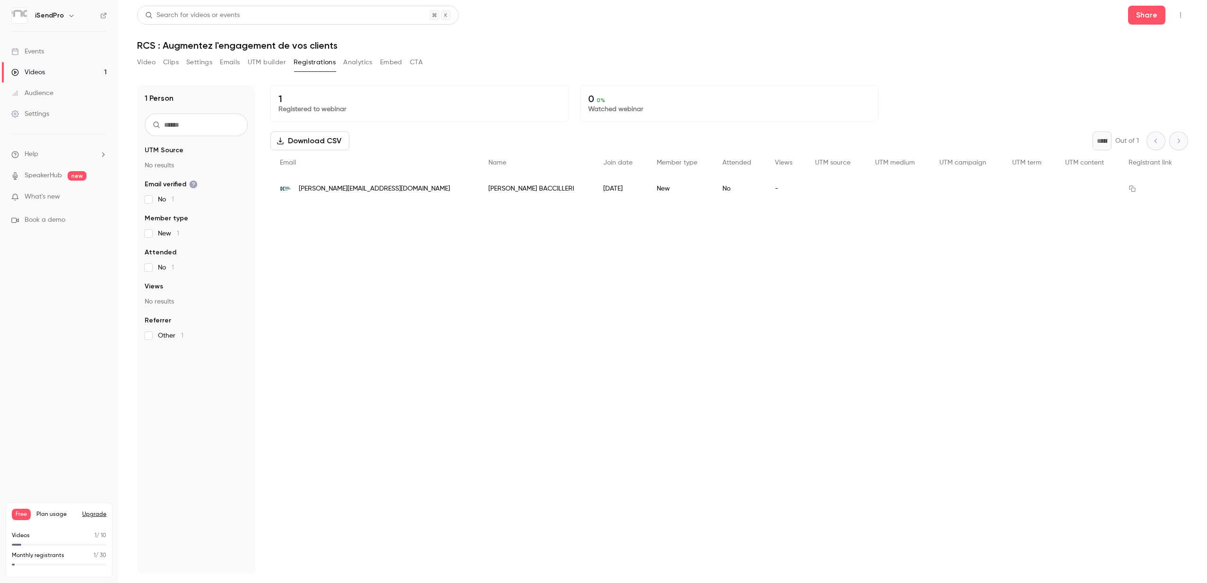
click at [233, 62] on button "Emails" at bounding box center [230, 62] width 20 height 15
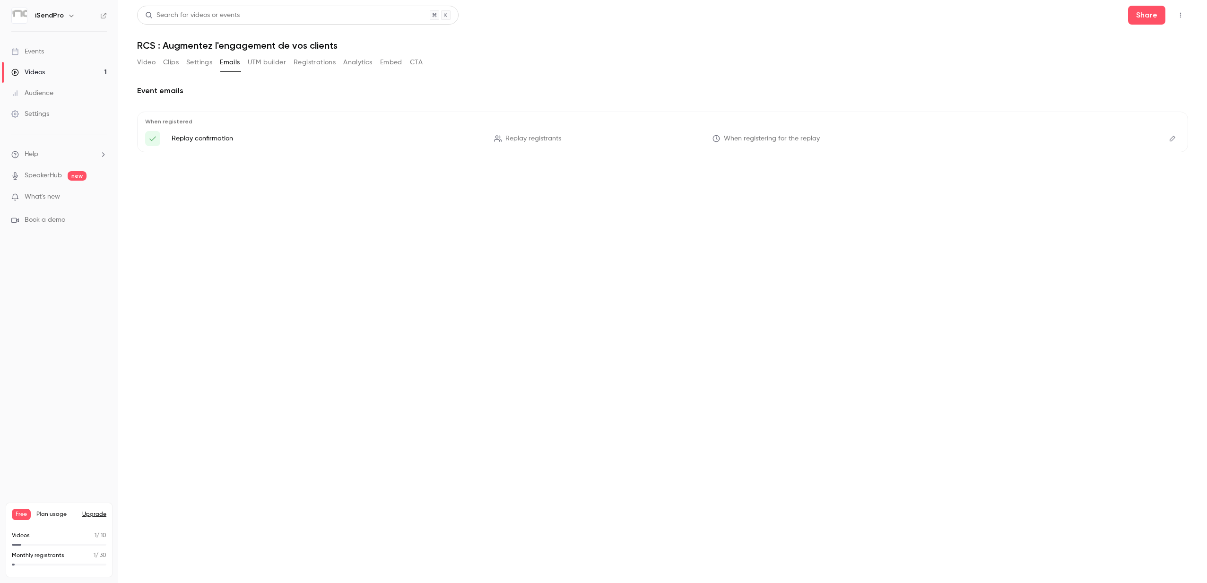
click at [186, 139] on p "Replay confirmation" at bounding box center [327, 138] width 311 height 9
click at [275, 63] on button "UTM builder" at bounding box center [267, 62] width 38 height 15
click at [316, 63] on button "Registrations" at bounding box center [315, 62] width 42 height 15
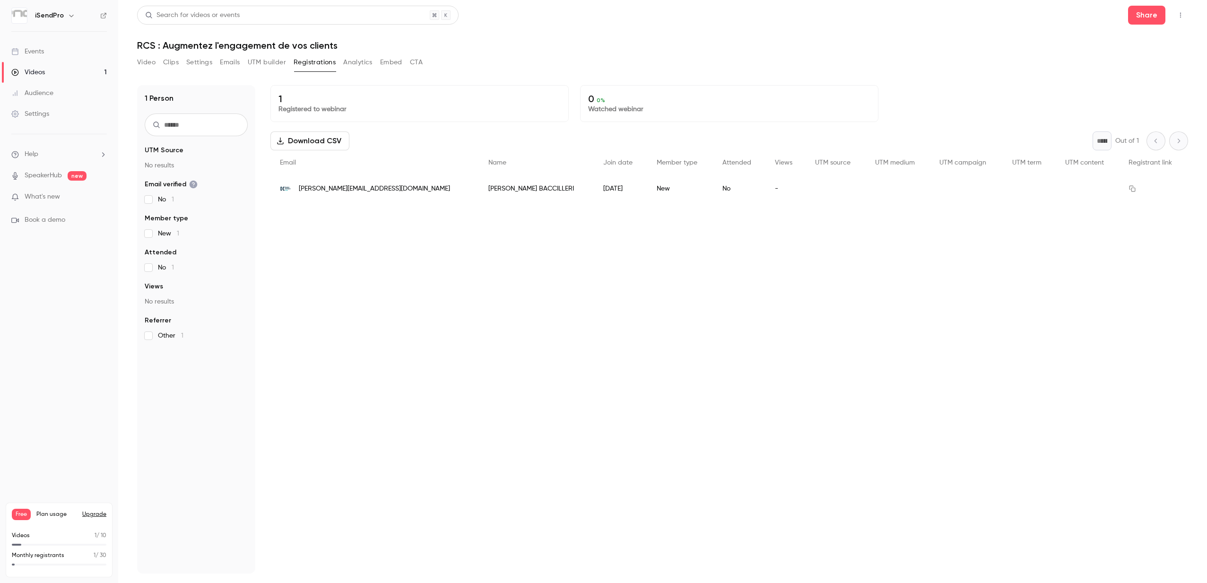
click at [231, 63] on button "Emails" at bounding box center [230, 62] width 20 height 15
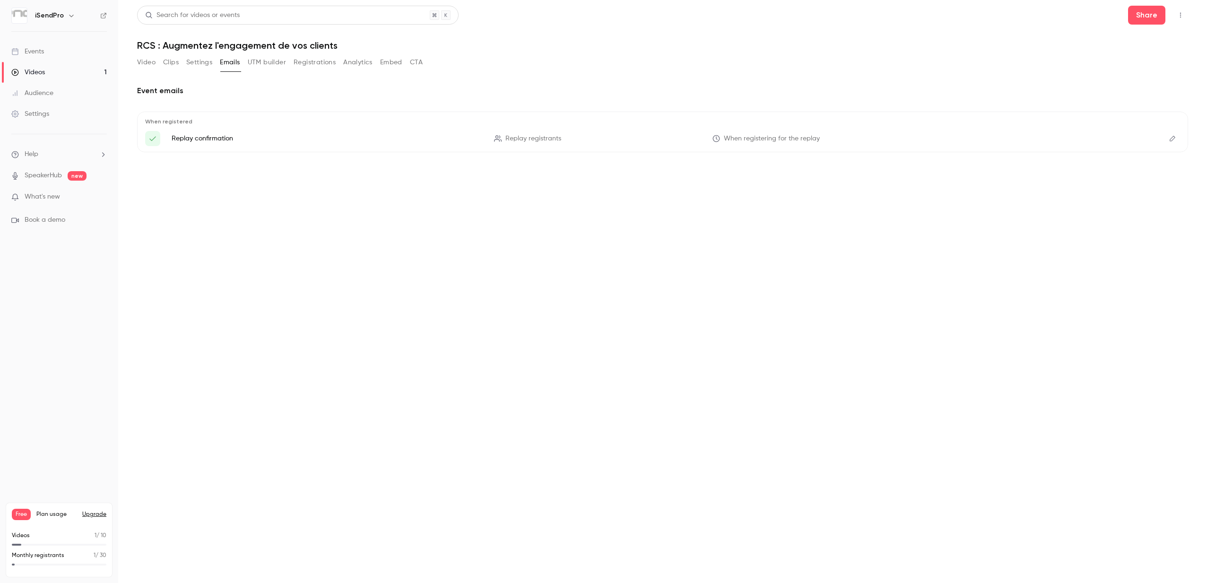
click at [278, 64] on button "UTM builder" at bounding box center [267, 62] width 38 height 15
click at [311, 64] on button "Registrations" at bounding box center [315, 62] width 42 height 15
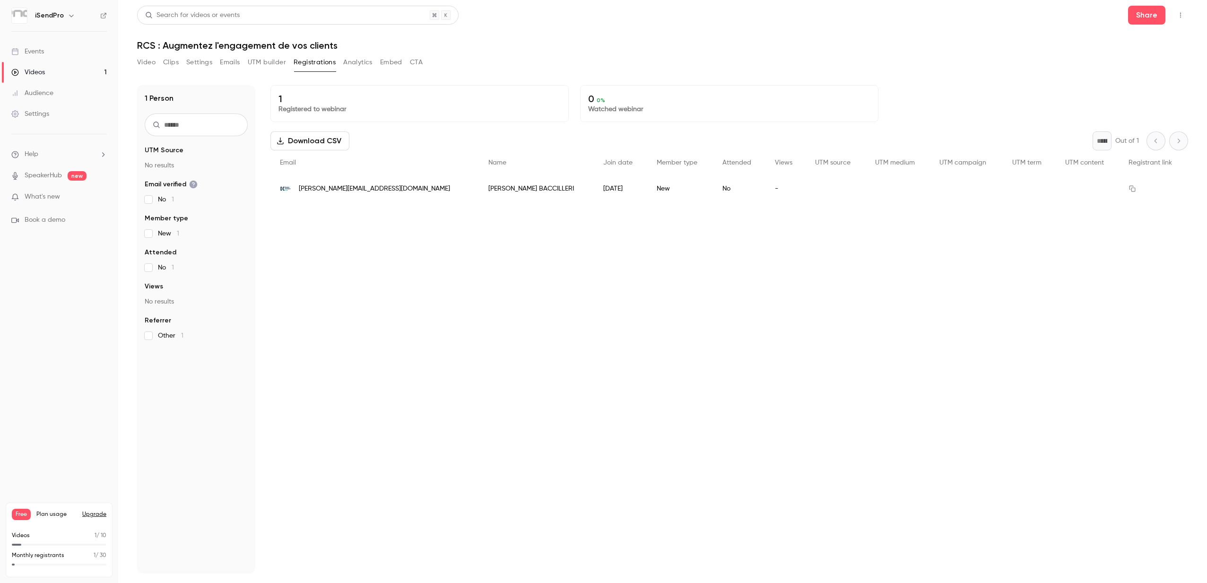
click at [356, 63] on button "Analytics" at bounding box center [357, 62] width 29 height 15
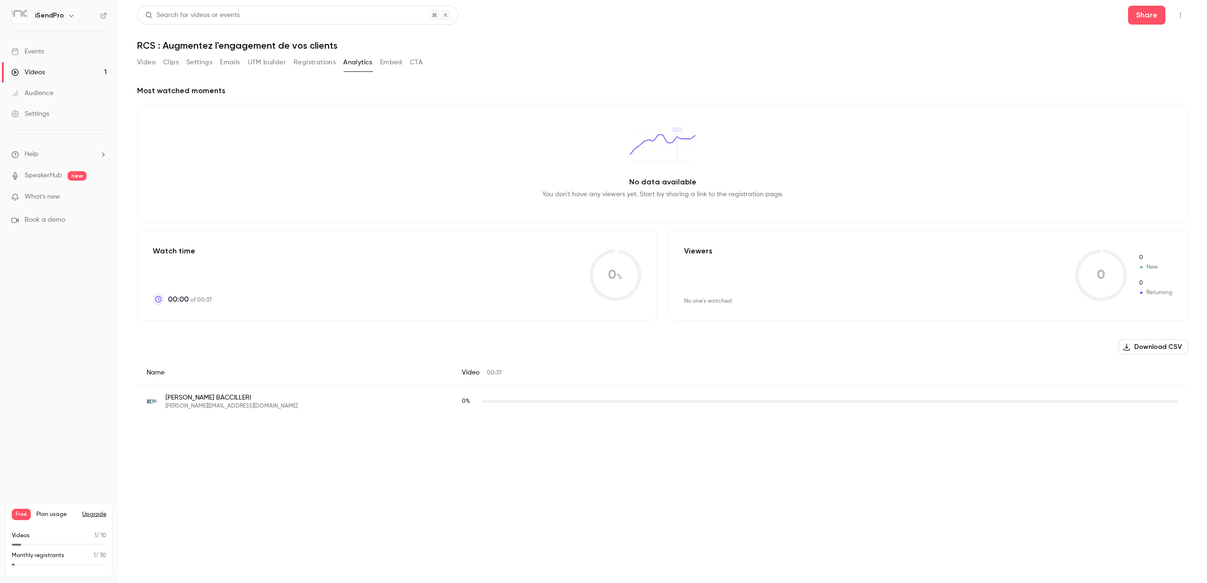
click at [53, 72] on link "Videos 1" at bounding box center [59, 72] width 118 height 21
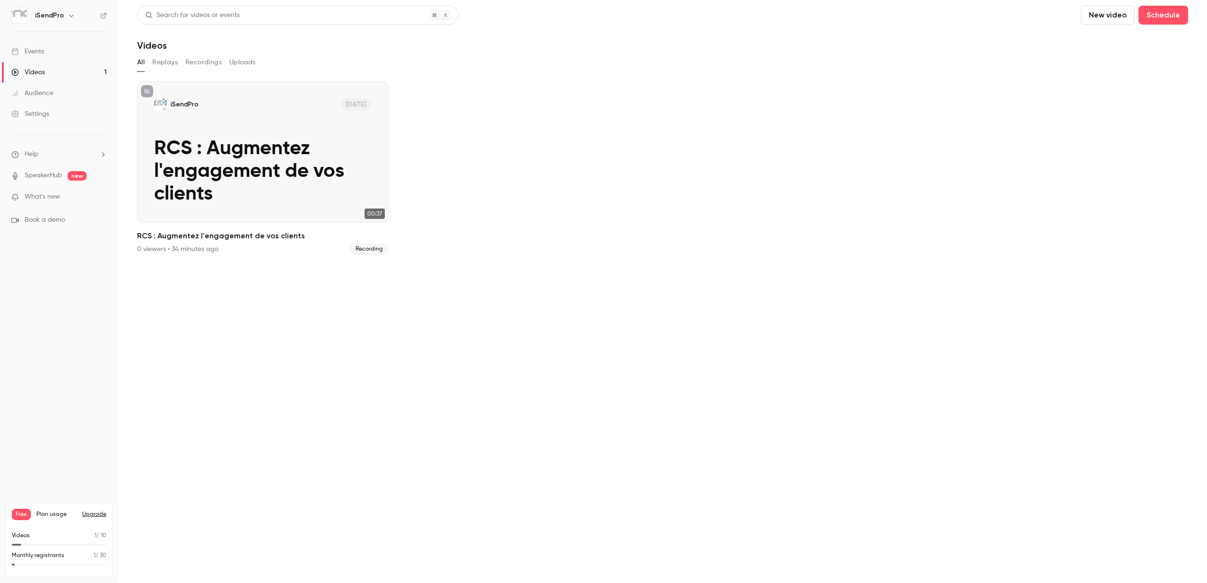
click at [72, 17] on icon "button" at bounding box center [72, 16] width 8 height 8
click at [190, 364] on div at bounding box center [603, 291] width 1207 height 583
drag, startPoint x: 55, startPoint y: 16, endPoint x: 49, endPoint y: 17, distance: 5.7
click at [55, 16] on h6 "iSendPro" at bounding box center [49, 15] width 29 height 9
click at [19, 15] on img at bounding box center [19, 15] width 15 height 15
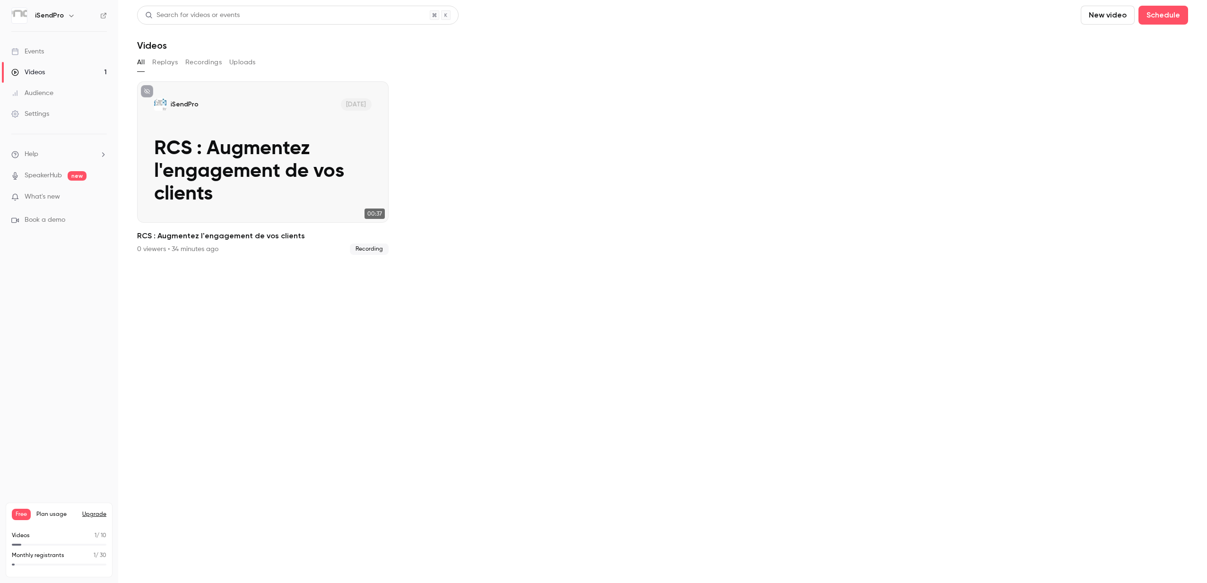
click at [41, 114] on div "Settings" at bounding box center [30, 113] width 38 height 9
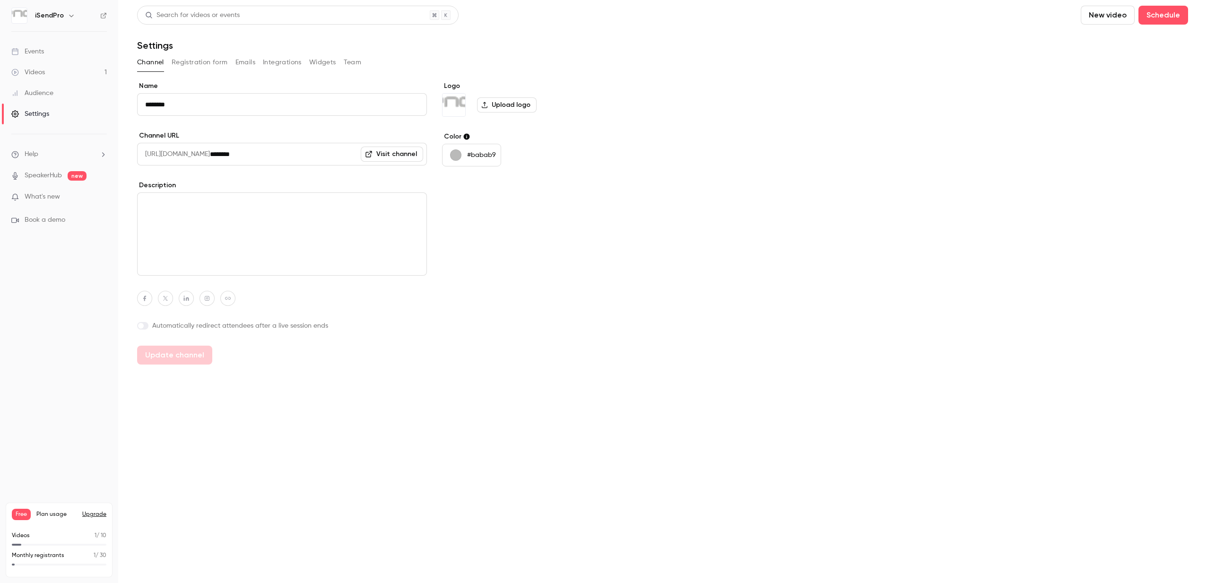
click at [500, 104] on label "Upload logo" at bounding box center [507, 104] width 60 height 15
click at [0, 0] on input "Upload logo" at bounding box center [0, 0] width 0 height 0
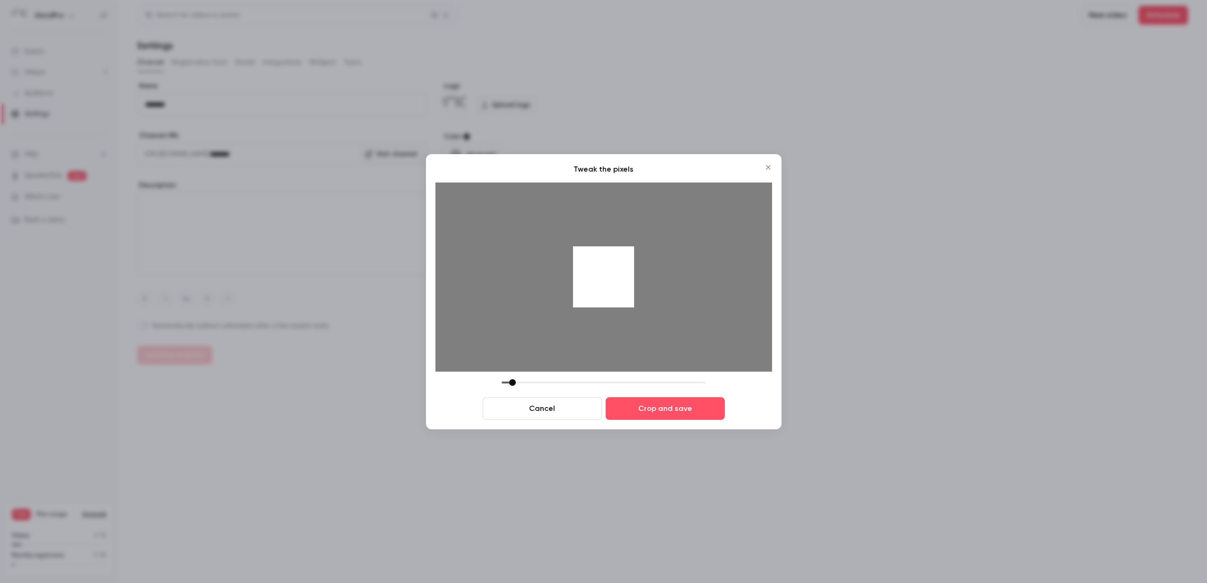
drag, startPoint x: 571, startPoint y: 381, endPoint x: 513, endPoint y: 381, distance: 58.6
click at [513, 381] on div at bounding box center [512, 382] width 7 height 7
click at [648, 410] on button "Crop and save" at bounding box center [664, 408] width 119 height 23
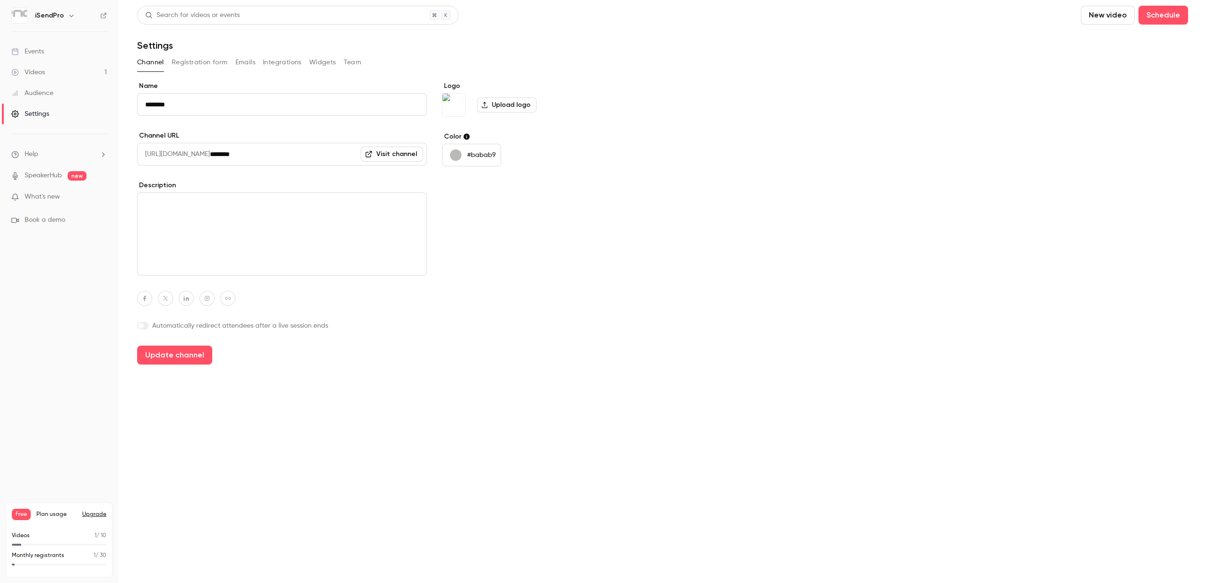
click at [187, 105] on input "********" at bounding box center [282, 104] width 290 height 23
click at [181, 358] on button "Update channel" at bounding box center [174, 355] width 75 height 19
type input "**********"
click at [35, 69] on div "Videos" at bounding box center [28, 72] width 34 height 9
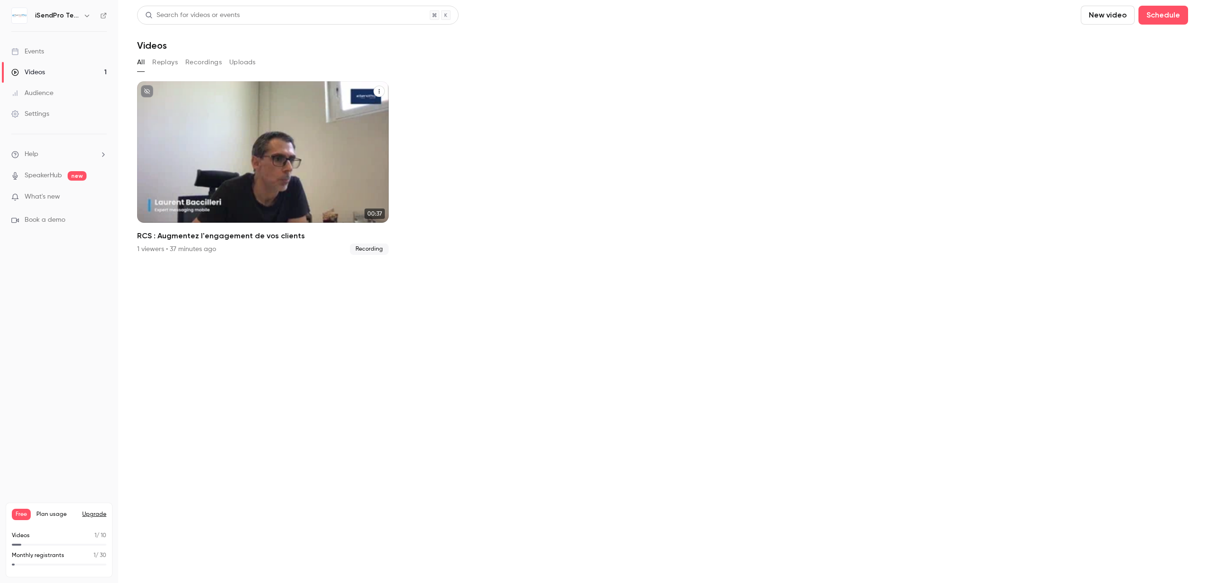
click at [231, 125] on div "iSendPro Telecom Sep 16 RCS : Augmentez l'engagement de vos clients" at bounding box center [262, 151] width 251 height 141
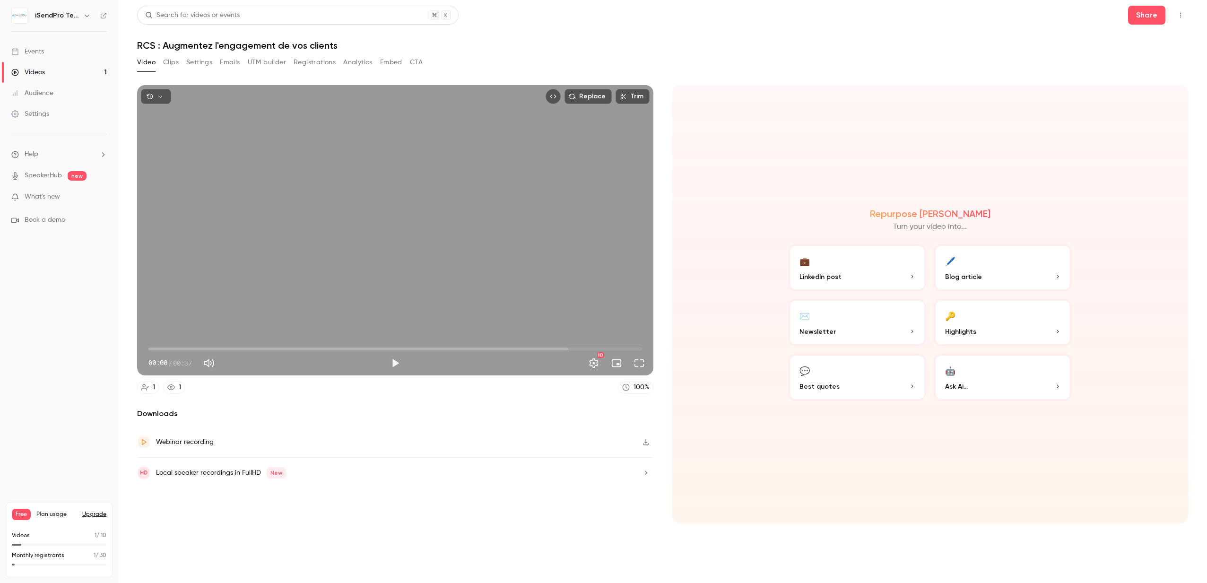
click at [359, 63] on button "Analytics" at bounding box center [357, 62] width 29 height 15
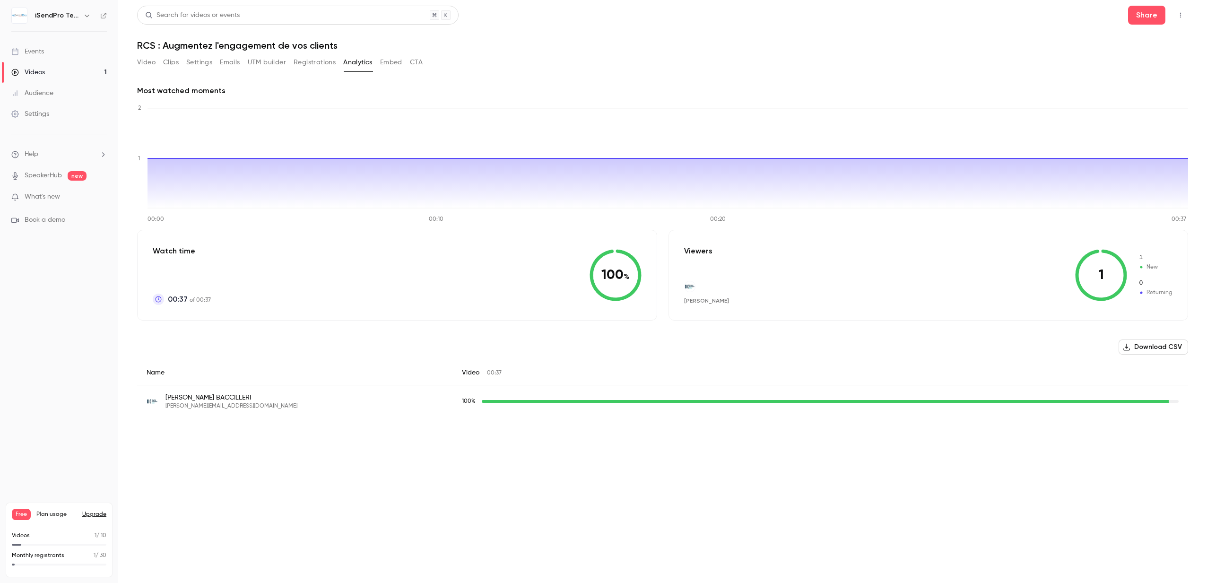
click at [320, 62] on button "Registrations" at bounding box center [315, 62] width 42 height 15
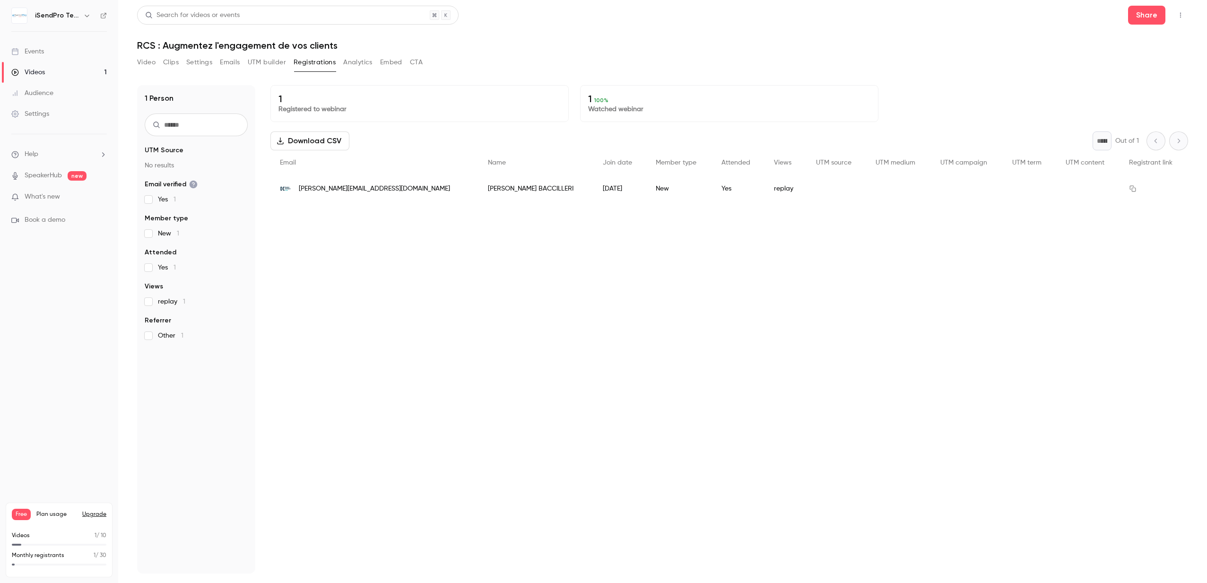
click at [43, 72] on div "Videos" at bounding box center [28, 72] width 34 height 9
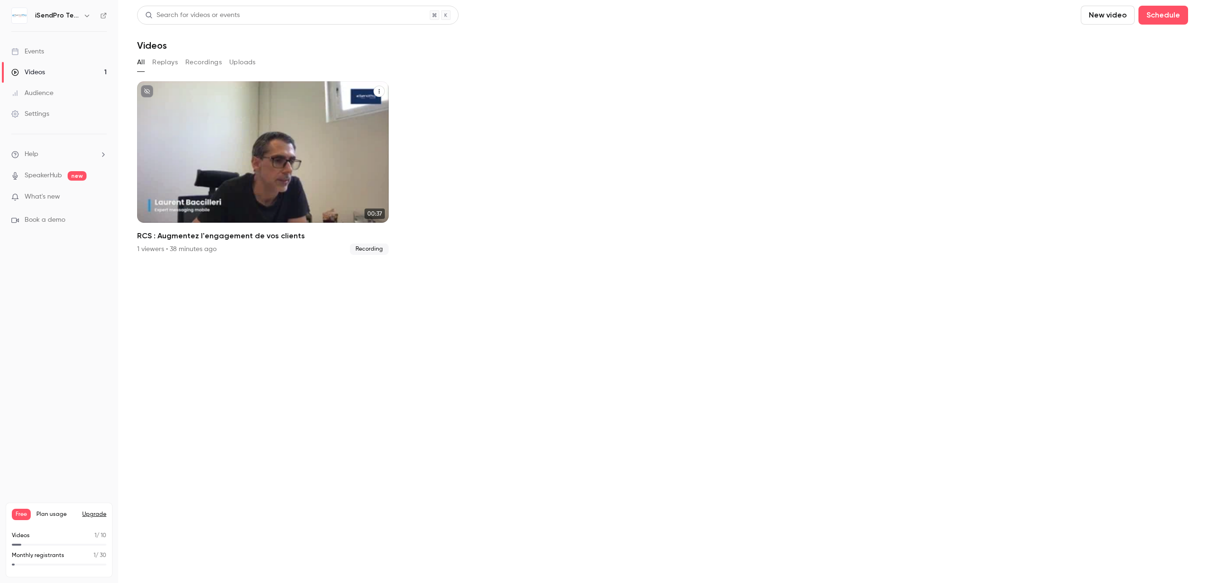
click at [259, 145] on p "RCS : Augmentez l'engagement de vos clients" at bounding box center [262, 172] width 217 height 69
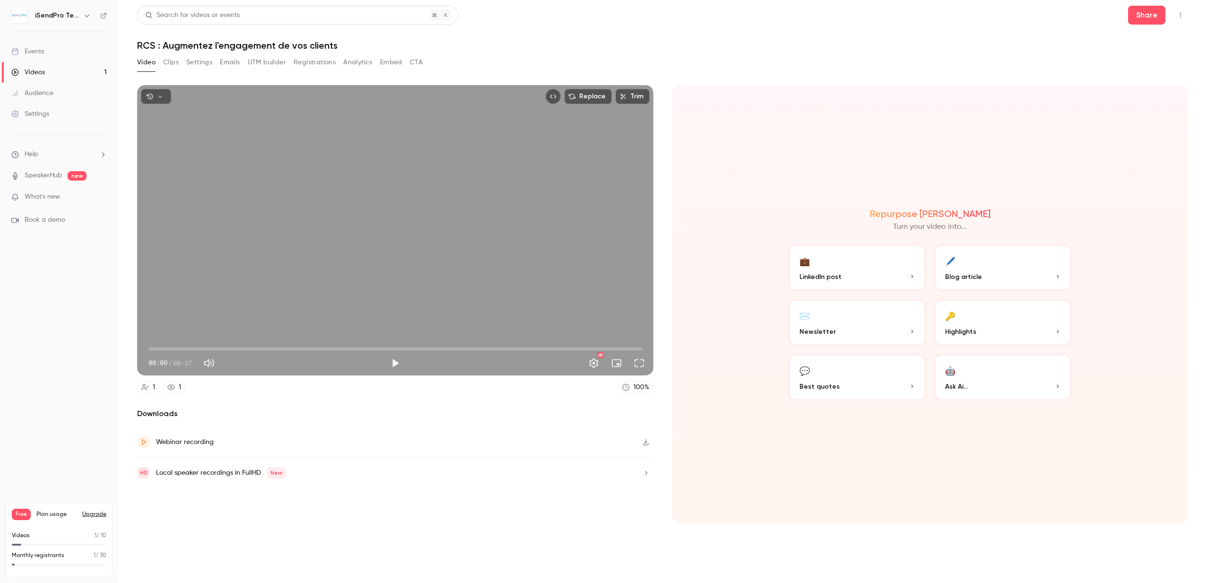
click at [316, 64] on button "Registrations" at bounding box center [315, 62] width 42 height 15
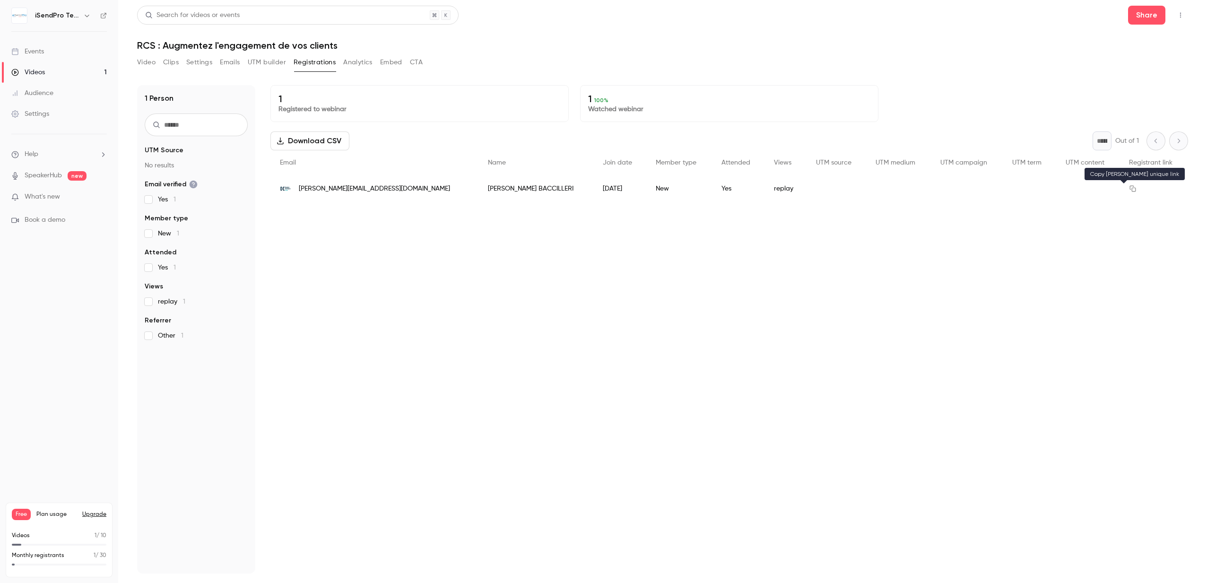
click at [1129, 188] on icon "People list" at bounding box center [1133, 188] width 8 height 7
click at [38, 70] on div "Videos" at bounding box center [28, 72] width 34 height 9
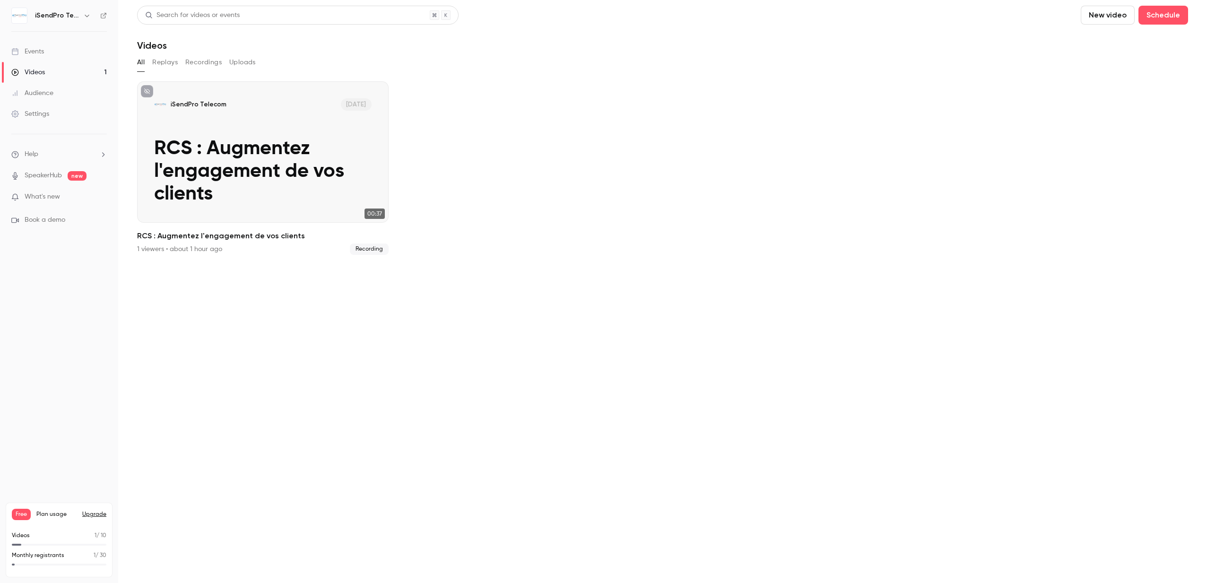
click at [242, 61] on button "Uploads" at bounding box center [242, 62] width 26 height 15
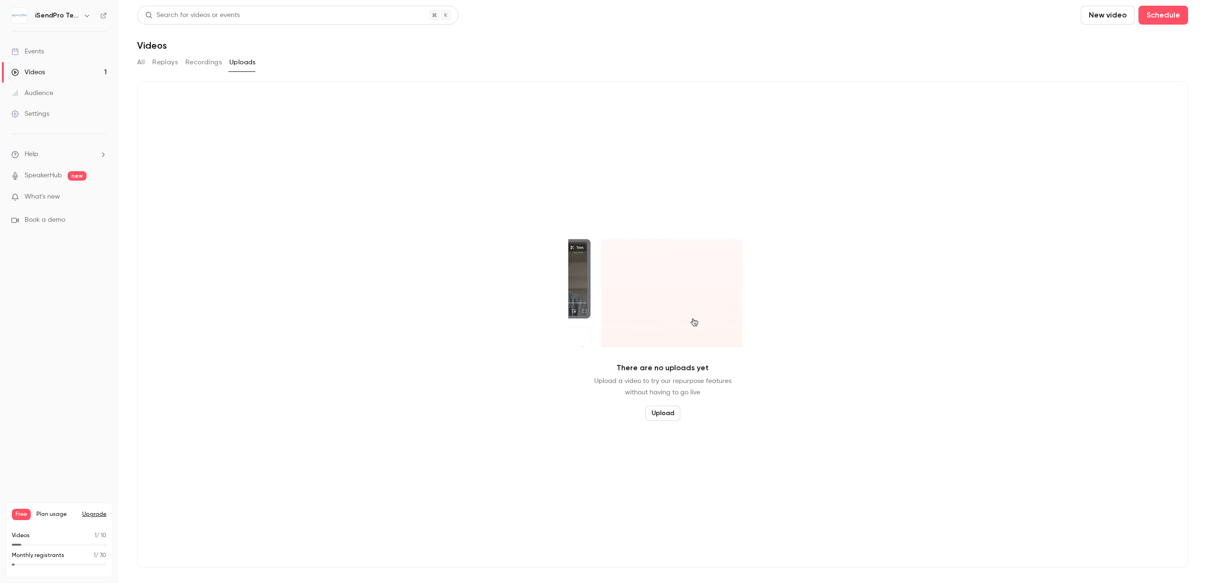
click at [659, 414] on button "Upload" at bounding box center [662, 413] width 35 height 15
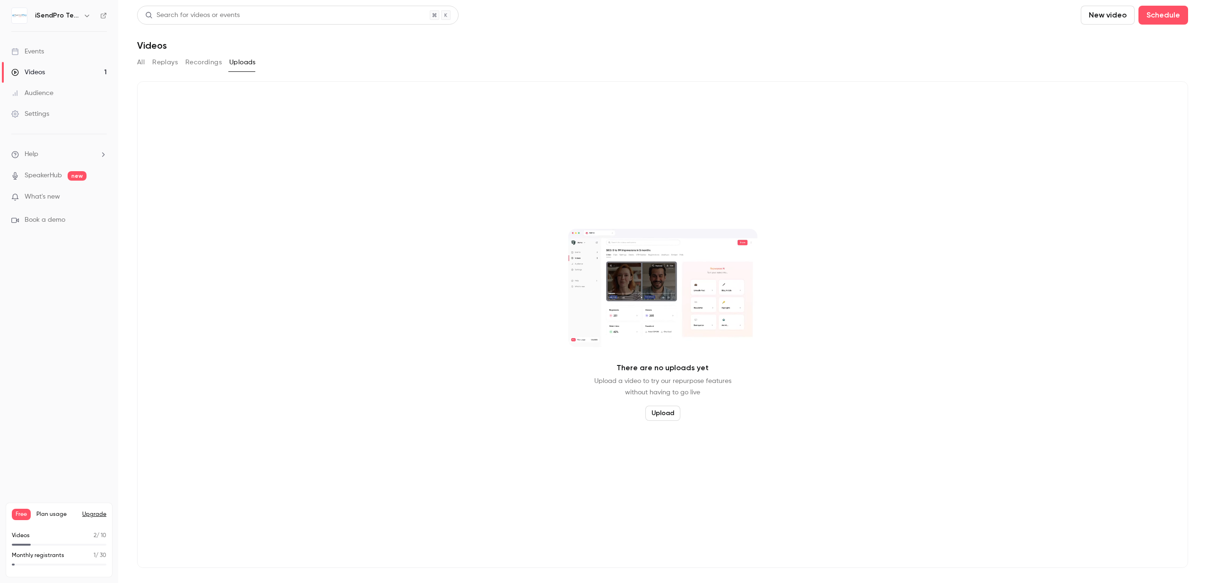
click at [652, 409] on button "Upload" at bounding box center [662, 413] width 35 height 15
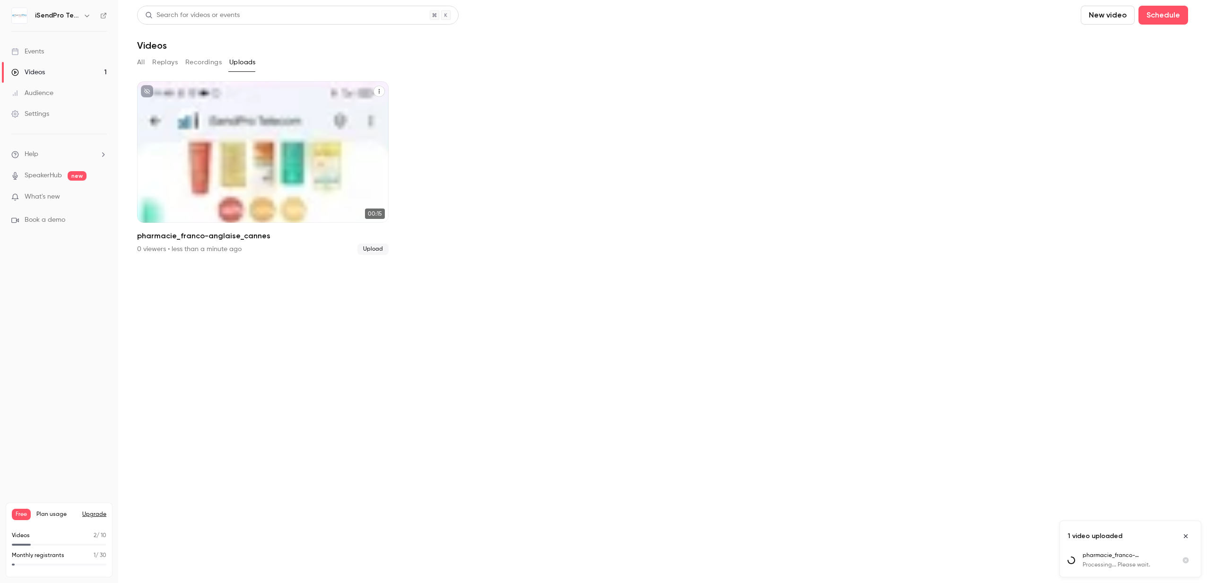
click at [254, 178] on p "pharmacie_franco-anglaise_cannes" at bounding box center [262, 182] width 217 height 45
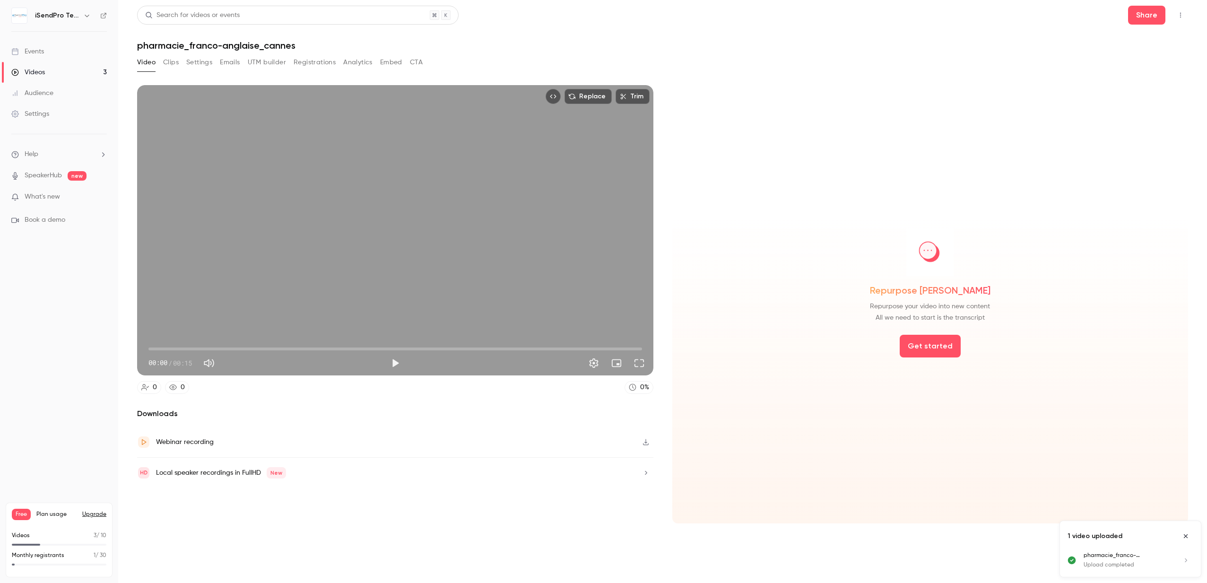
click at [172, 63] on button "Clips" at bounding box center [171, 62] width 16 height 15
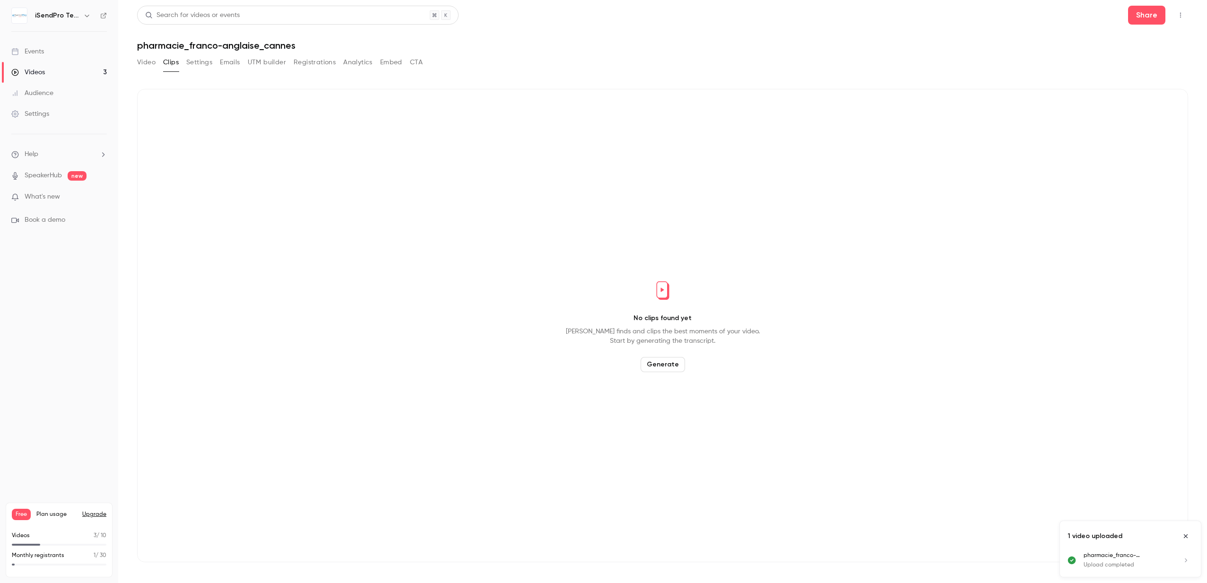
click at [661, 360] on button "Generate" at bounding box center [662, 364] width 44 height 15
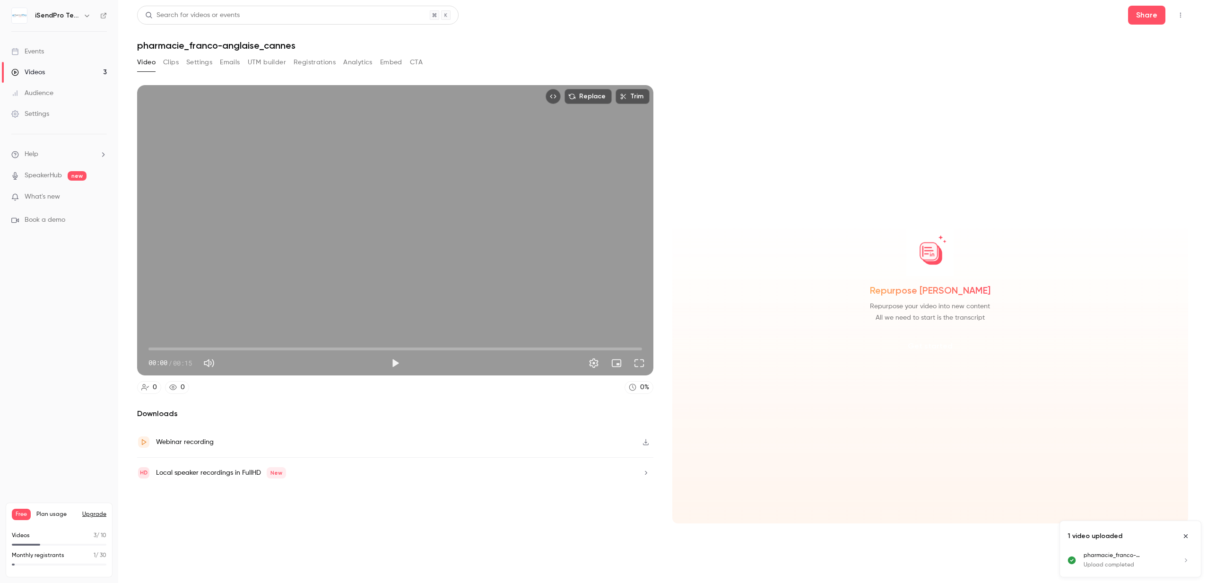
click at [948, 346] on button "Get started" at bounding box center [929, 346] width 61 height 23
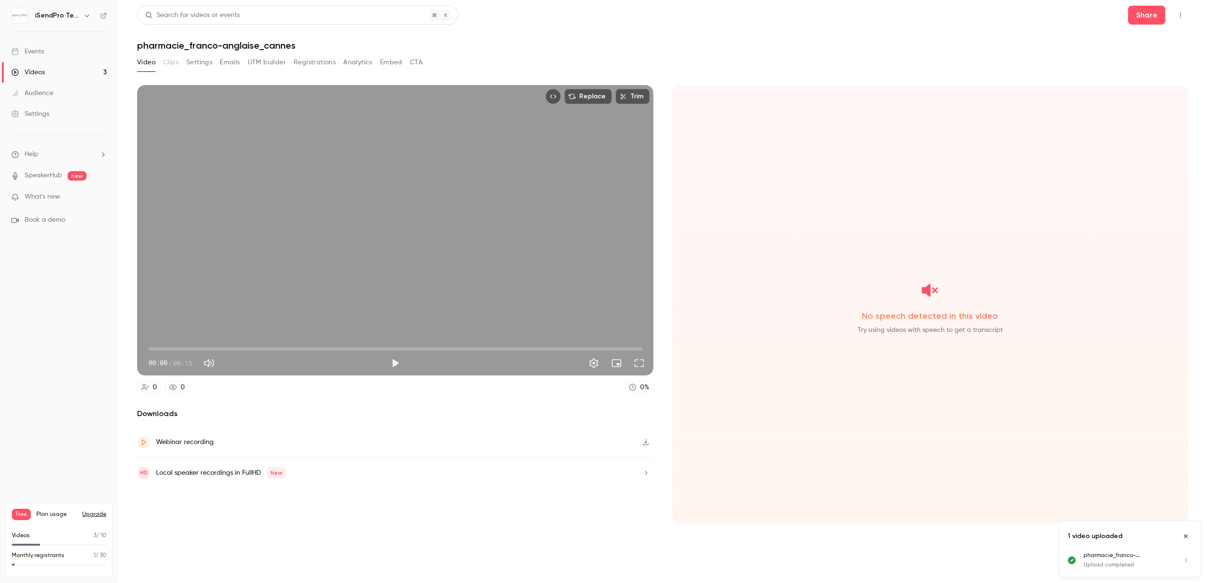
click at [152, 64] on button "Video" at bounding box center [146, 62] width 18 height 15
click at [149, 65] on button "Video" at bounding box center [146, 62] width 18 height 15
click at [43, 70] on div "Videos" at bounding box center [28, 72] width 34 height 9
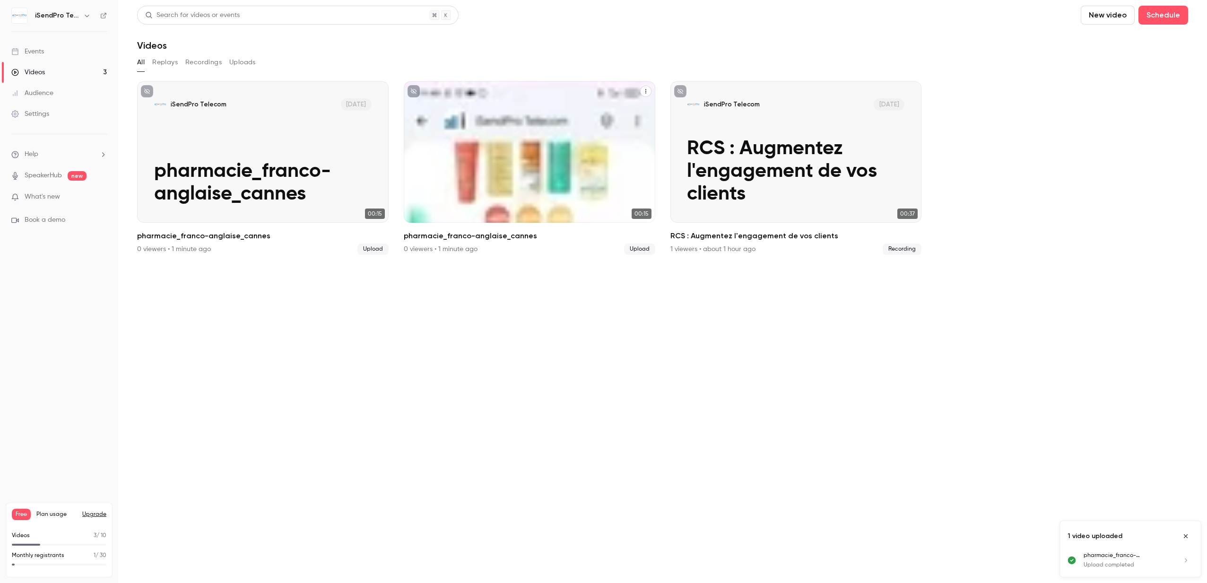
click at [507, 155] on div "iSendPro Telecom [DATE] pharmacie_franco-anglaise_cannes" at bounding box center [529, 151] width 251 height 141
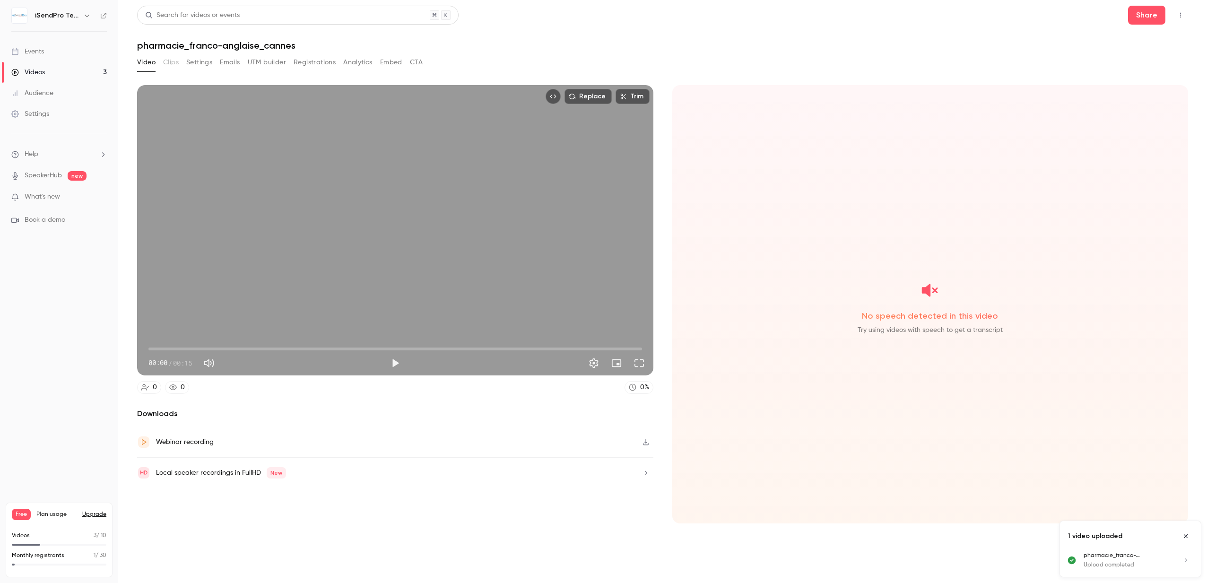
click at [207, 63] on button "Settings" at bounding box center [199, 62] width 26 height 15
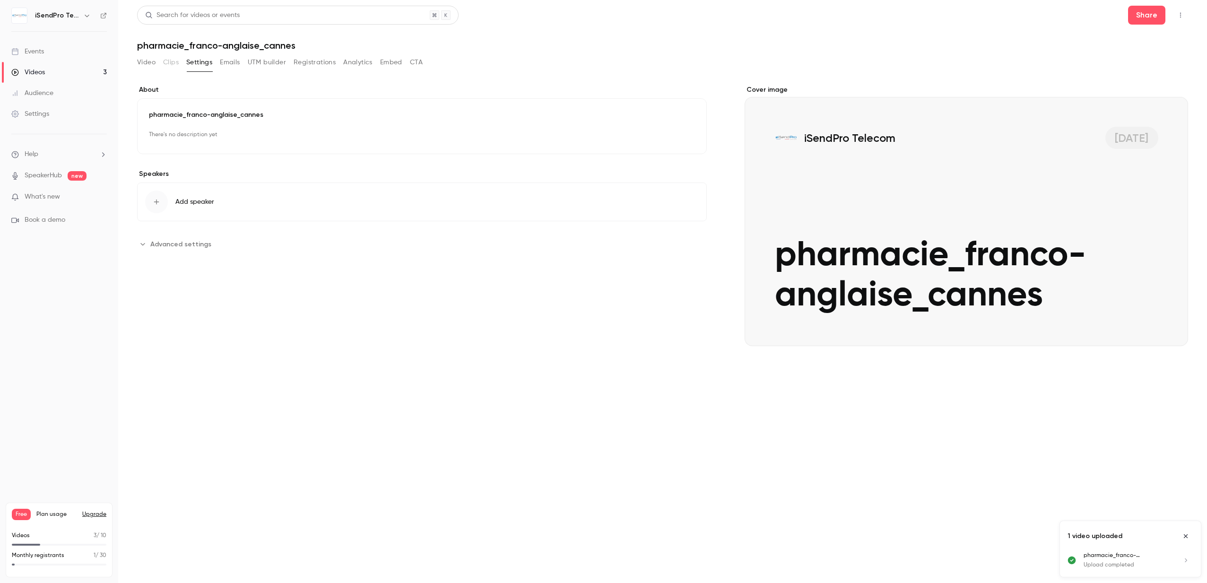
click at [227, 63] on button "Emails" at bounding box center [230, 62] width 20 height 15
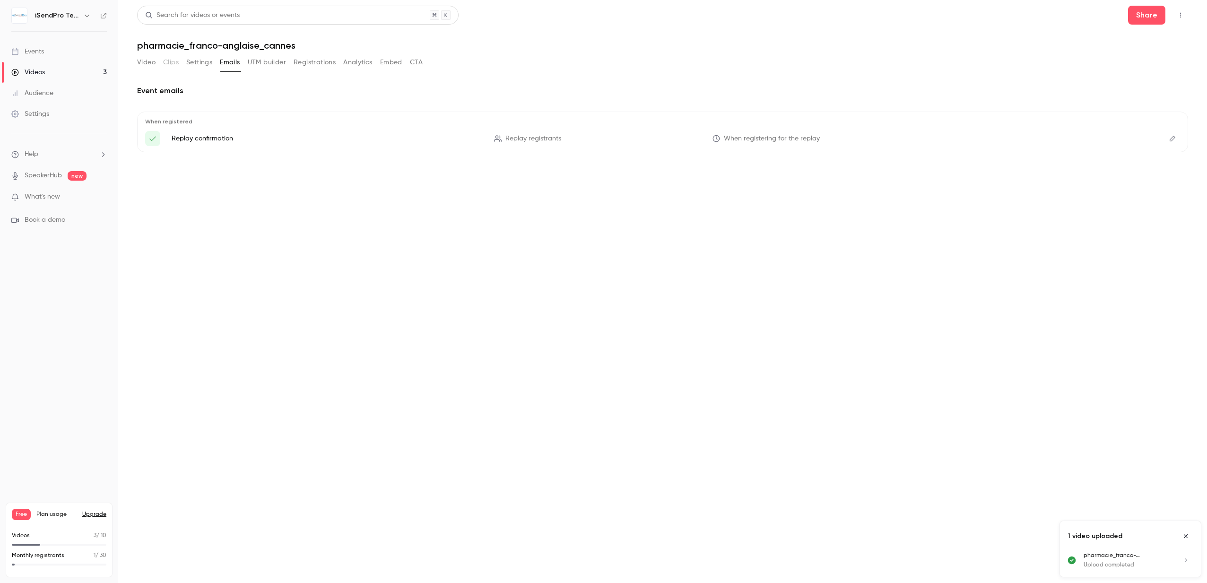
click at [179, 64] on div "Video Clips Settings Emails UTM builder Registrations Analytics Embed CTA" at bounding box center [279, 62] width 285 height 15
click at [142, 62] on button "Video" at bounding box center [146, 62] width 18 height 15
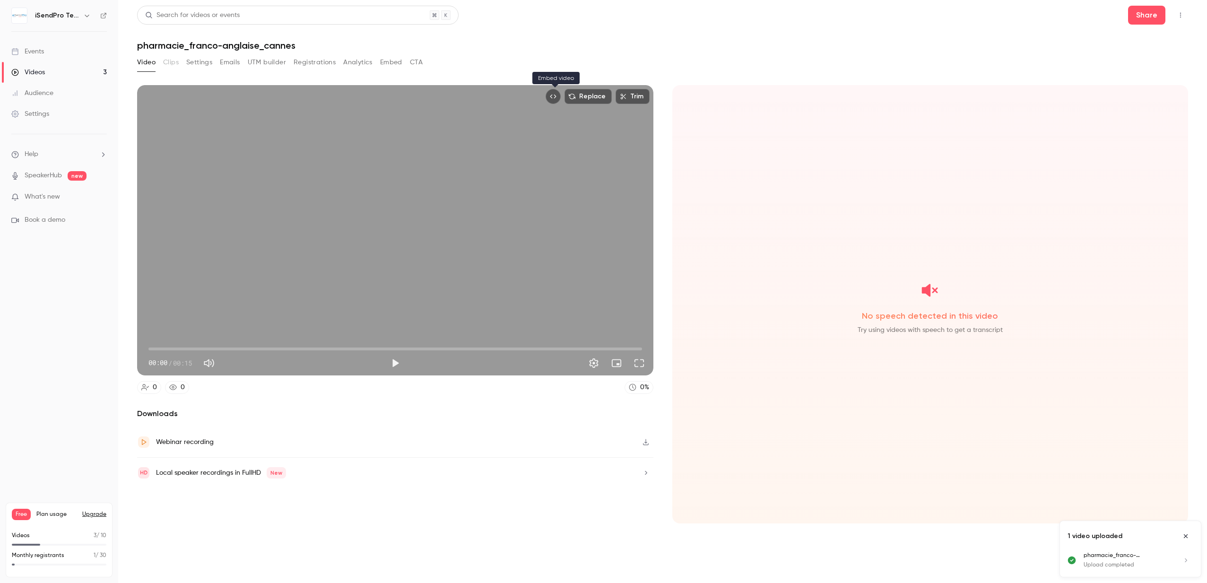
click at [556, 96] on icon "Embed video" at bounding box center [553, 96] width 7 height 7
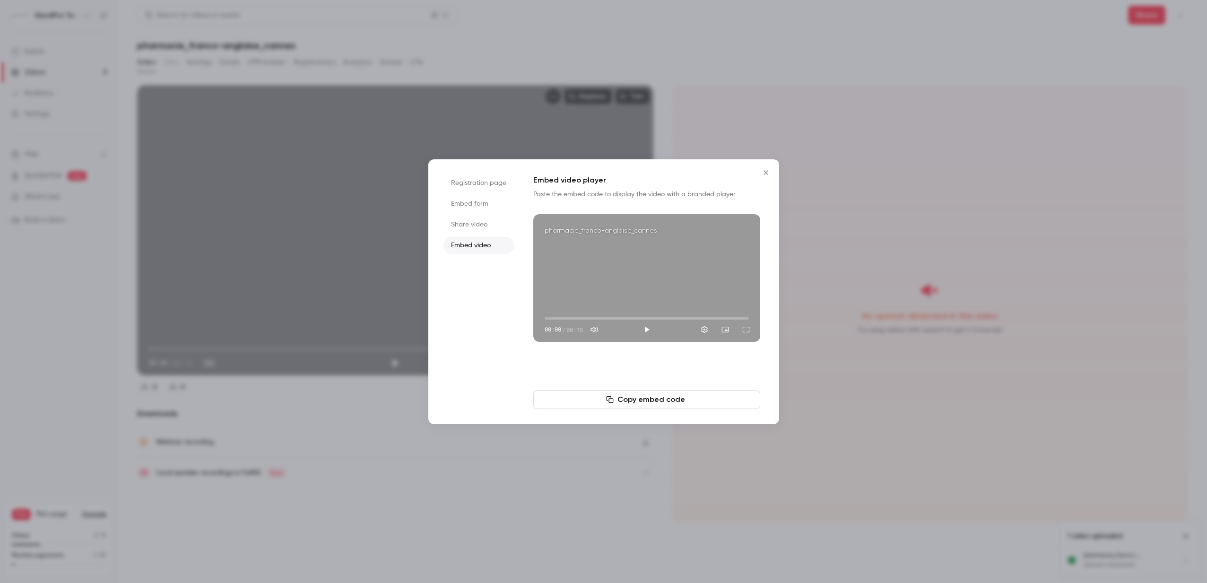
click at [485, 202] on li "Embed form" at bounding box center [478, 203] width 71 height 17
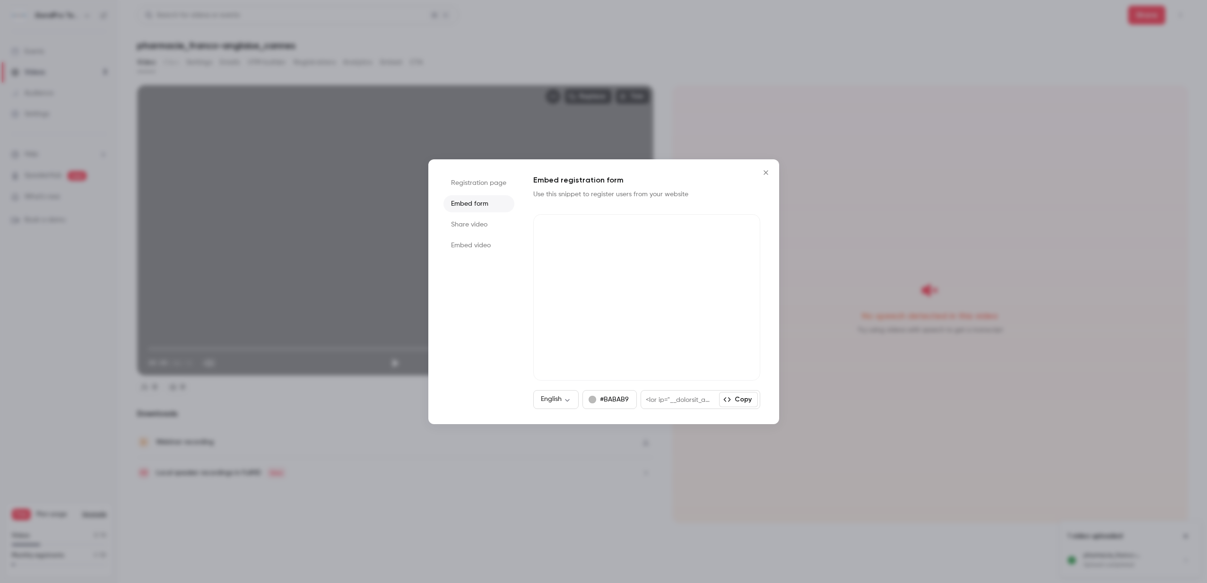
click at [487, 182] on li "Registration page" at bounding box center [478, 182] width 71 height 17
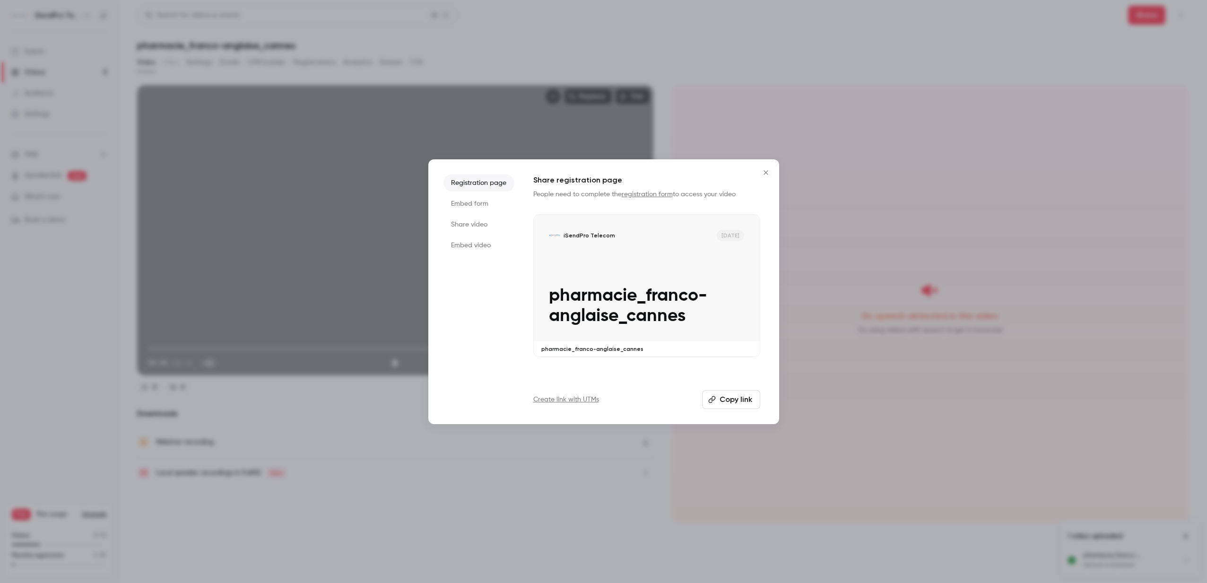
click at [480, 245] on li "Embed video" at bounding box center [478, 245] width 71 height 17
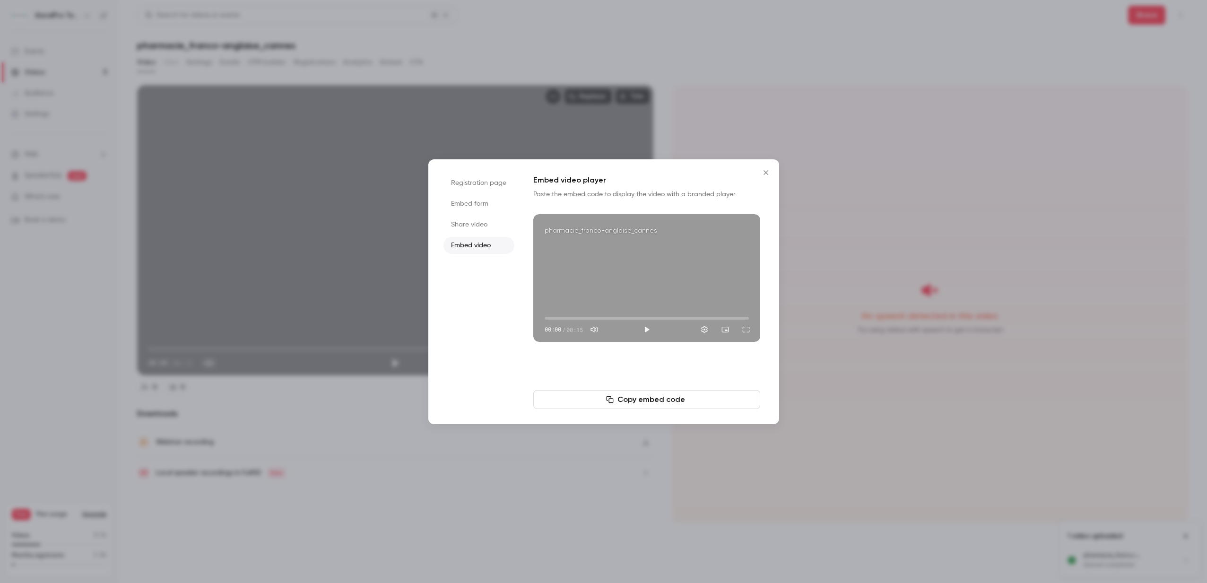
click at [766, 172] on icon "Close" at bounding box center [765, 172] width 4 height 4
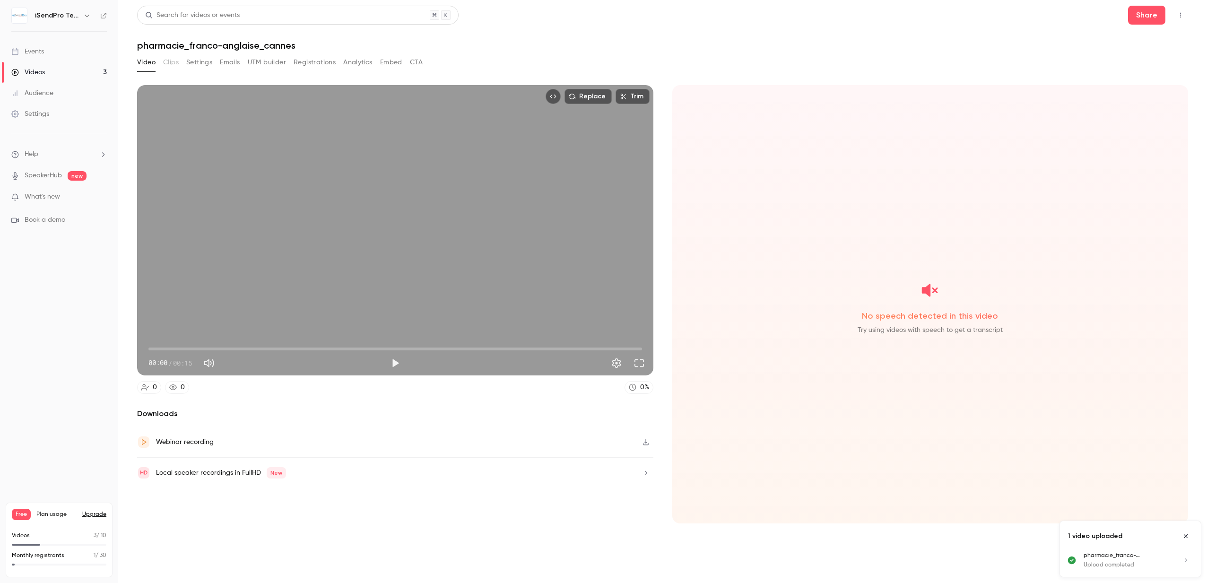
click at [47, 75] on link "Videos 3" at bounding box center [59, 72] width 118 height 21
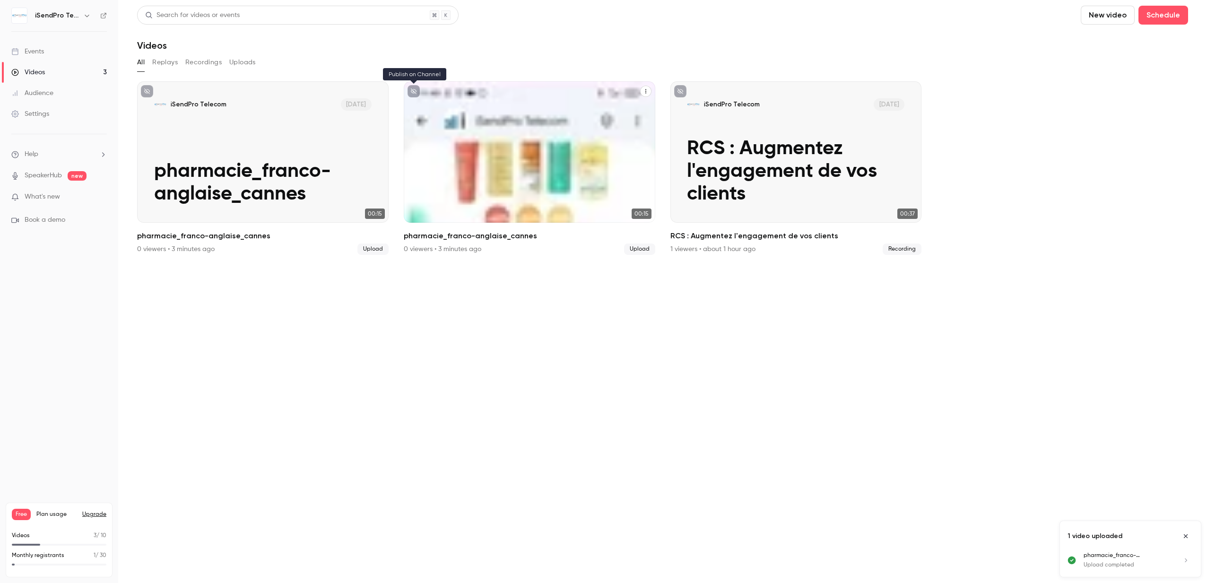
click at [413, 93] on icon "unpublished" at bounding box center [414, 91] width 6 height 6
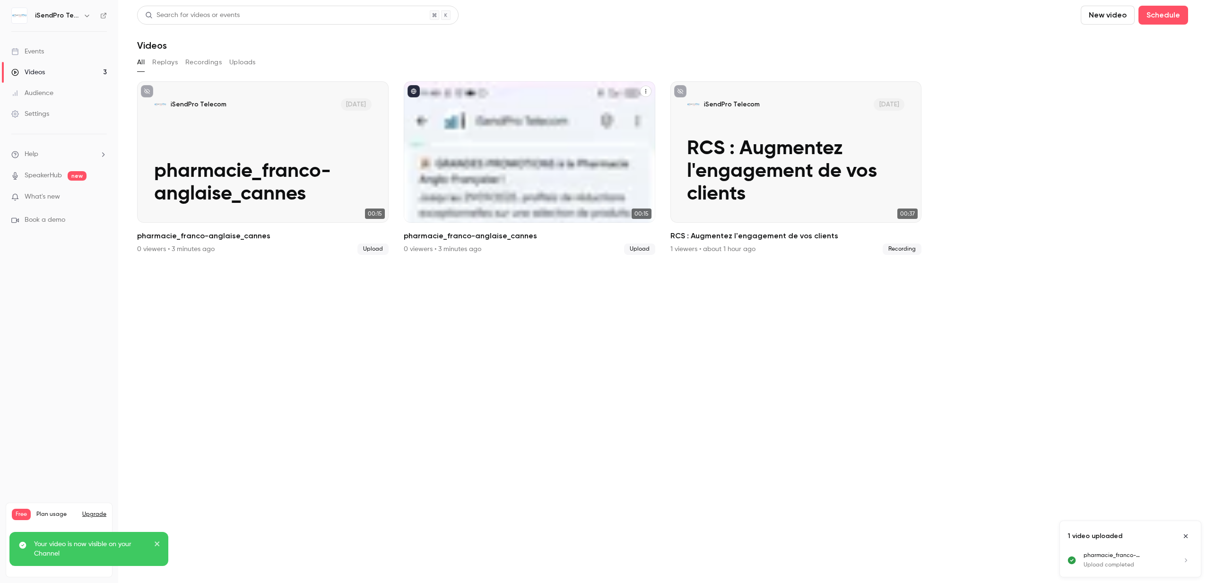
click at [413, 93] on icon "published" at bounding box center [414, 91] width 6 height 6
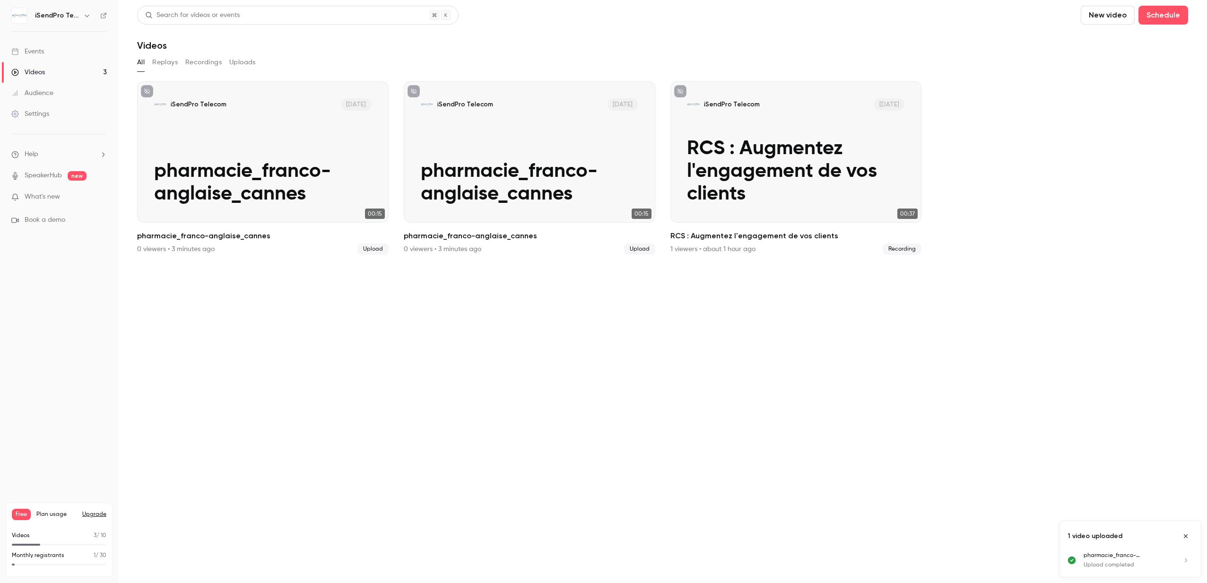
click at [43, 53] on div "Events" at bounding box center [27, 51] width 33 height 9
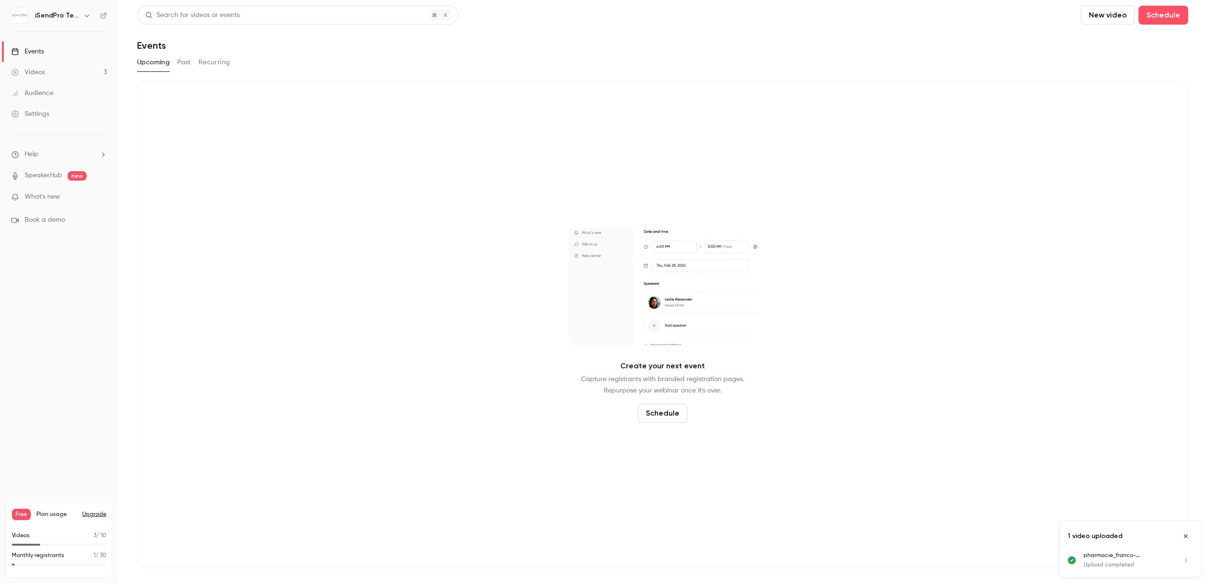
click at [661, 410] on button "Schedule" at bounding box center [663, 413] width 50 height 19
click at [658, 360] on div "One time event" at bounding box center [670, 361] width 72 height 9
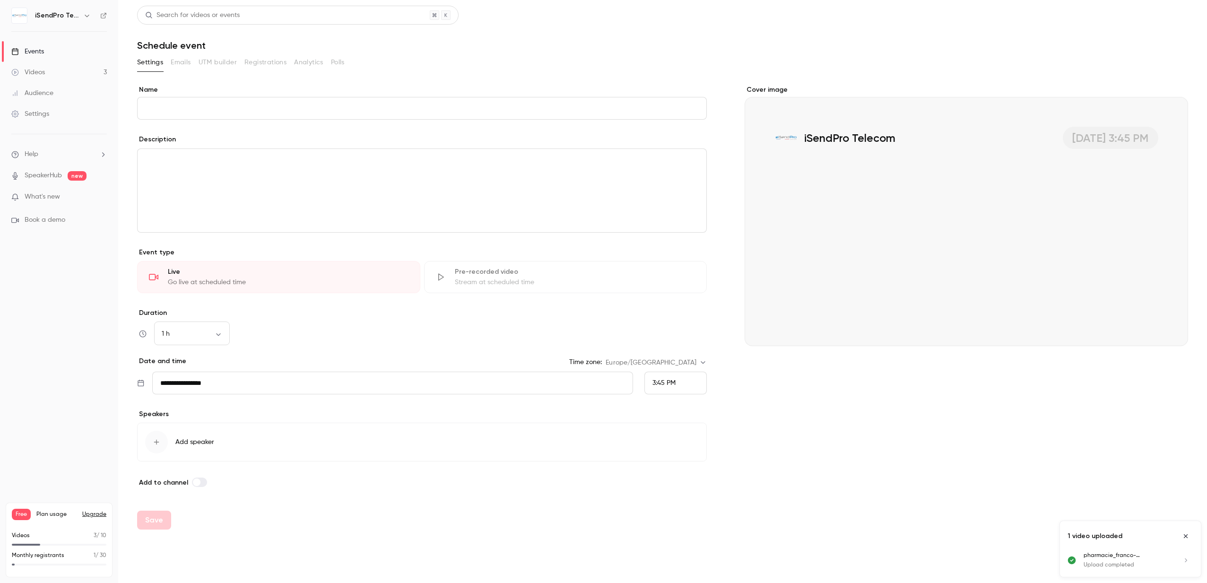
click at [299, 109] on input "Name" at bounding box center [422, 108] width 570 height 23
drag, startPoint x: 287, startPoint y: 106, endPoint x: 167, endPoint y: 99, distance: 120.3
click at [148, 98] on input "**********" at bounding box center [422, 108] width 570 height 23
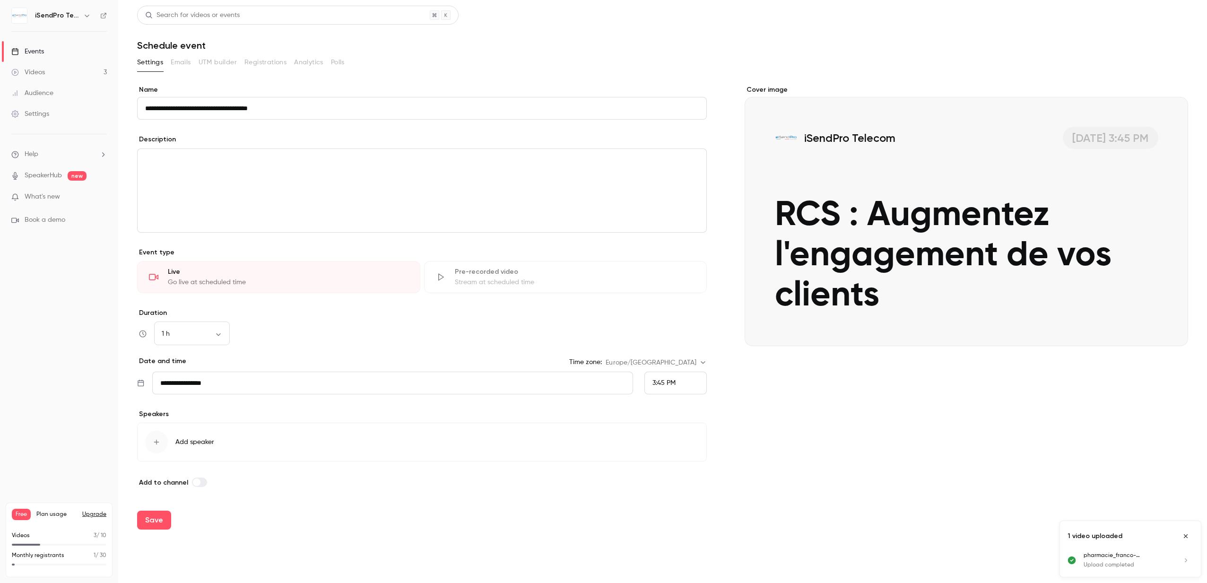
type input "**********"
click at [296, 84] on section "**********" at bounding box center [662, 292] width 1051 height 475
click at [198, 162] on p "editor" at bounding box center [421, 160] width 553 height 11
click at [222, 337] on body "**********" at bounding box center [603, 291] width 1207 height 583
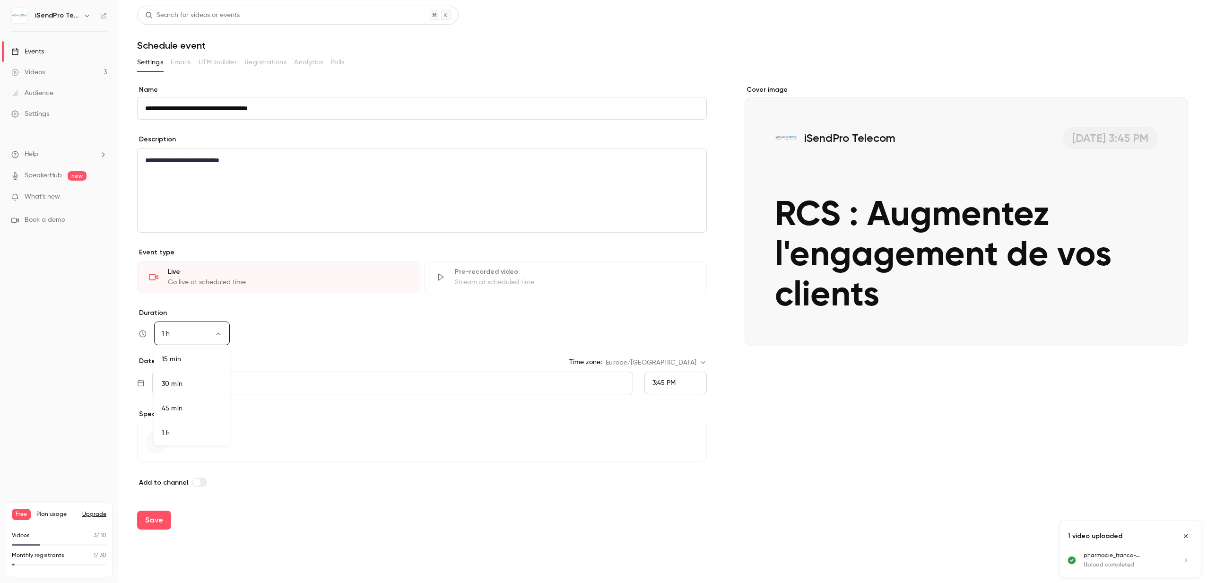
click at [193, 408] on li "45 min" at bounding box center [192, 408] width 76 height 25
type input "**"
click at [153, 444] on icon "button" at bounding box center [157, 442] width 8 height 8
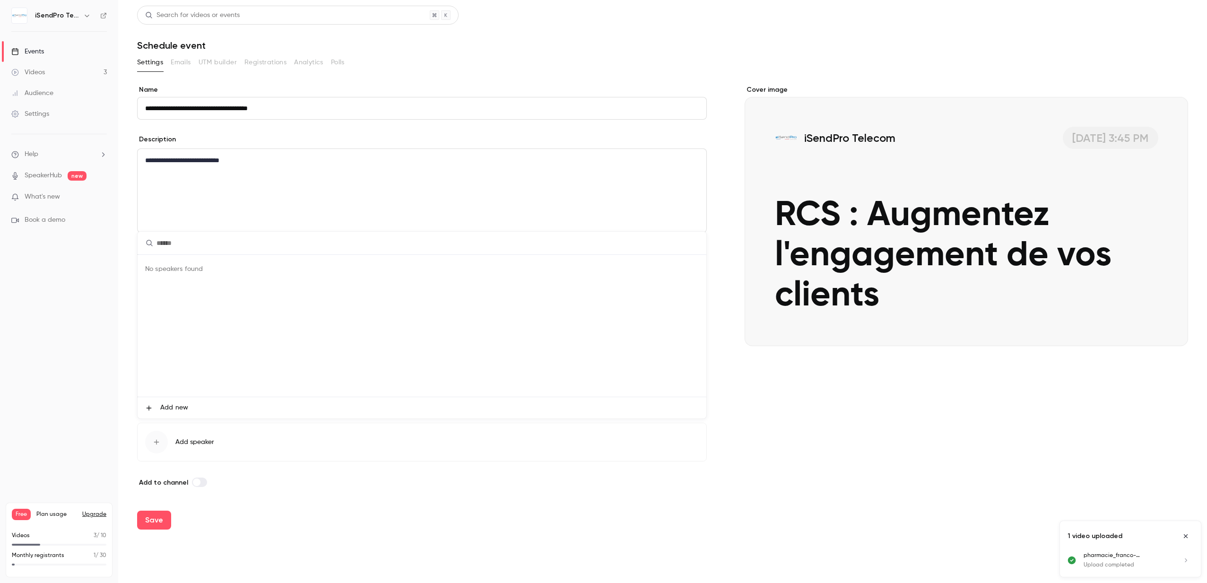
click at [237, 190] on div at bounding box center [603, 291] width 1207 height 583
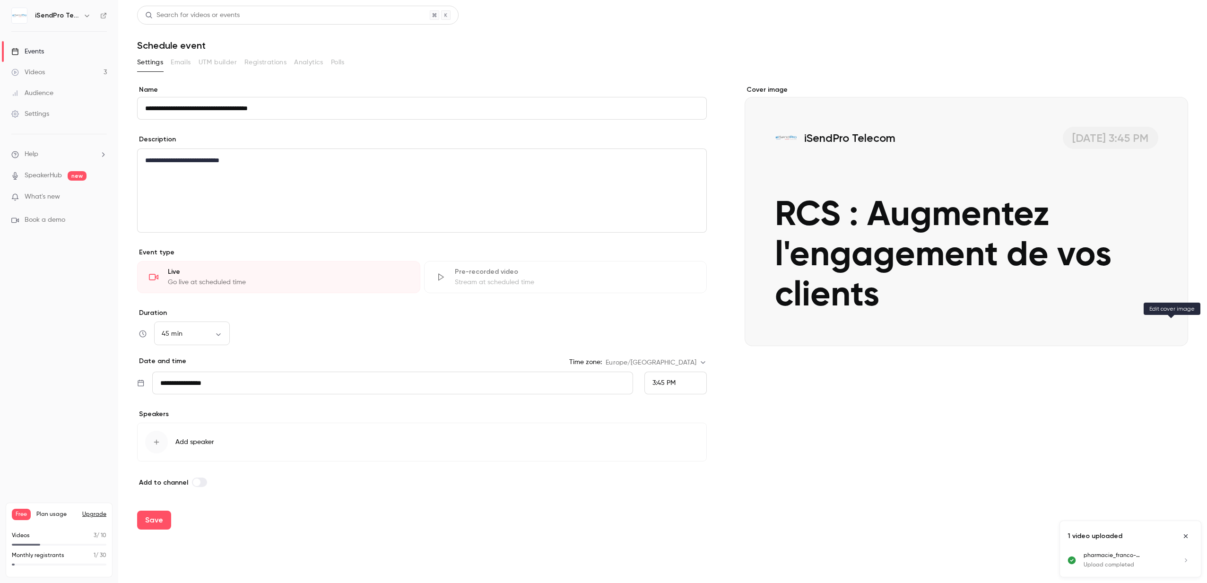
click at [1167, 331] on icon "Cover image" at bounding box center [1171, 329] width 10 height 8
click at [1168, 329] on icon "Cover image" at bounding box center [1170, 329] width 6 height 6
click at [158, 516] on button "Save" at bounding box center [154, 519] width 34 height 19
type input "**"
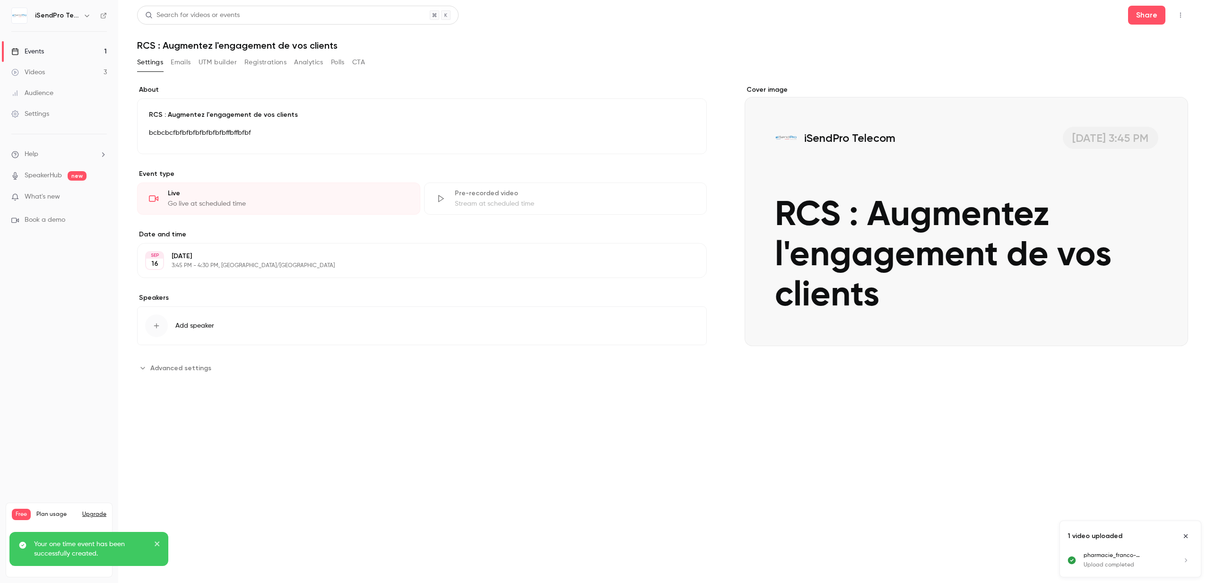
click at [184, 63] on button "Emails" at bounding box center [181, 62] width 20 height 15
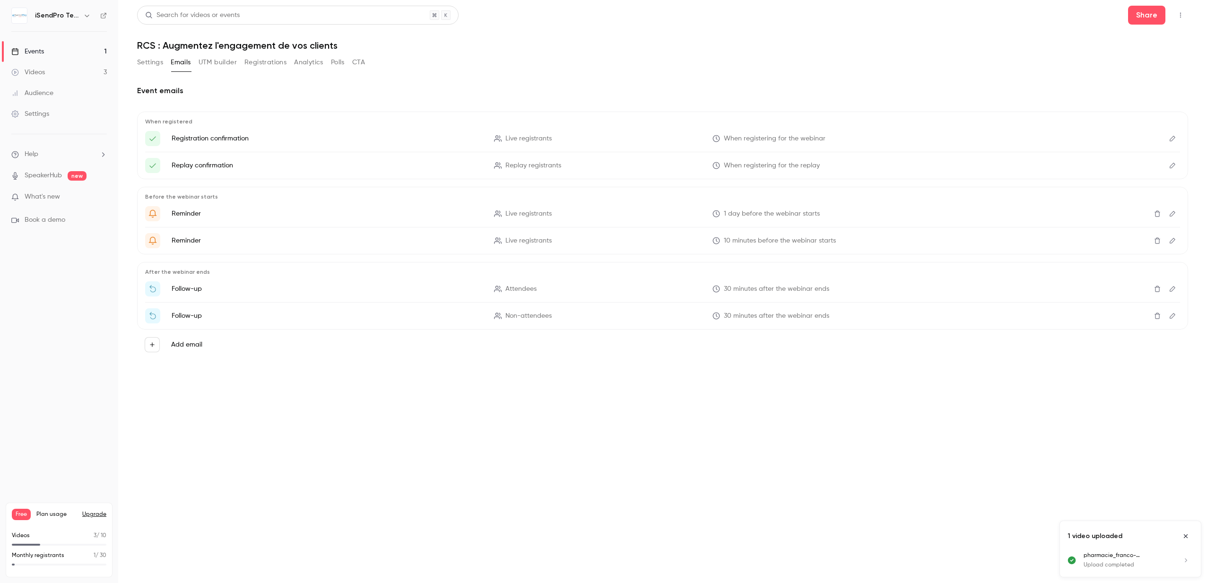
click at [161, 62] on button "Settings" at bounding box center [150, 62] width 26 height 15
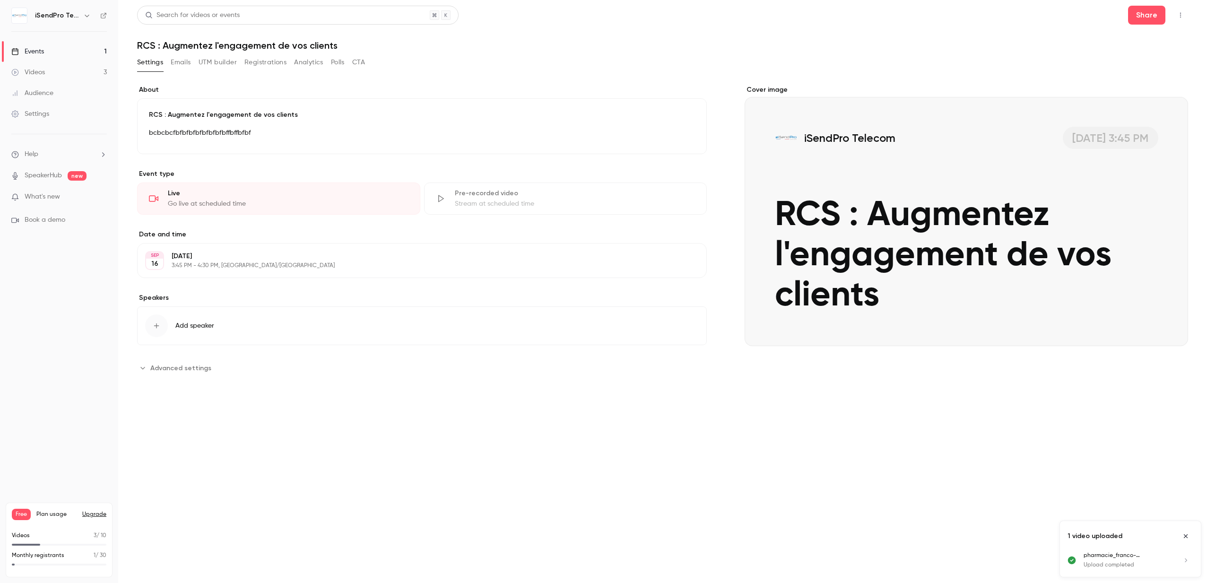
click at [270, 132] on p "bcbcbcfbfbfbfbfbfbfbfbffbffbfbf" at bounding box center [422, 132] width 546 height 11
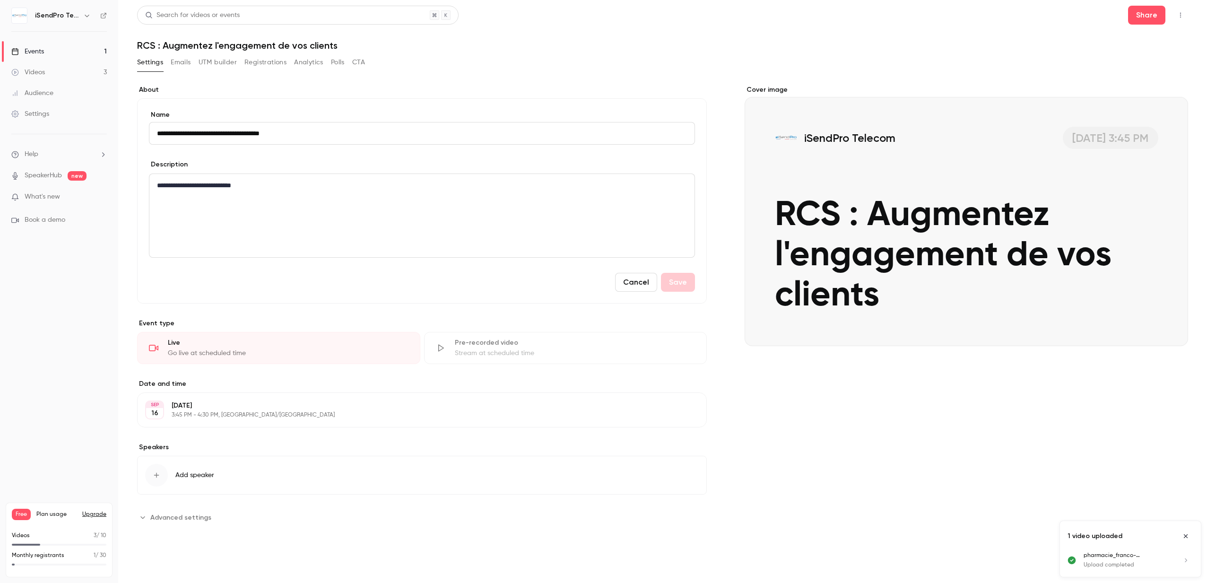
click at [279, 189] on p "**********" at bounding box center [422, 185] width 530 height 11
click at [682, 282] on button "Save" at bounding box center [678, 282] width 34 height 19
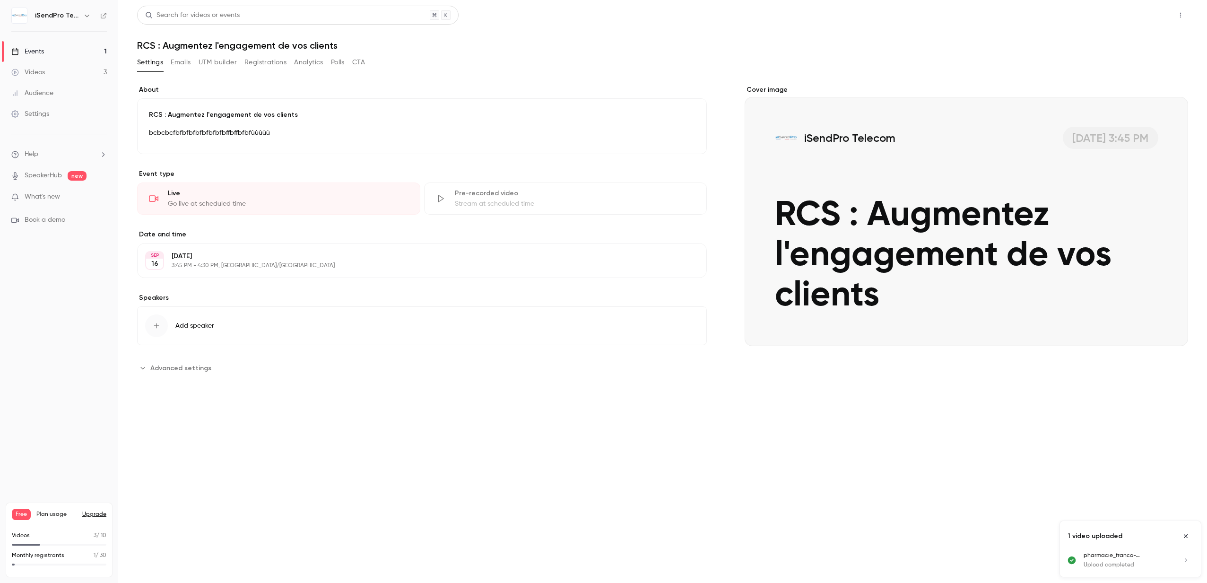
click at [1150, 17] on button "Share" at bounding box center [1146, 15] width 37 height 19
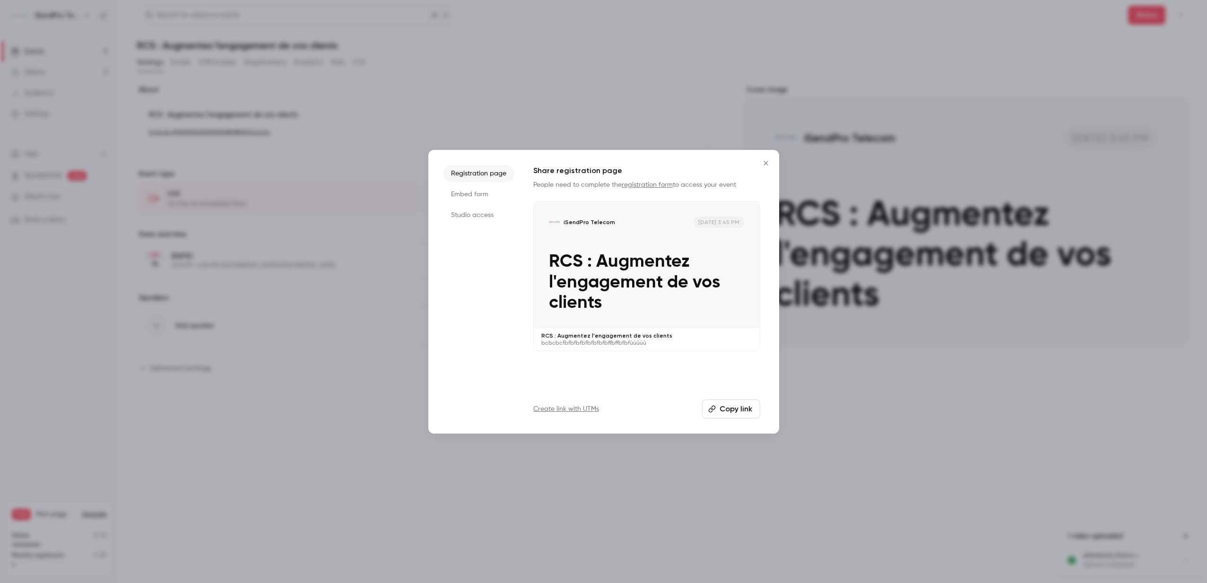
drag, startPoint x: 728, startPoint y: 412, endPoint x: 756, endPoint y: 356, distance: 62.4
click at [728, 412] on button "Copy link" at bounding box center [731, 408] width 58 height 19
click at [480, 192] on li "Embed form" at bounding box center [478, 194] width 71 height 17
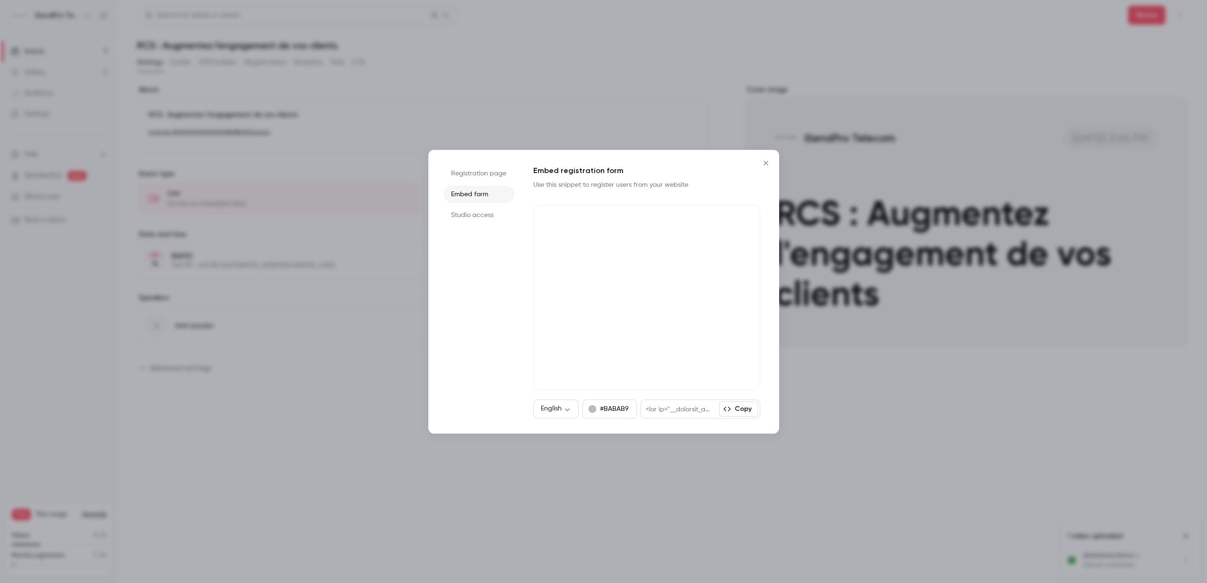
click at [479, 214] on li "Studio access" at bounding box center [478, 215] width 71 height 17
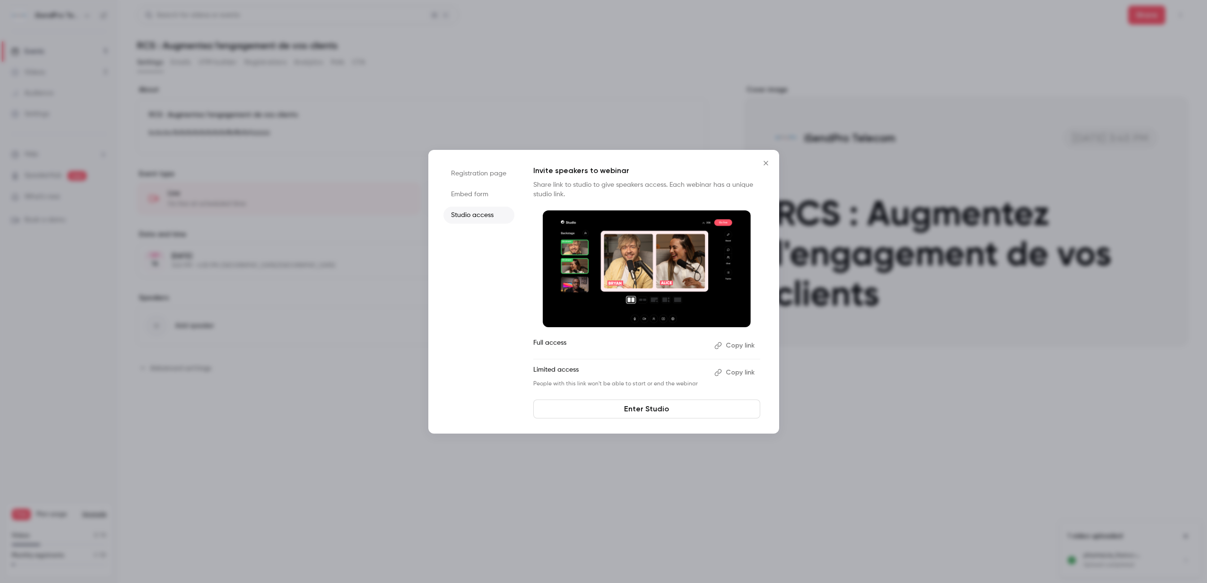
click at [766, 164] on icon "Close" at bounding box center [765, 163] width 11 height 8
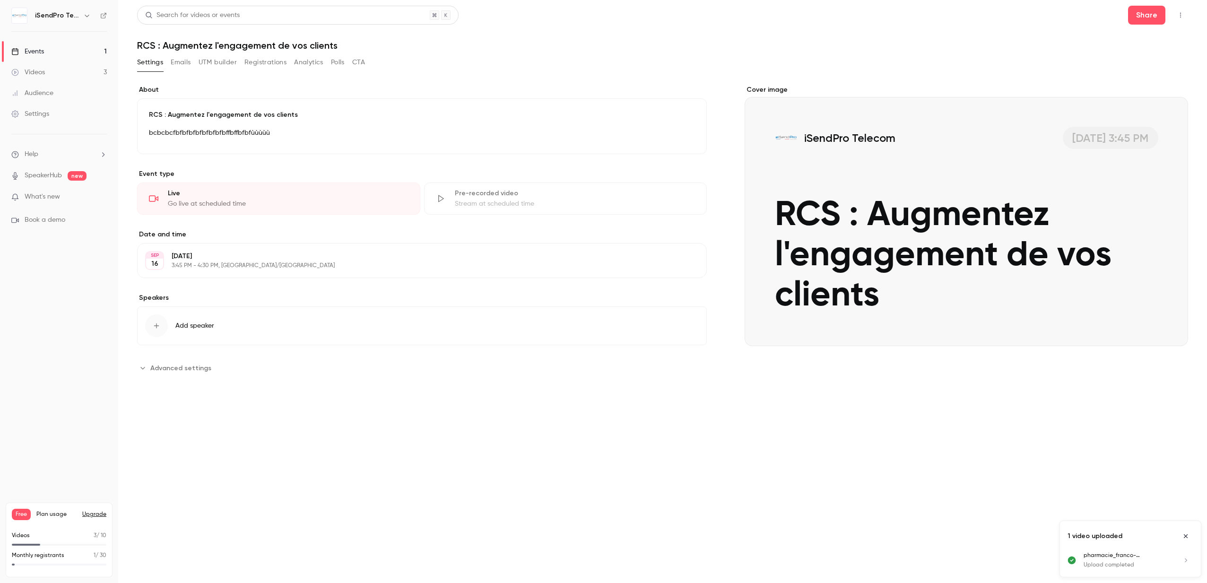
click at [1167, 326] on icon "Cover image" at bounding box center [1171, 329] width 10 height 8
click at [150, 369] on span "Advanced settings" at bounding box center [180, 368] width 61 height 10
click at [1182, 16] on icon "button" at bounding box center [1180, 15] width 8 height 7
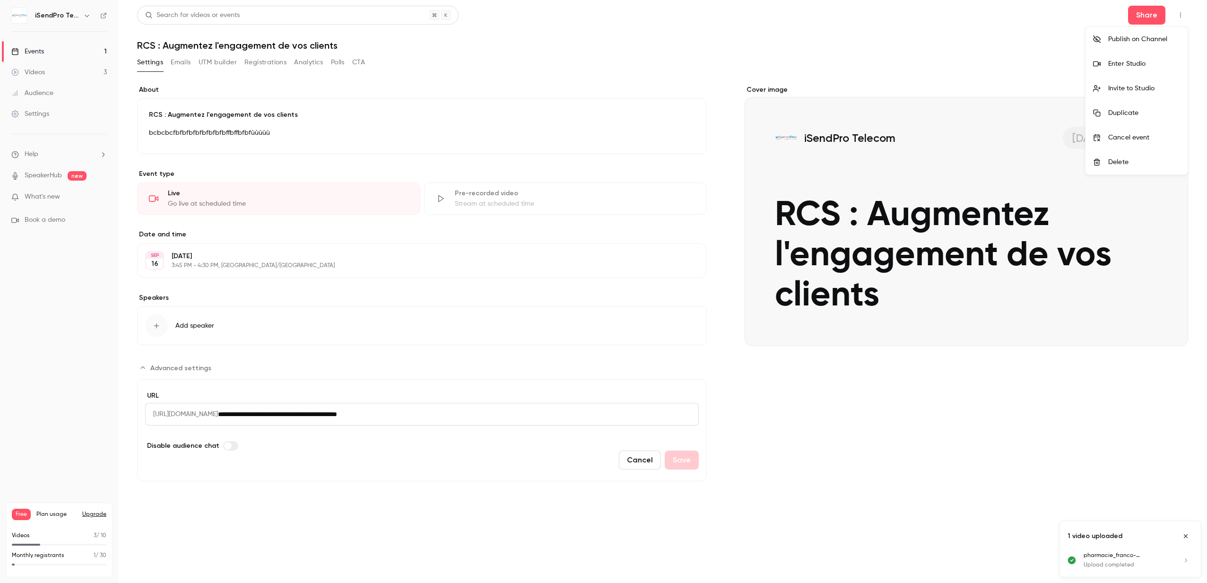
click at [337, 62] on div at bounding box center [603, 291] width 1207 height 583
click at [308, 63] on button "Analytics" at bounding box center [308, 62] width 29 height 15
